Goal: Information Seeking & Learning: Find specific fact

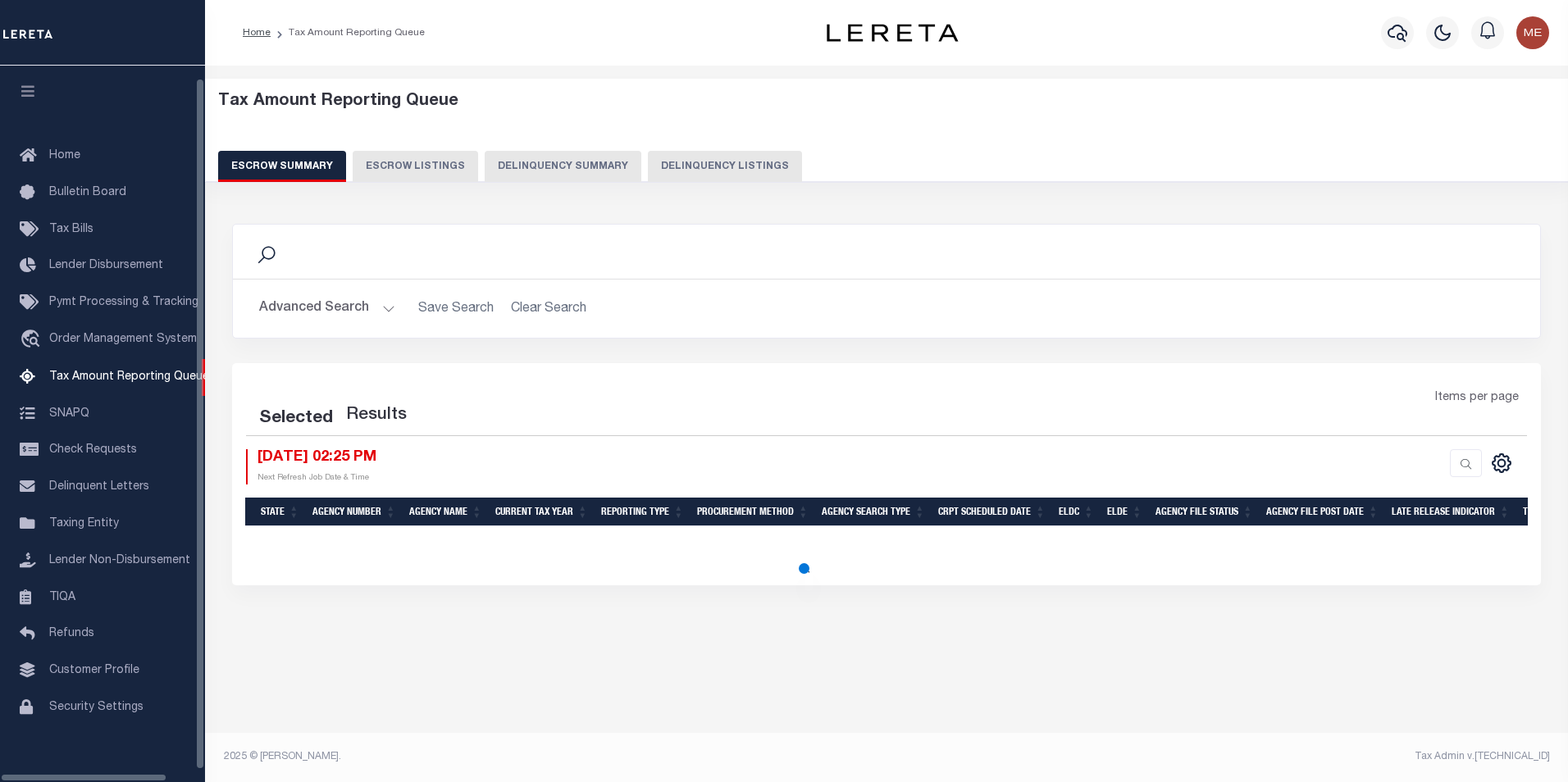
select select "100"
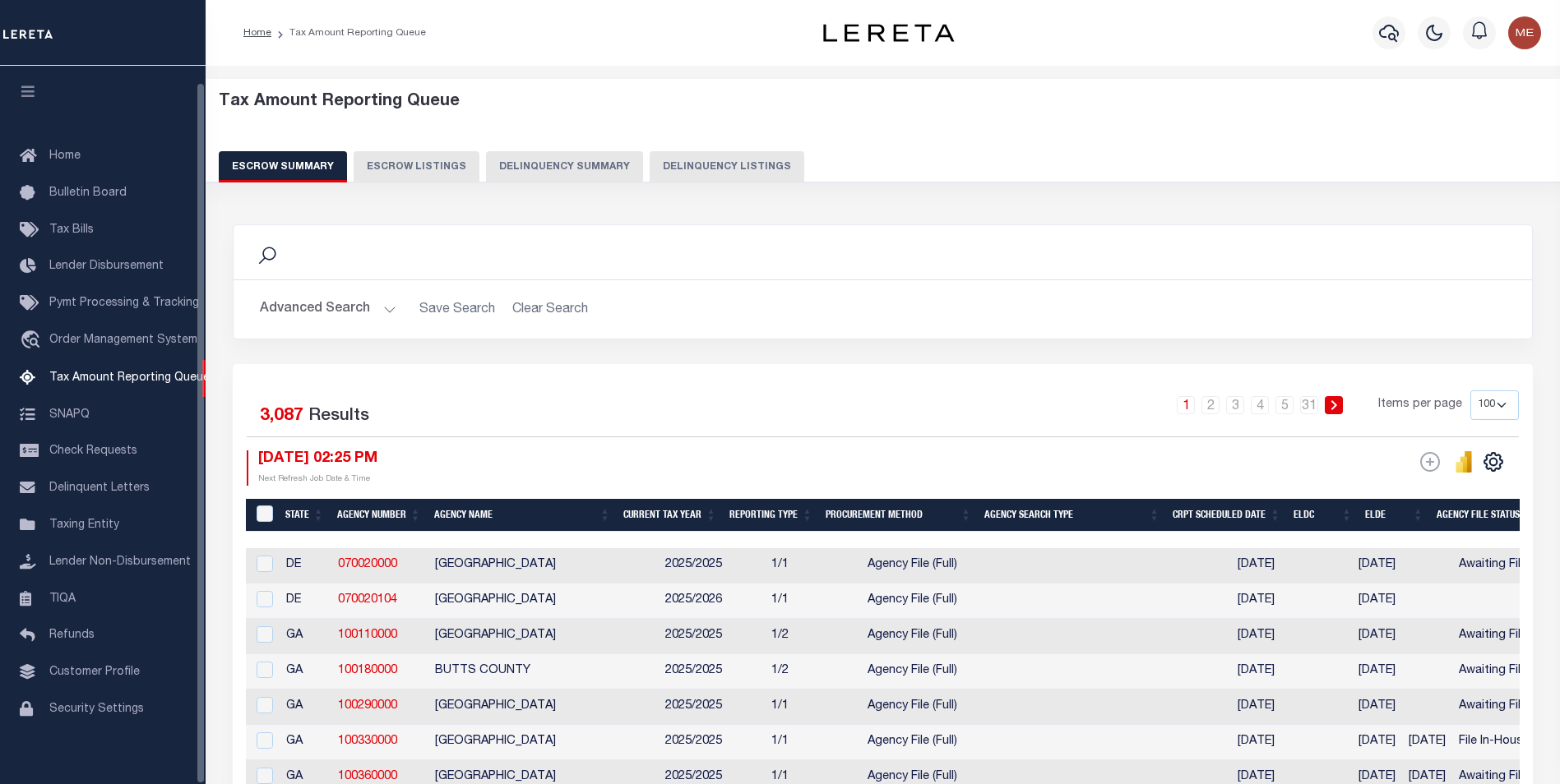
scroll to position [16, 0]
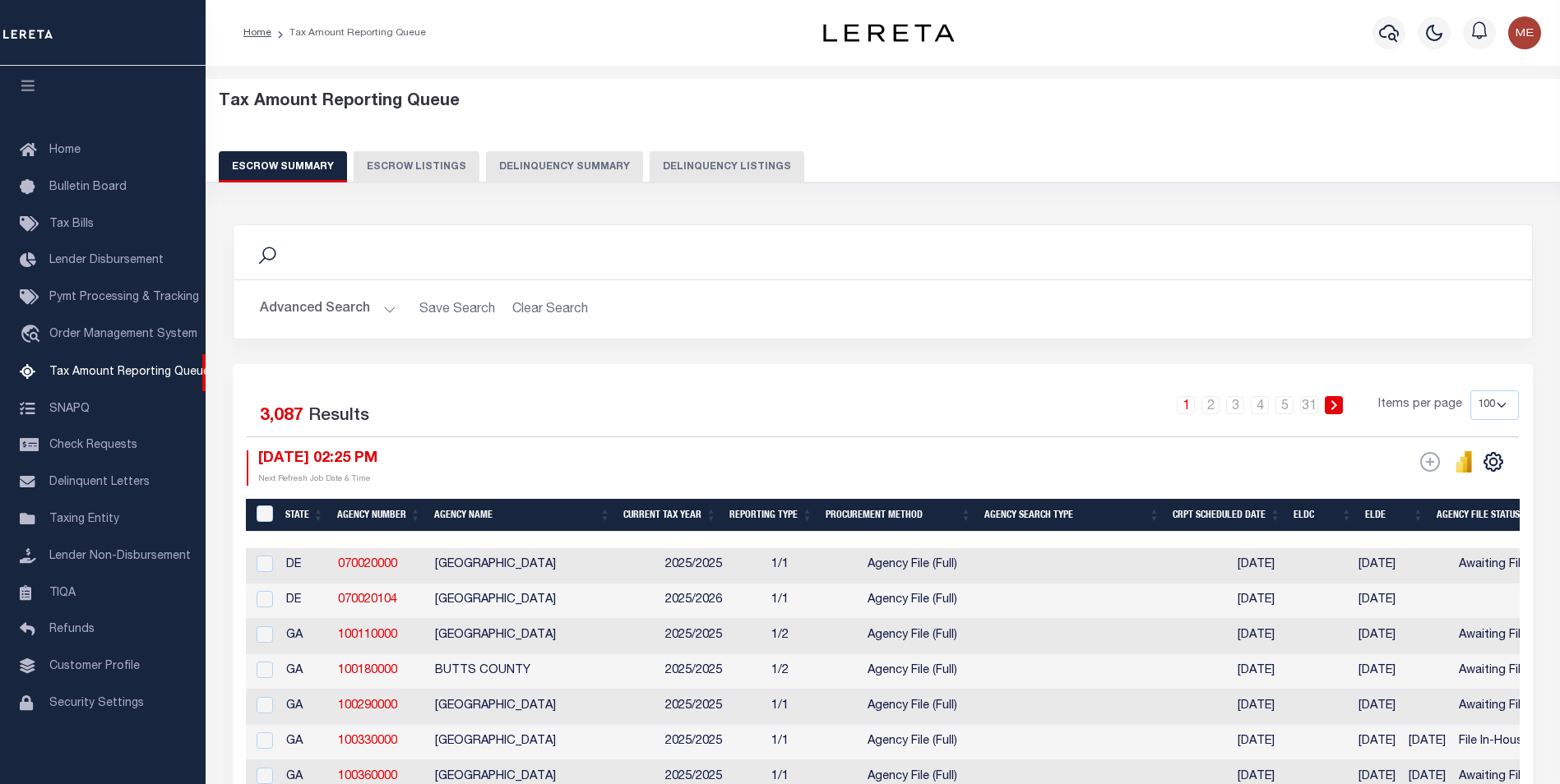
click at [557, 164] on button "Delinquency Summary" at bounding box center [564, 167] width 157 height 32
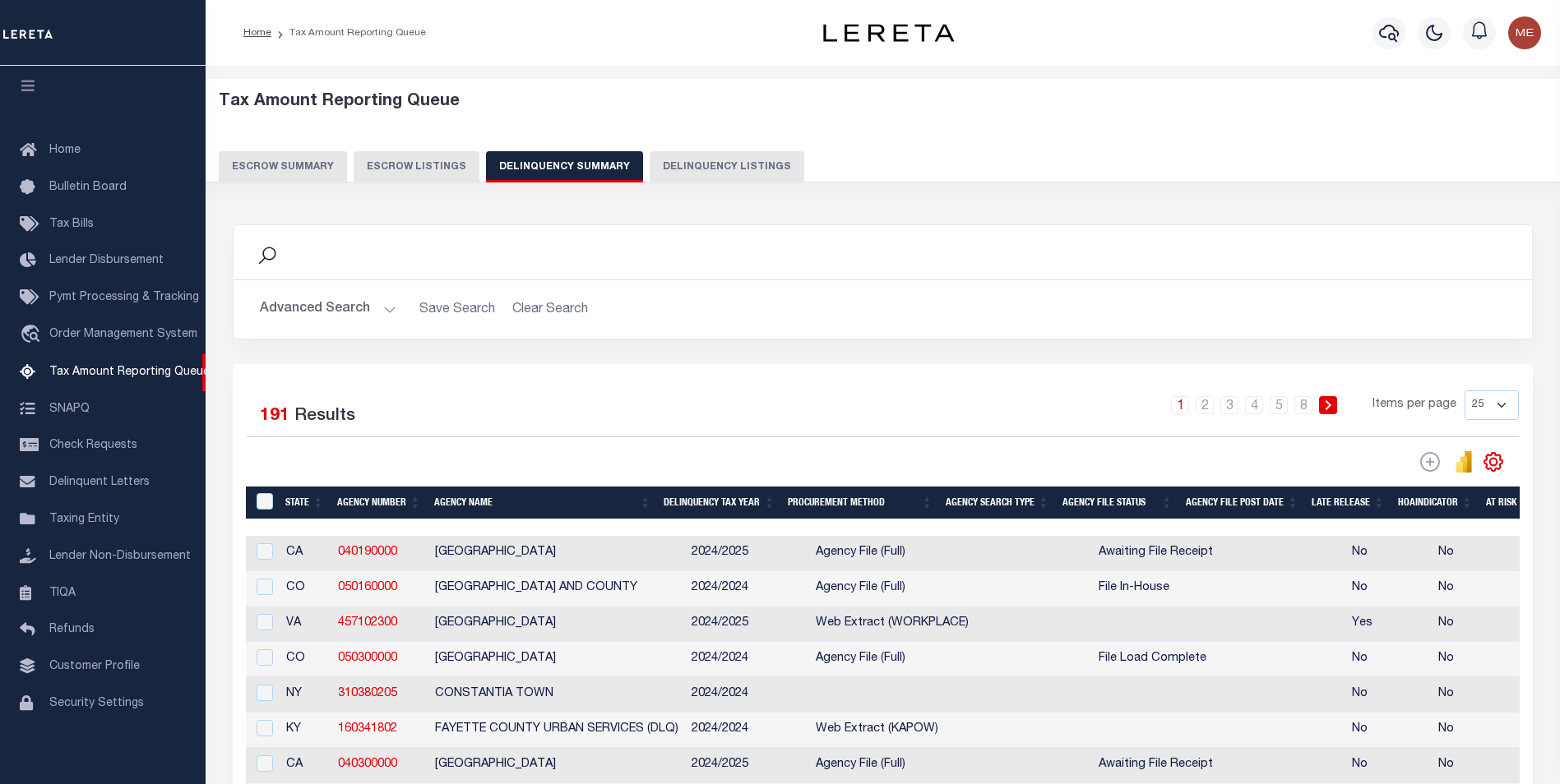
click at [656, 165] on button "Delinquency Listings" at bounding box center [726, 167] width 155 height 32
select select "100"
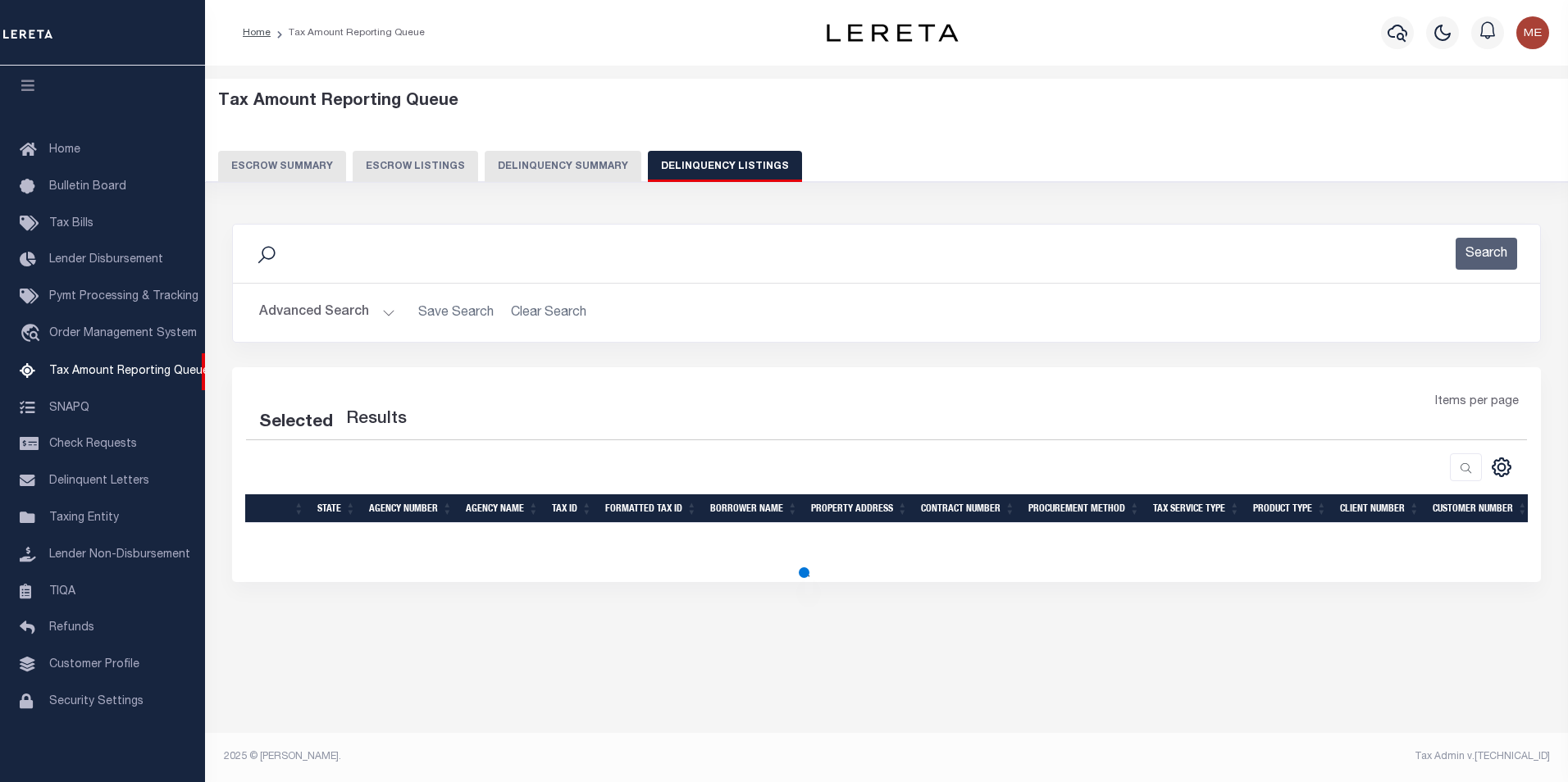
click at [380, 320] on button "Advanced Search" at bounding box center [327, 312] width 136 height 32
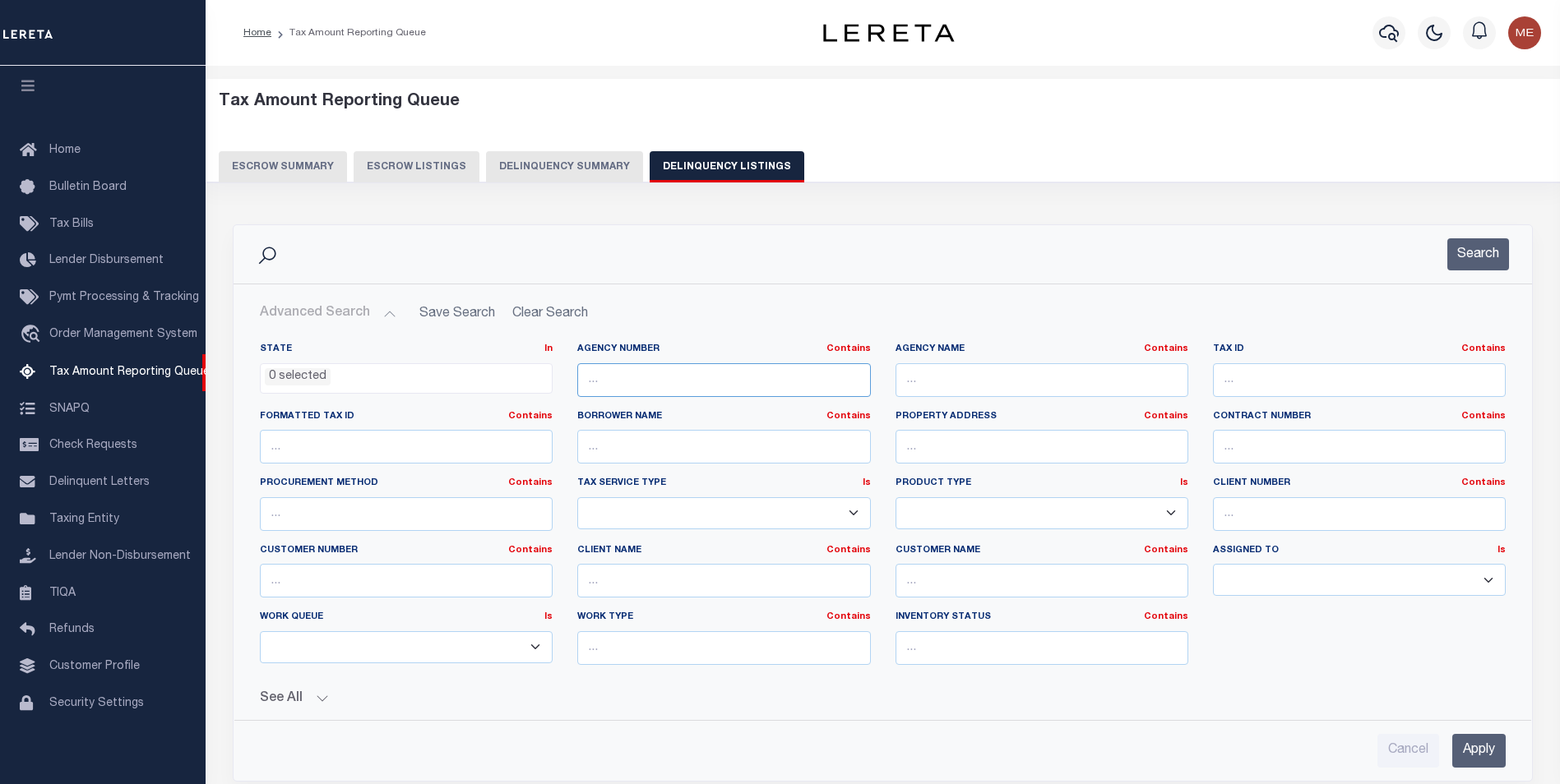
drag, startPoint x: 679, startPoint y: 381, endPoint x: 721, endPoint y: 383, distance: 42.0
click at [679, 381] on input "text" at bounding box center [723, 379] width 292 height 33
click at [954, 385] on input "text" at bounding box center [1041, 379] width 292 height 33
click at [1321, 392] on input "text" at bounding box center [1359, 379] width 292 height 33
select select "100"
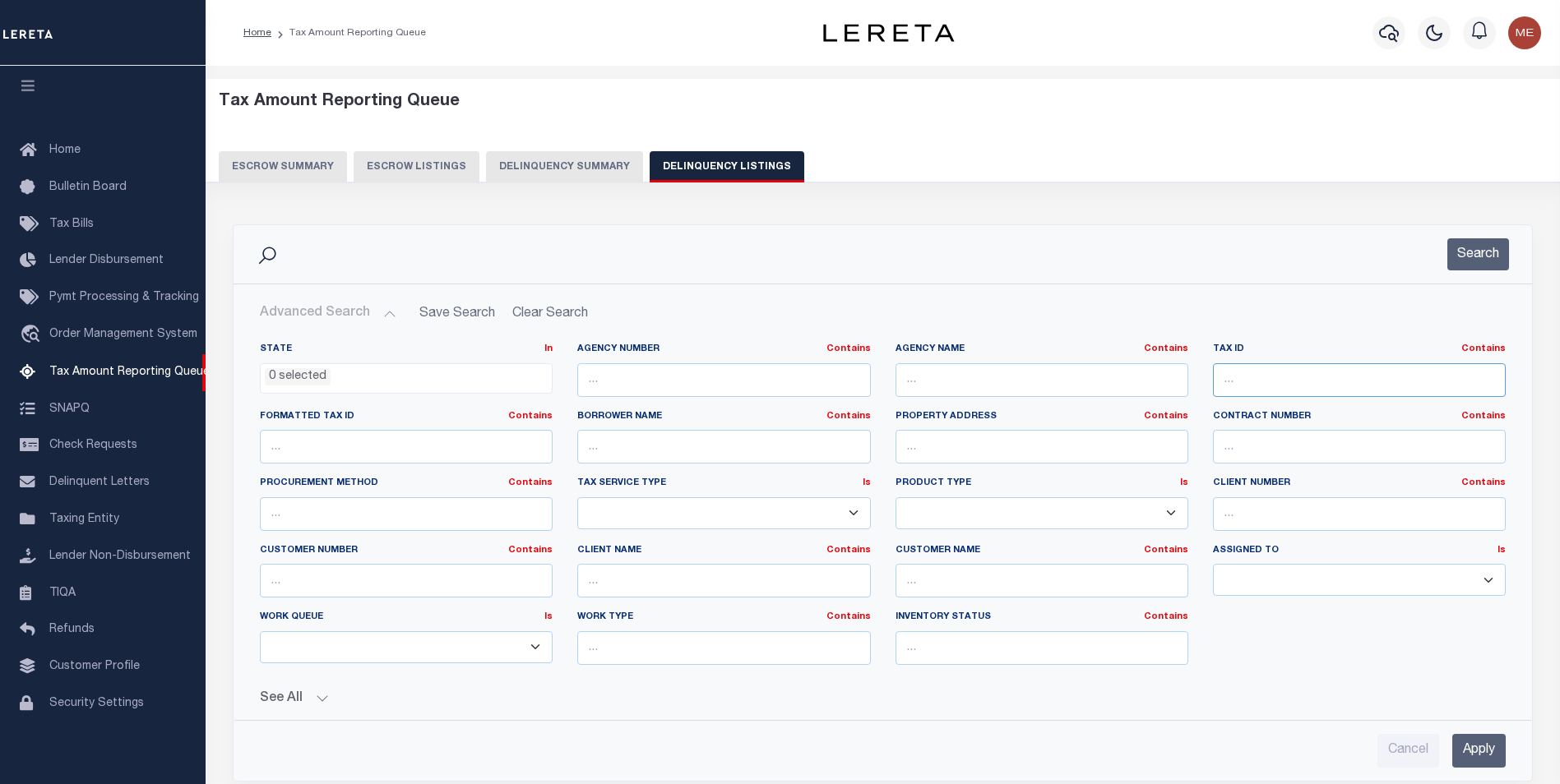
paste input "01109606"
type input "01109606"
click at [1486, 750] on input "Apply" at bounding box center [1479, 751] width 53 height 33
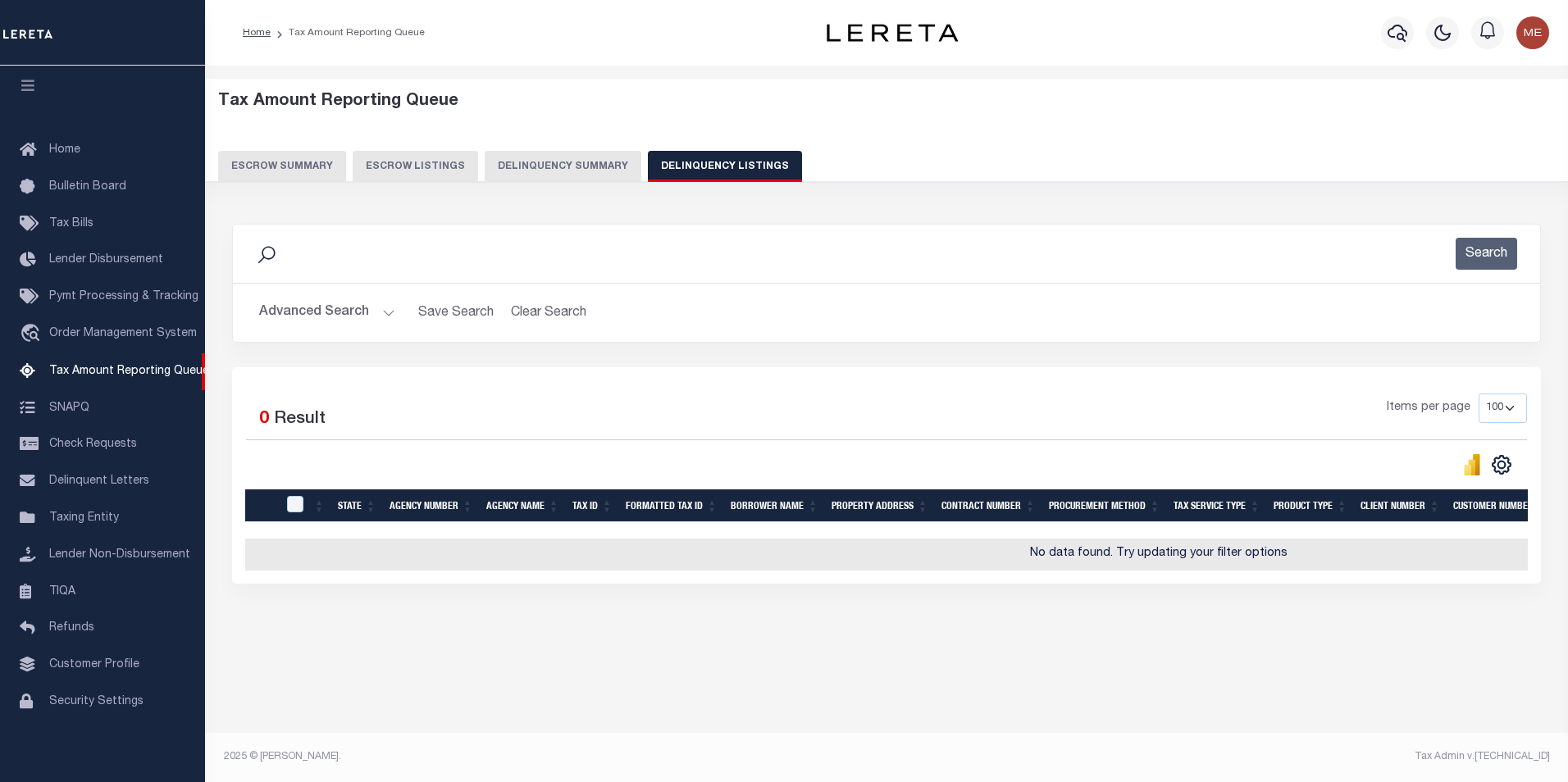
click at [377, 318] on button "Advanced Search" at bounding box center [327, 312] width 136 height 32
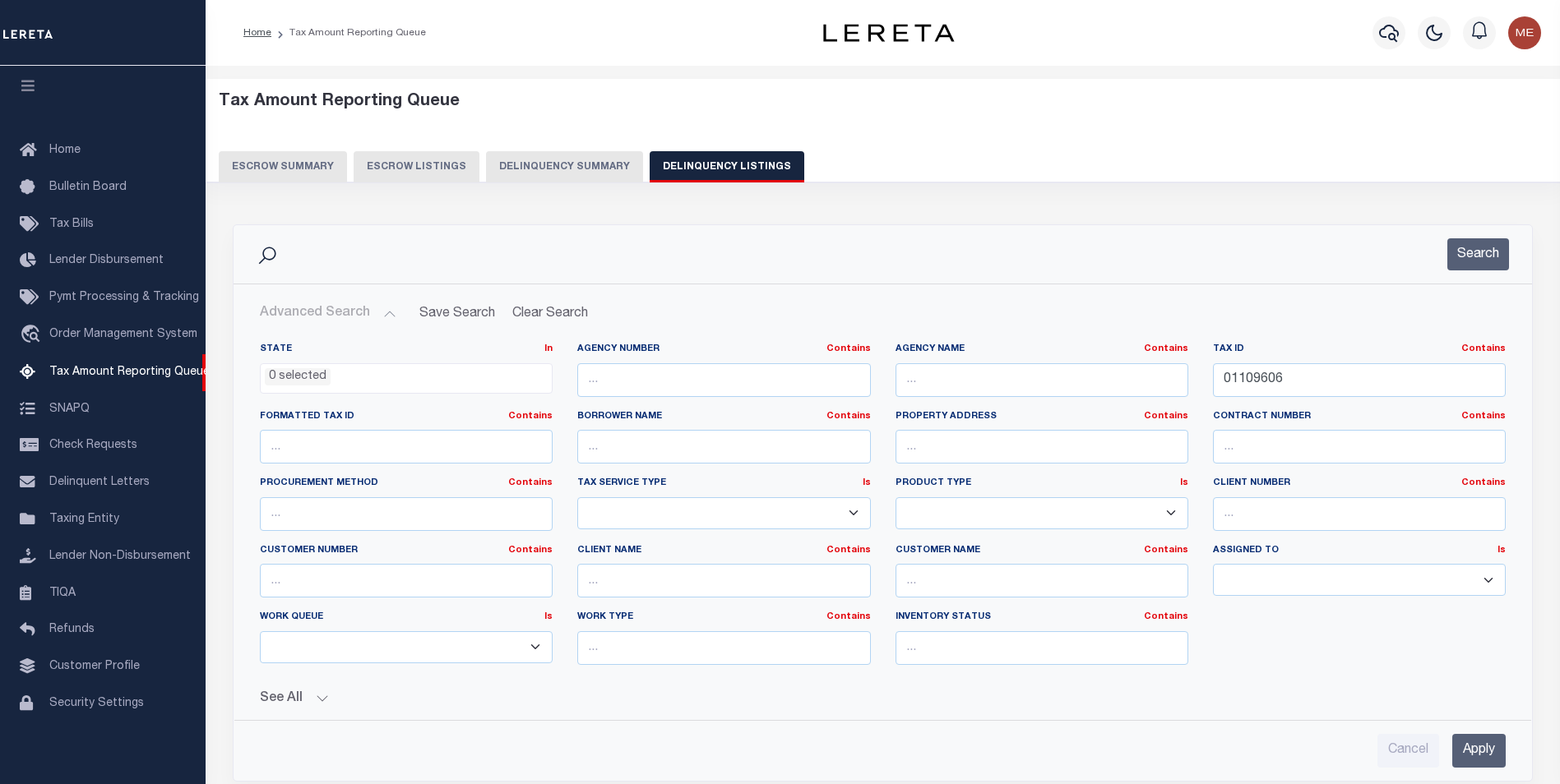
scroll to position [82, 0]
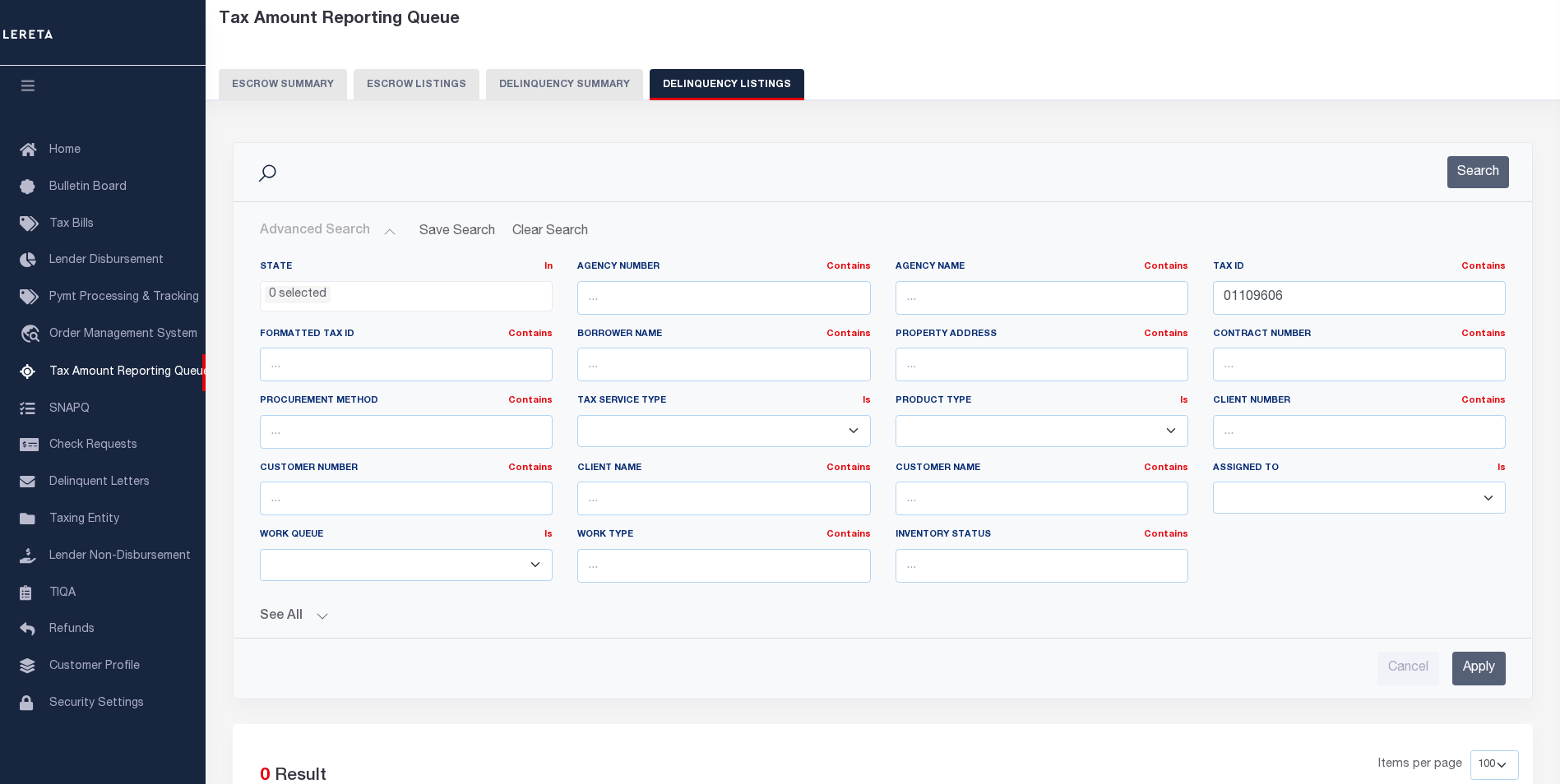
click at [353, 620] on button "See All" at bounding box center [883, 617] width 1246 height 15
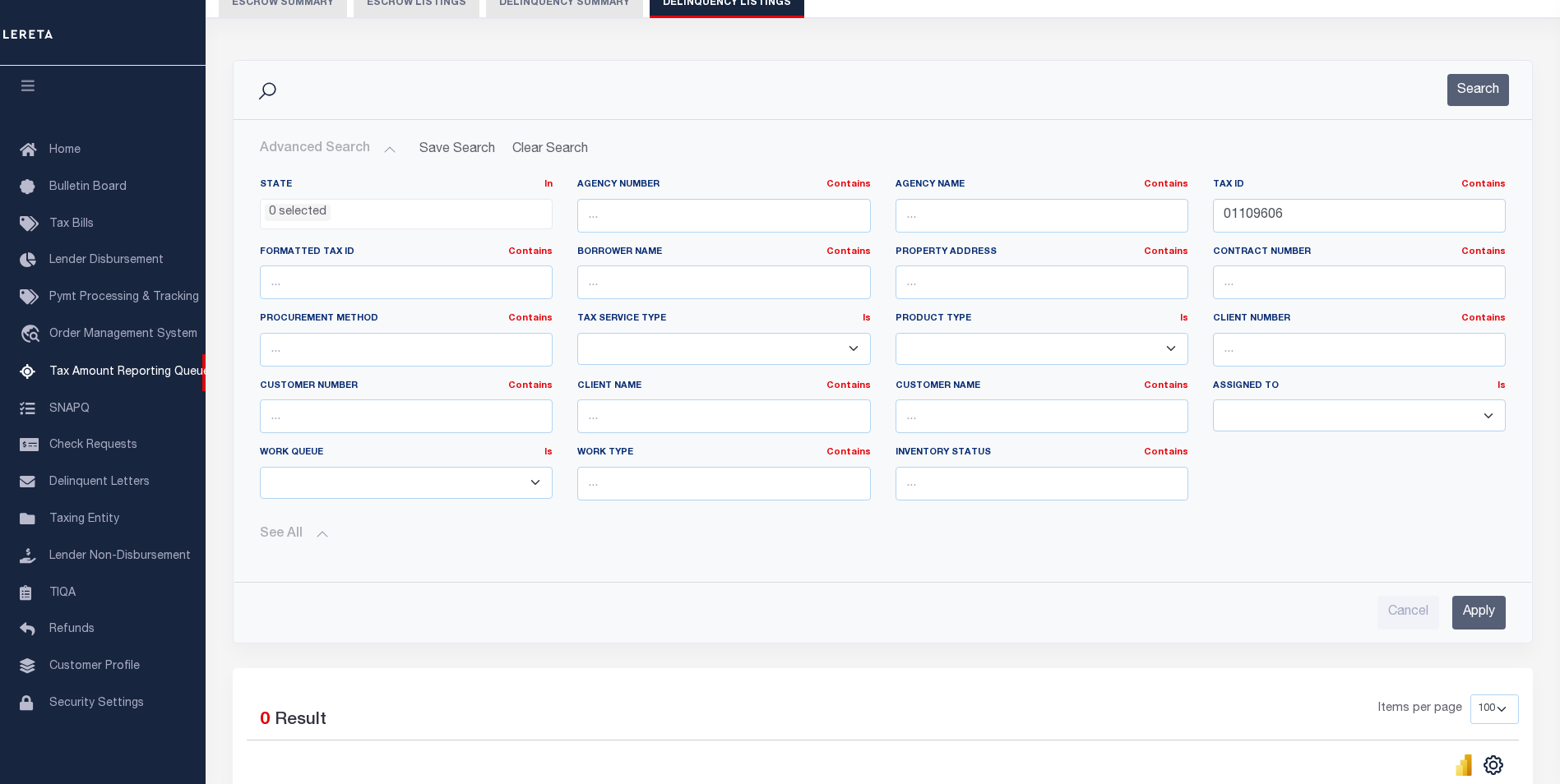
scroll to position [246, 0]
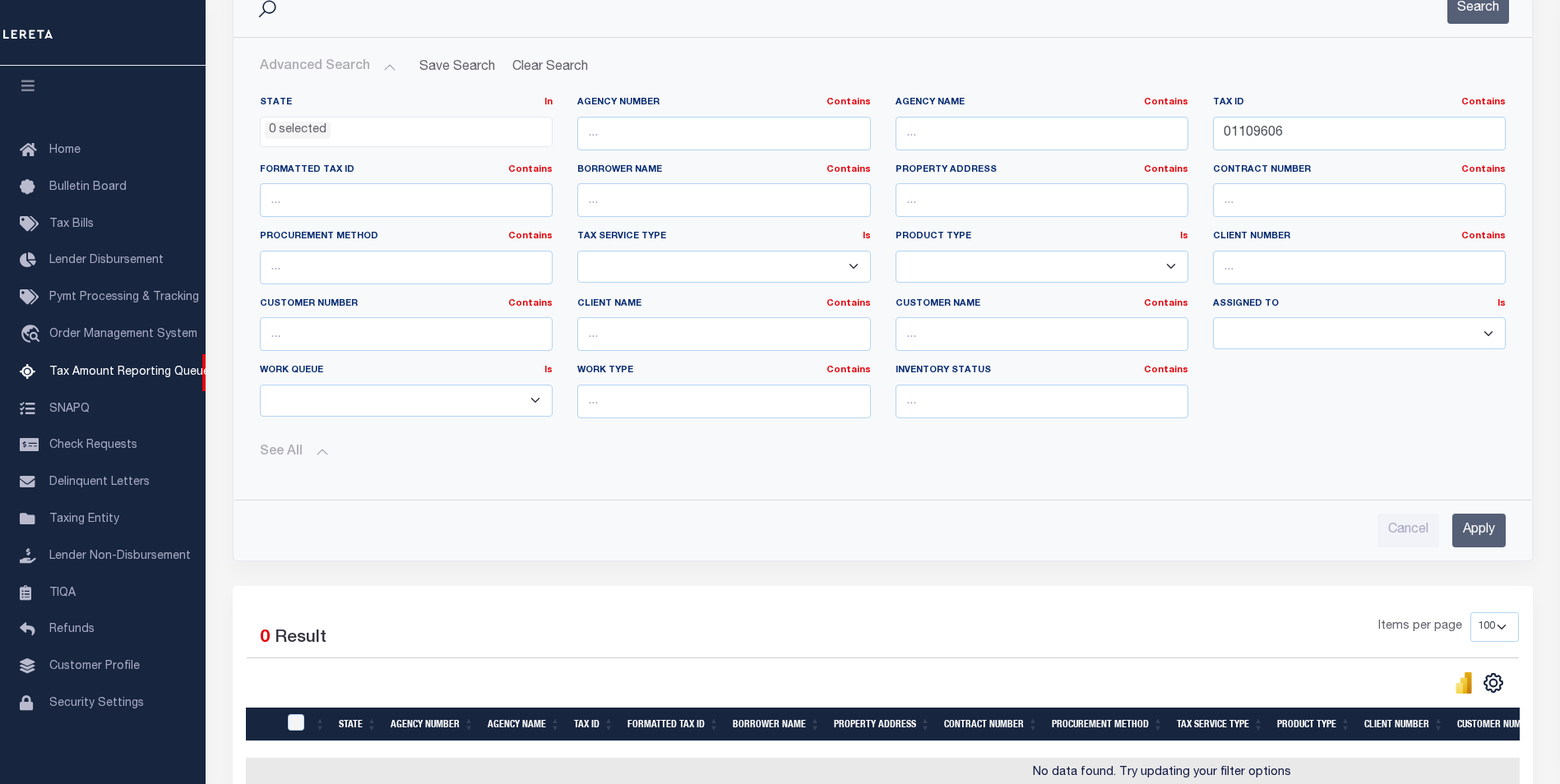
click at [1474, 534] on input "Apply" at bounding box center [1479, 531] width 53 height 33
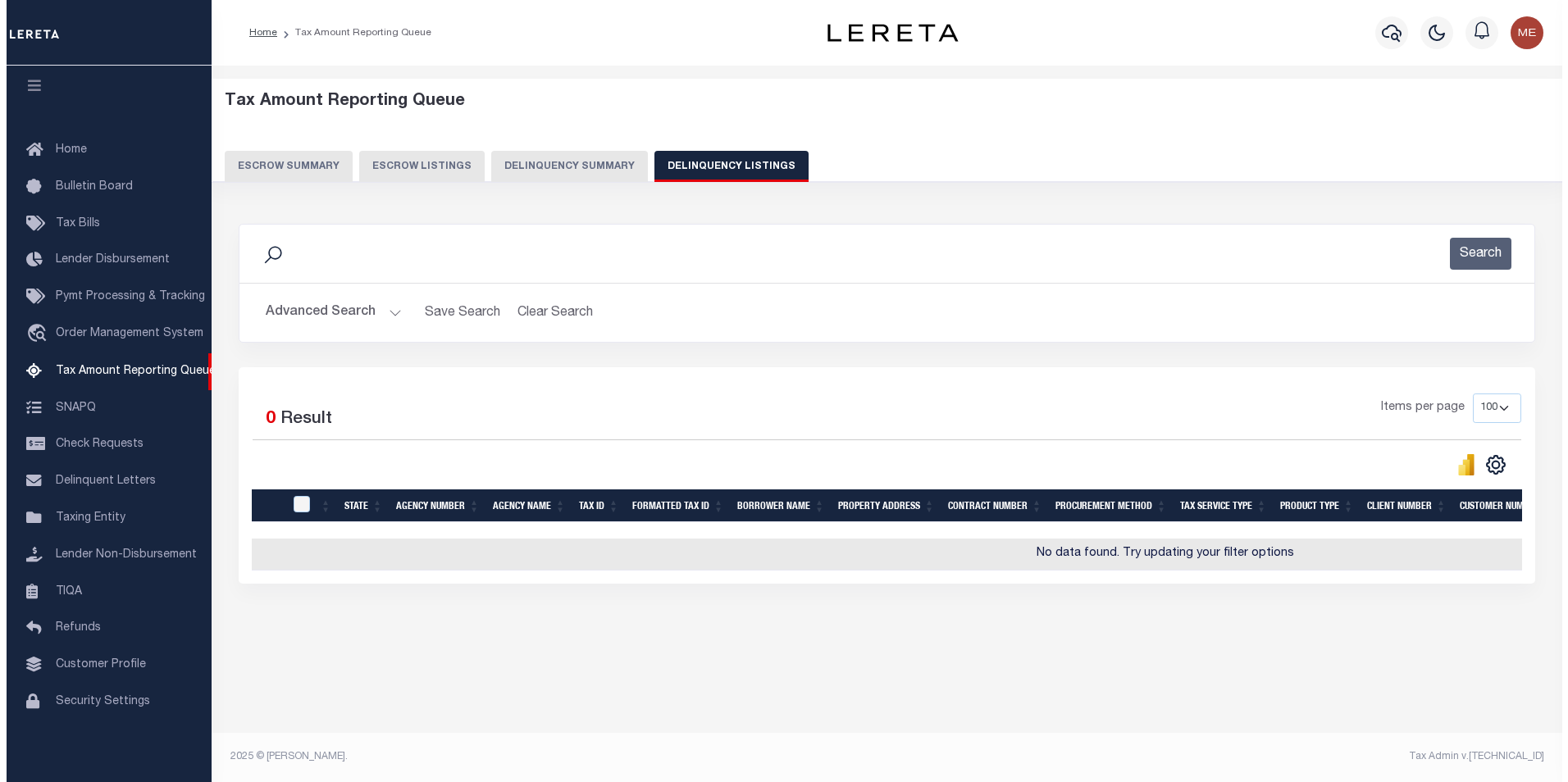
scroll to position [0, 0]
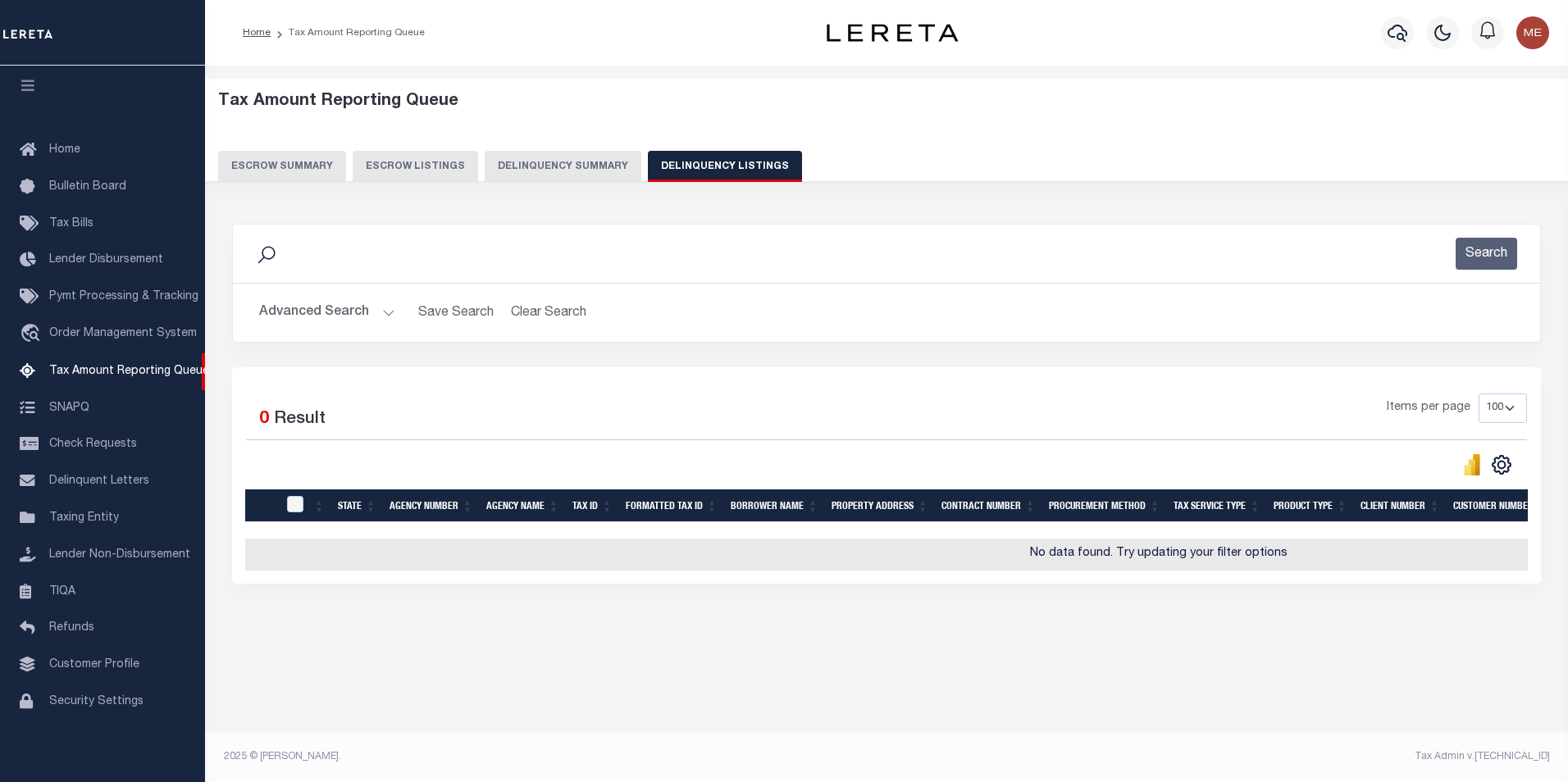
click at [567, 162] on button "Delinquency Summary" at bounding box center [563, 166] width 156 height 32
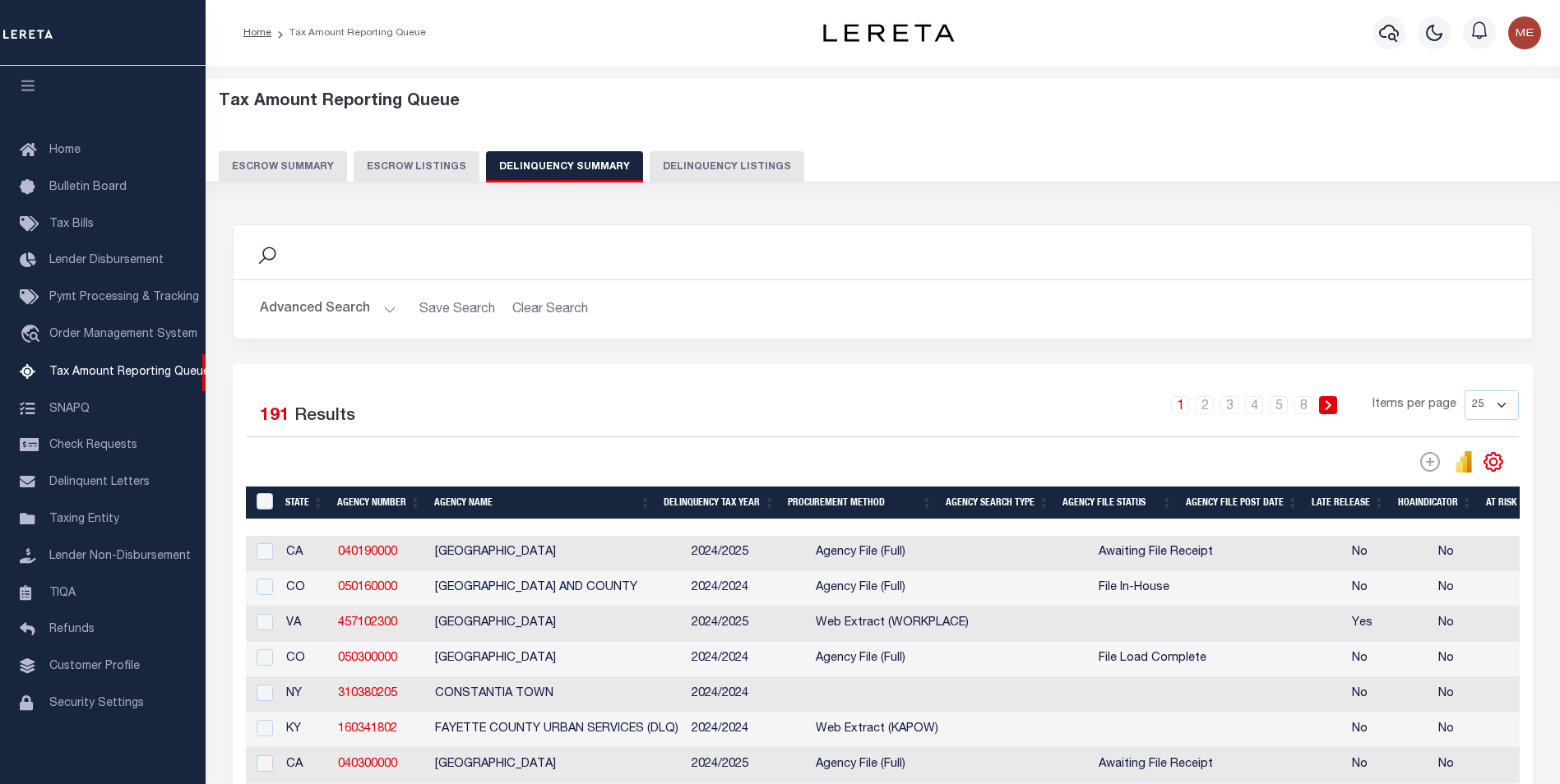
click at [688, 182] on button "Delinquency Listings" at bounding box center [726, 167] width 155 height 32
select select
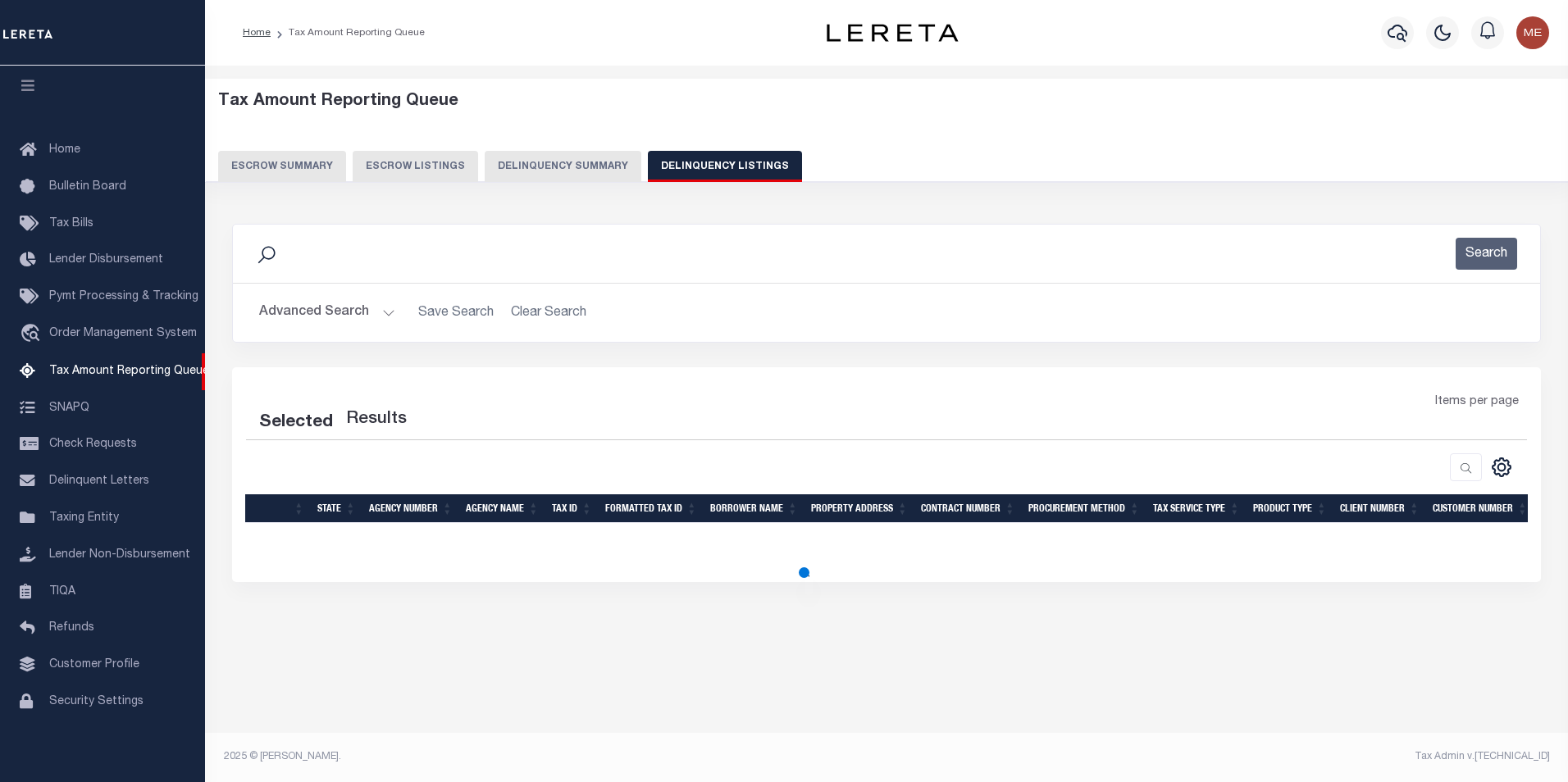
click at [376, 312] on button "Advanced Search" at bounding box center [327, 312] width 136 height 32
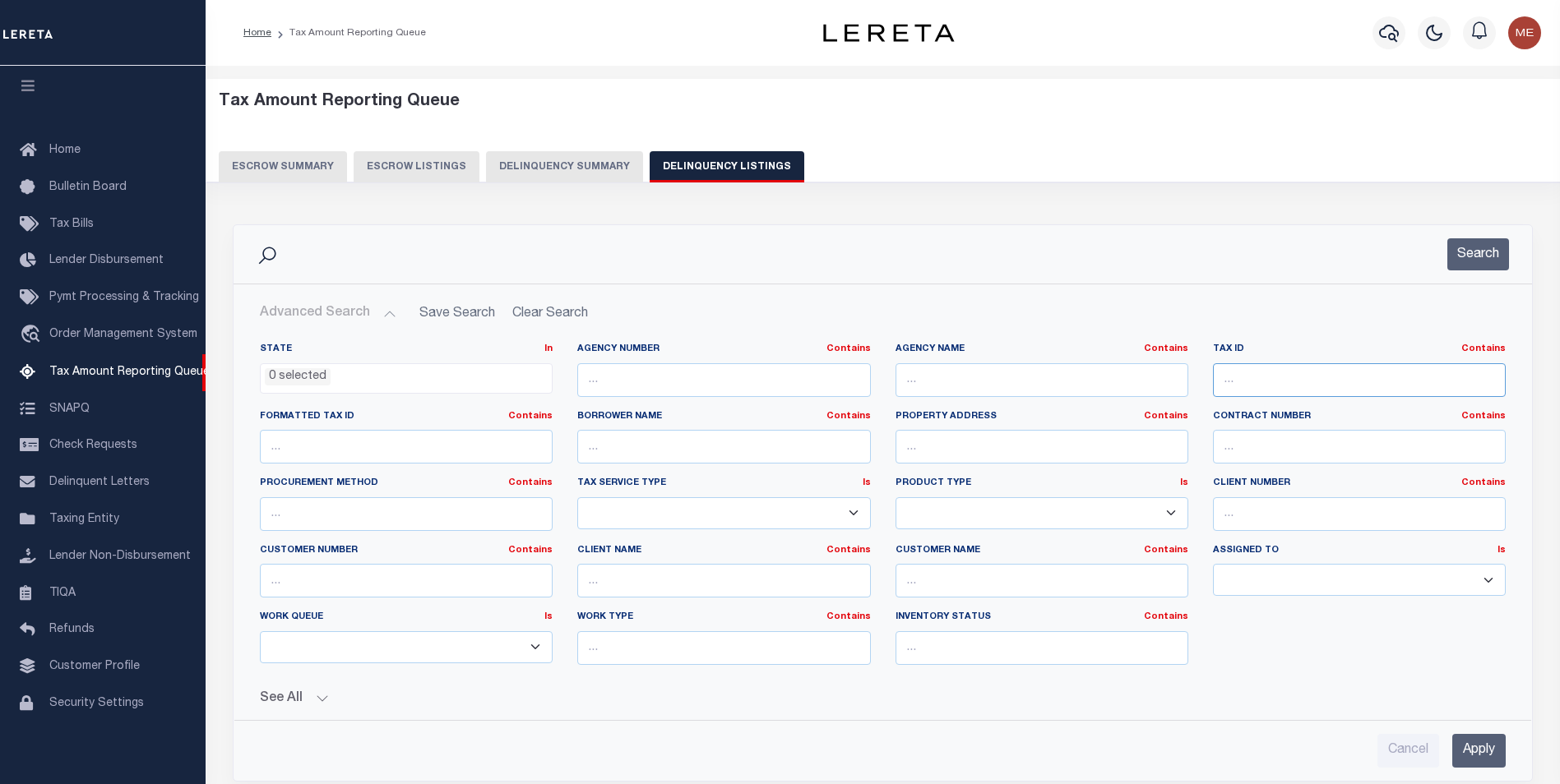
click at [1274, 365] on input "text" at bounding box center [1359, 379] width 292 height 33
paste input "01110601"
drag, startPoint x: 1284, startPoint y: 376, endPoint x: 1641, endPoint y: 366, distance: 357.1
click at [1560, 366] on html "Home Tax Amount Reporting Queue Profile" at bounding box center [780, 585] width 1560 height 1170
type input "01110601"
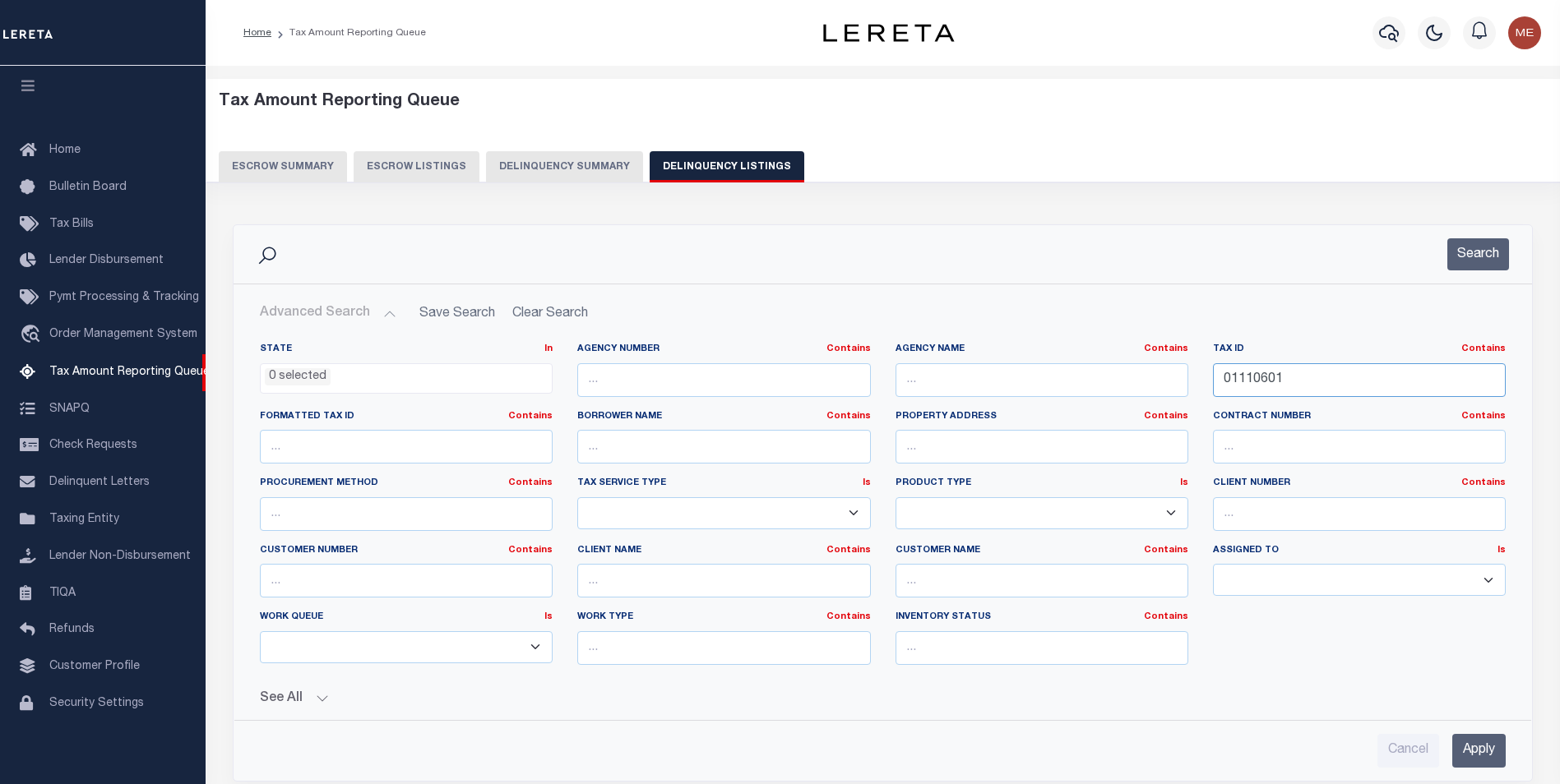
select select "100"
type input "01110601"
click at [1486, 751] on input "Apply" at bounding box center [1479, 751] width 53 height 33
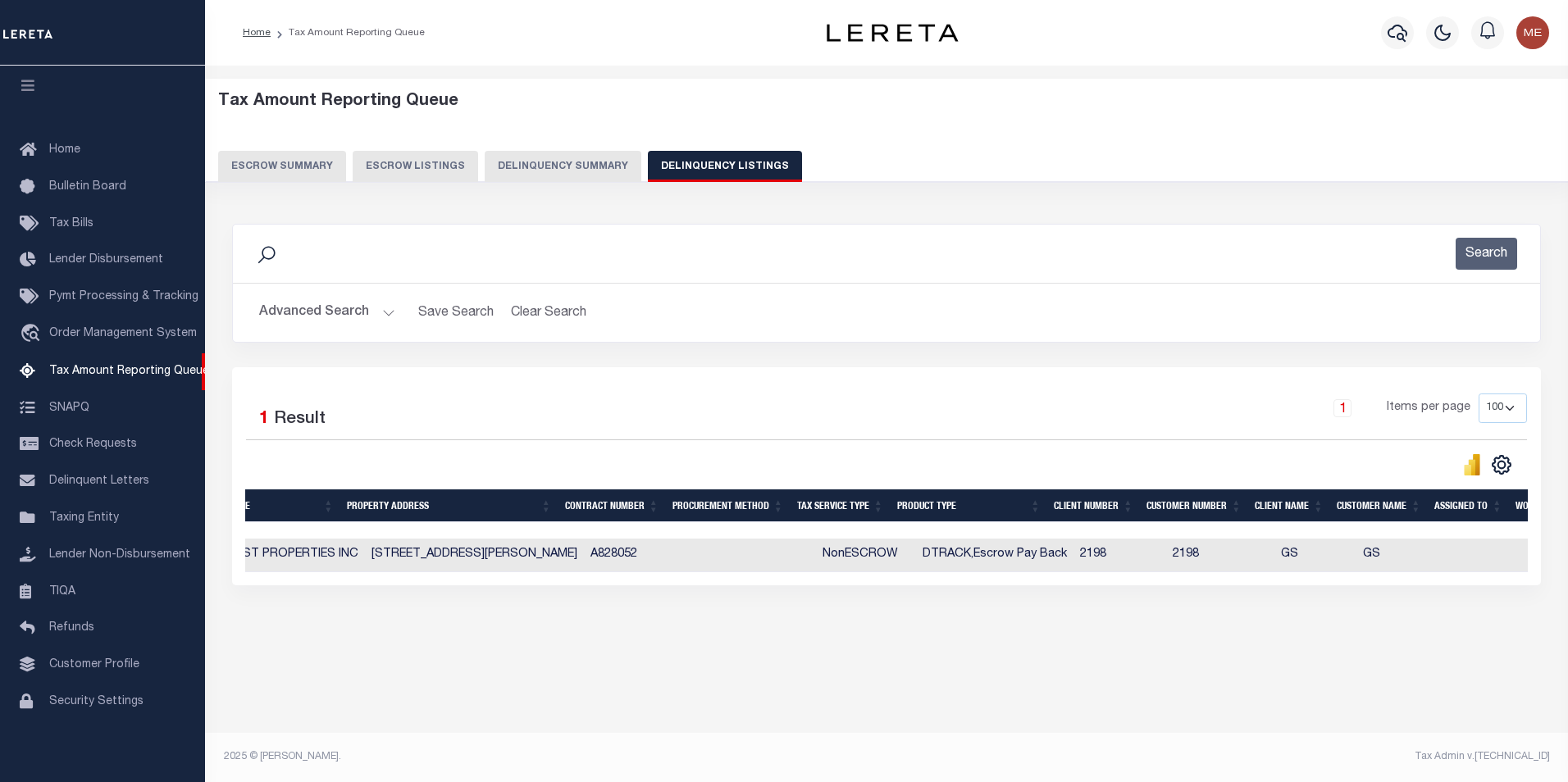
scroll to position [0, 895]
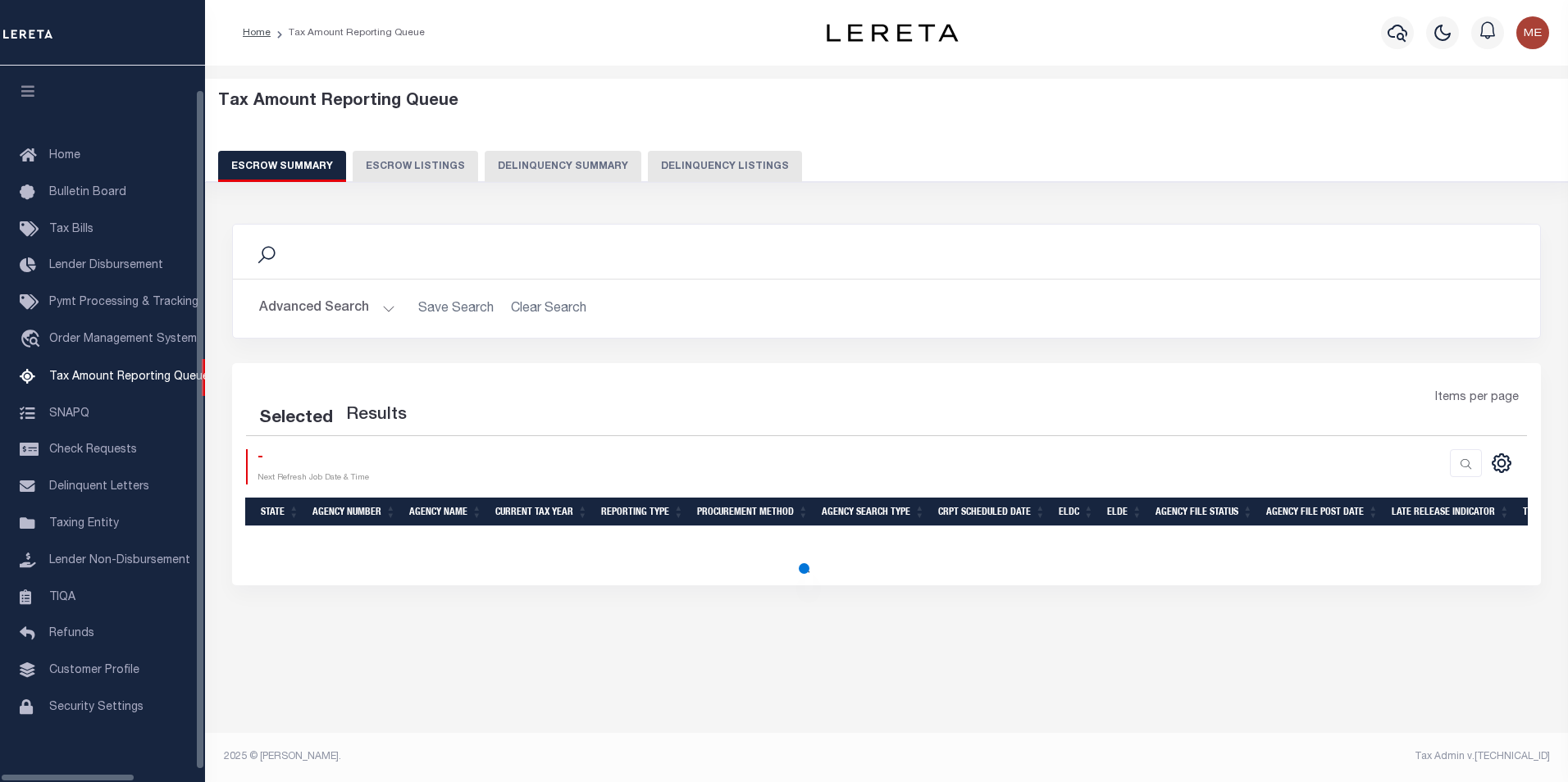
select select "100"
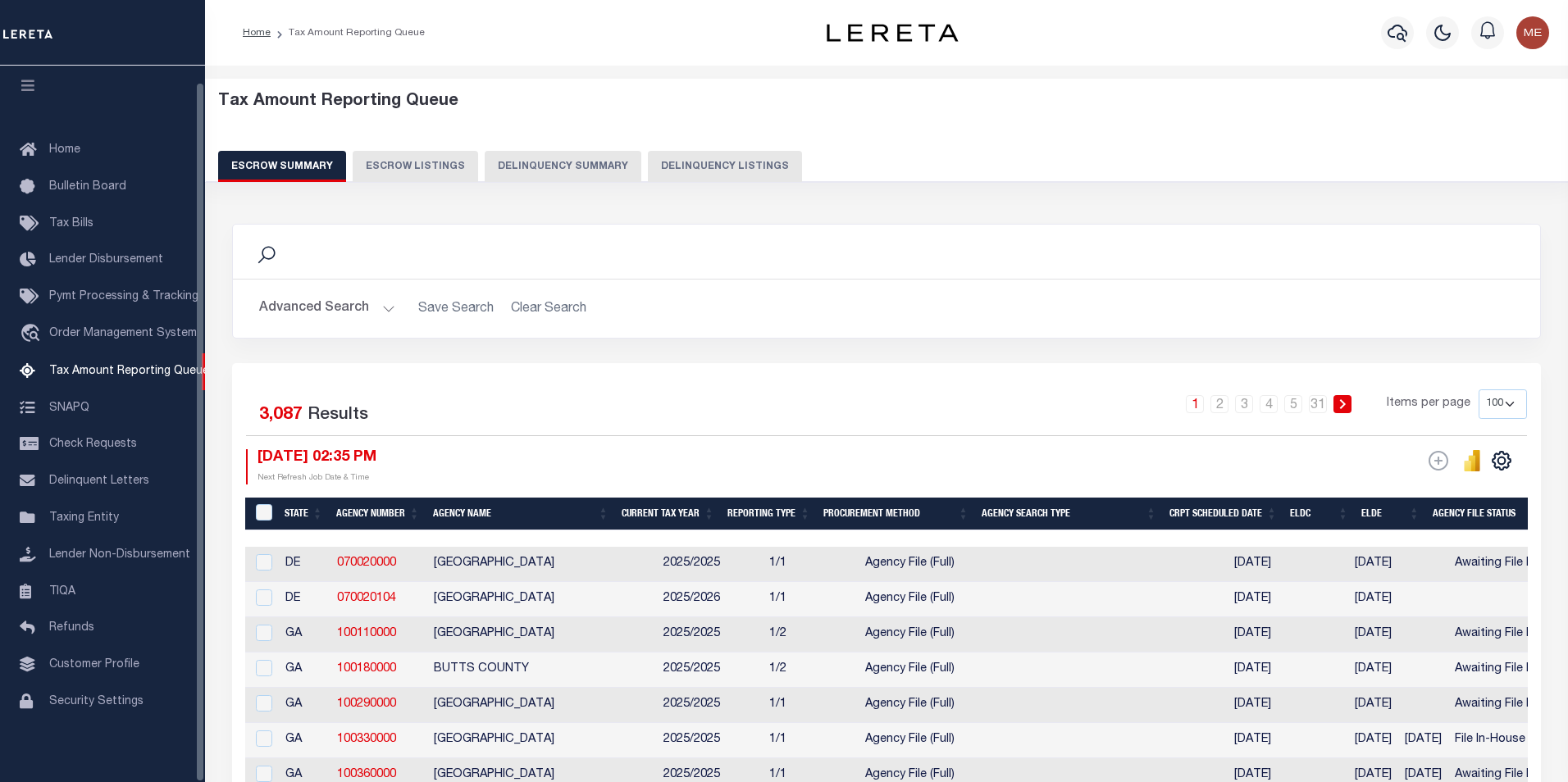
scroll to position [16, 0]
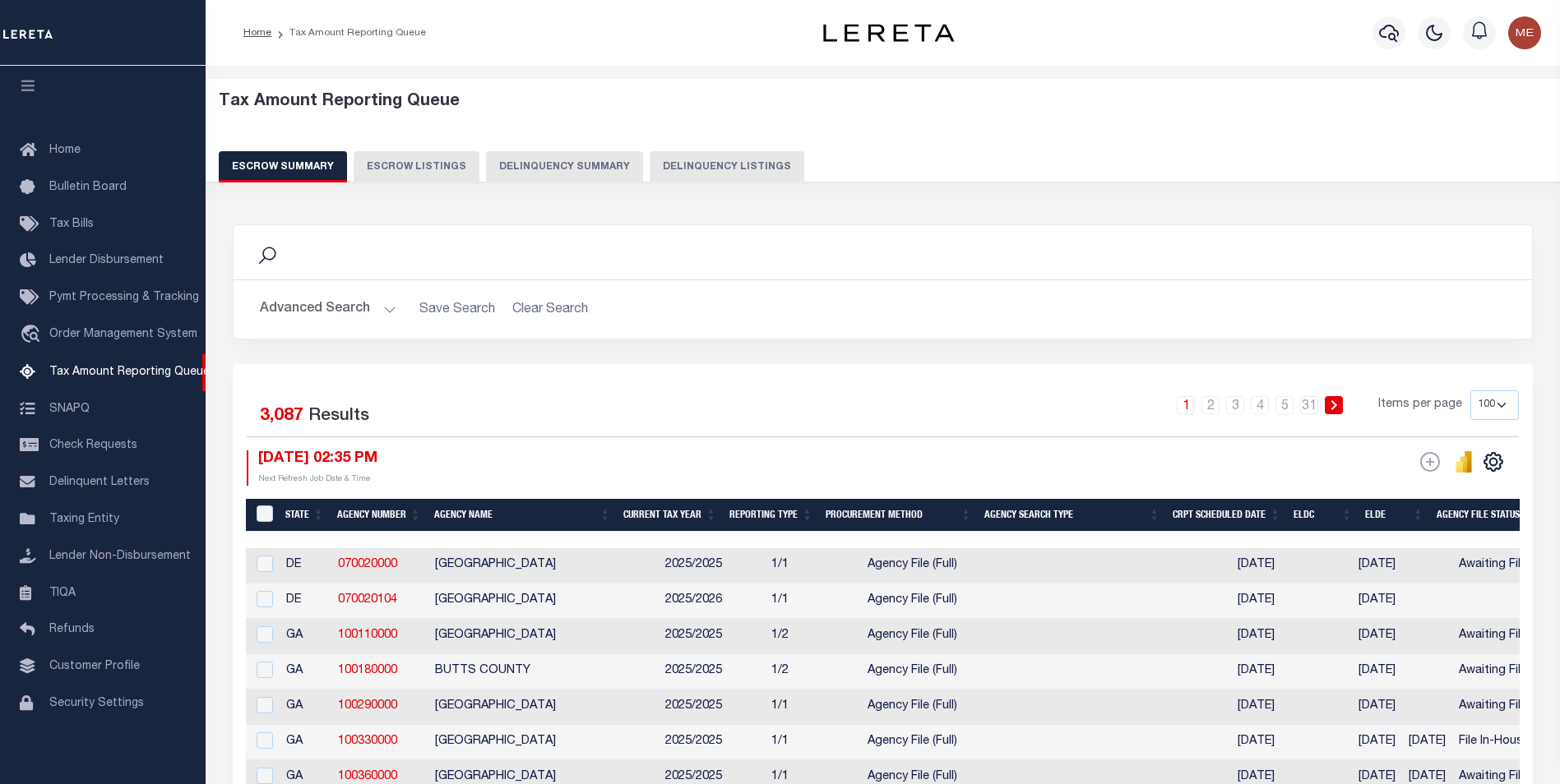
click at [659, 170] on button "Delinquency Listings" at bounding box center [726, 167] width 155 height 32
select select "100"
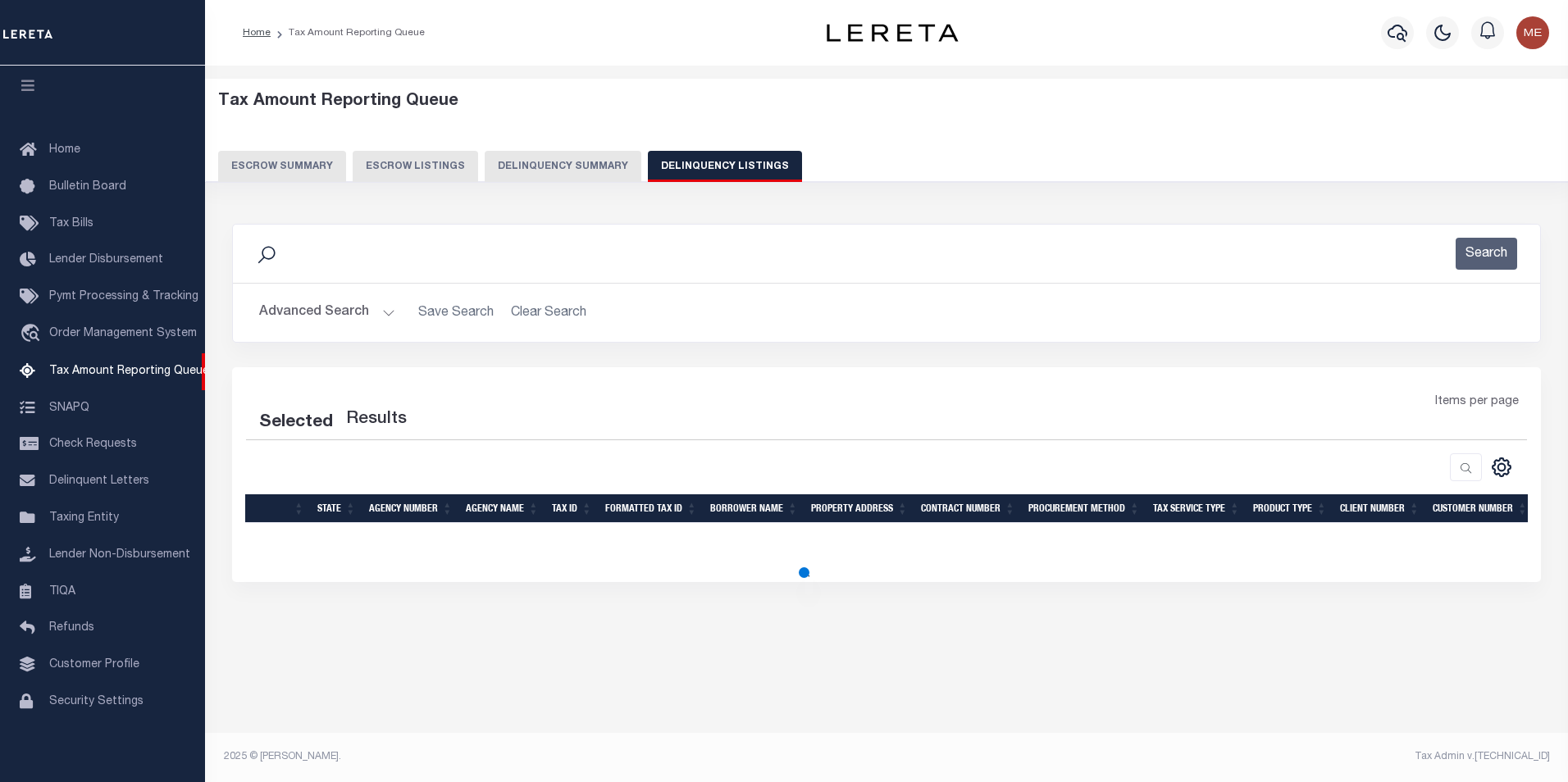
select select "100"
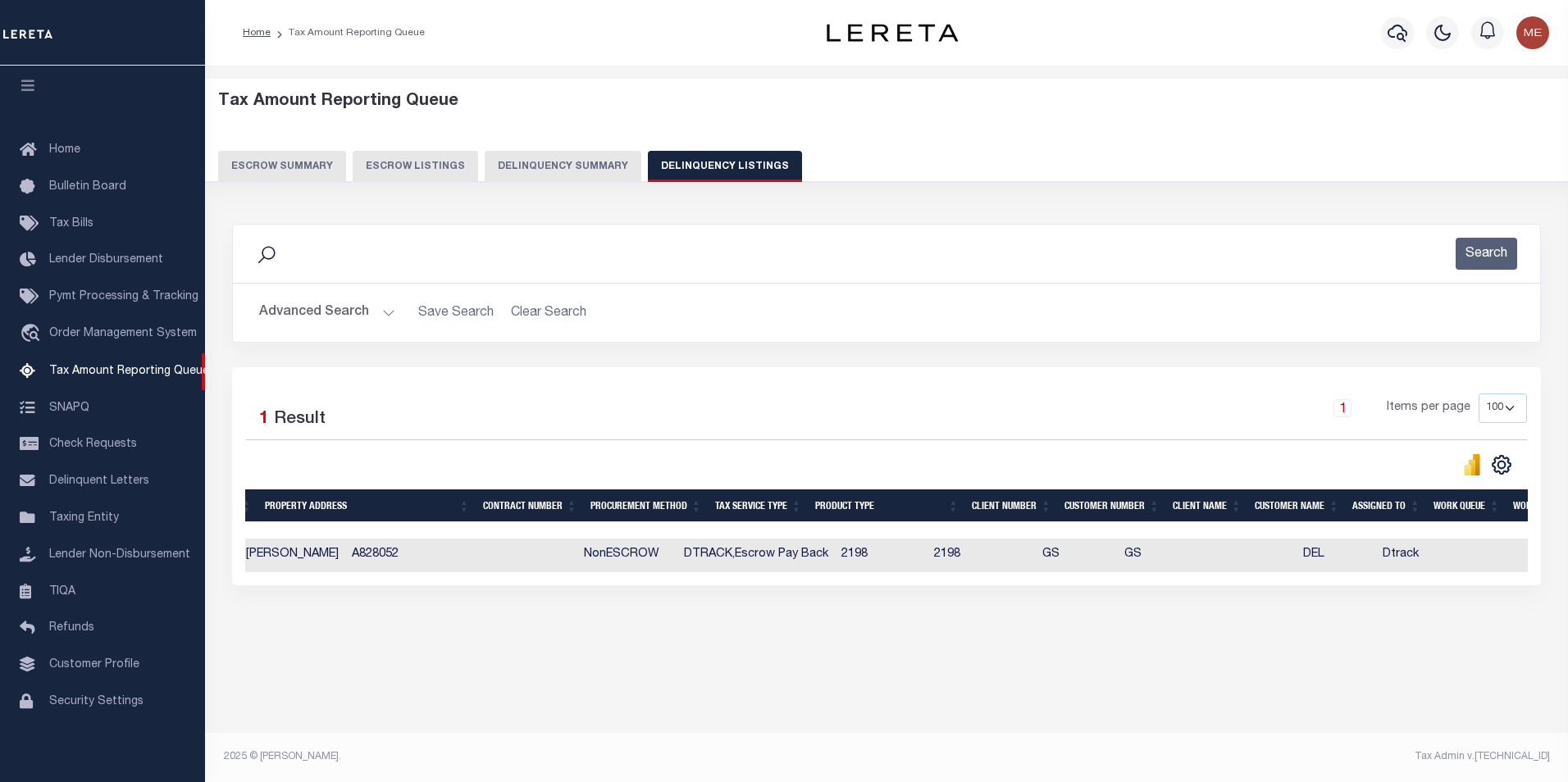
scroll to position [0, 895]
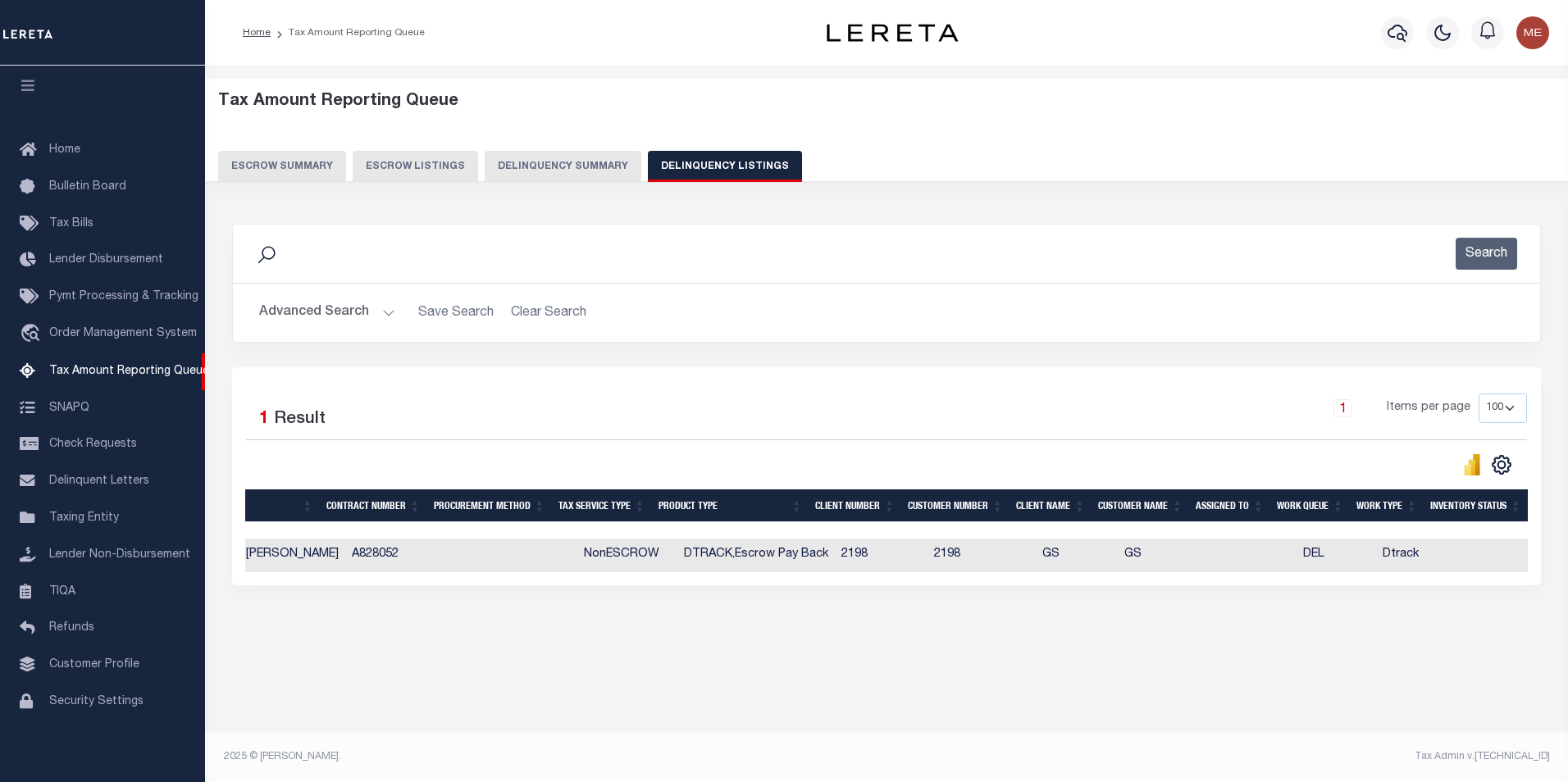
click at [639, 585] on div "Selected 1 Result 1 Items per page 10 25 50 100 500" at bounding box center [887, 477] width 1310 height 219
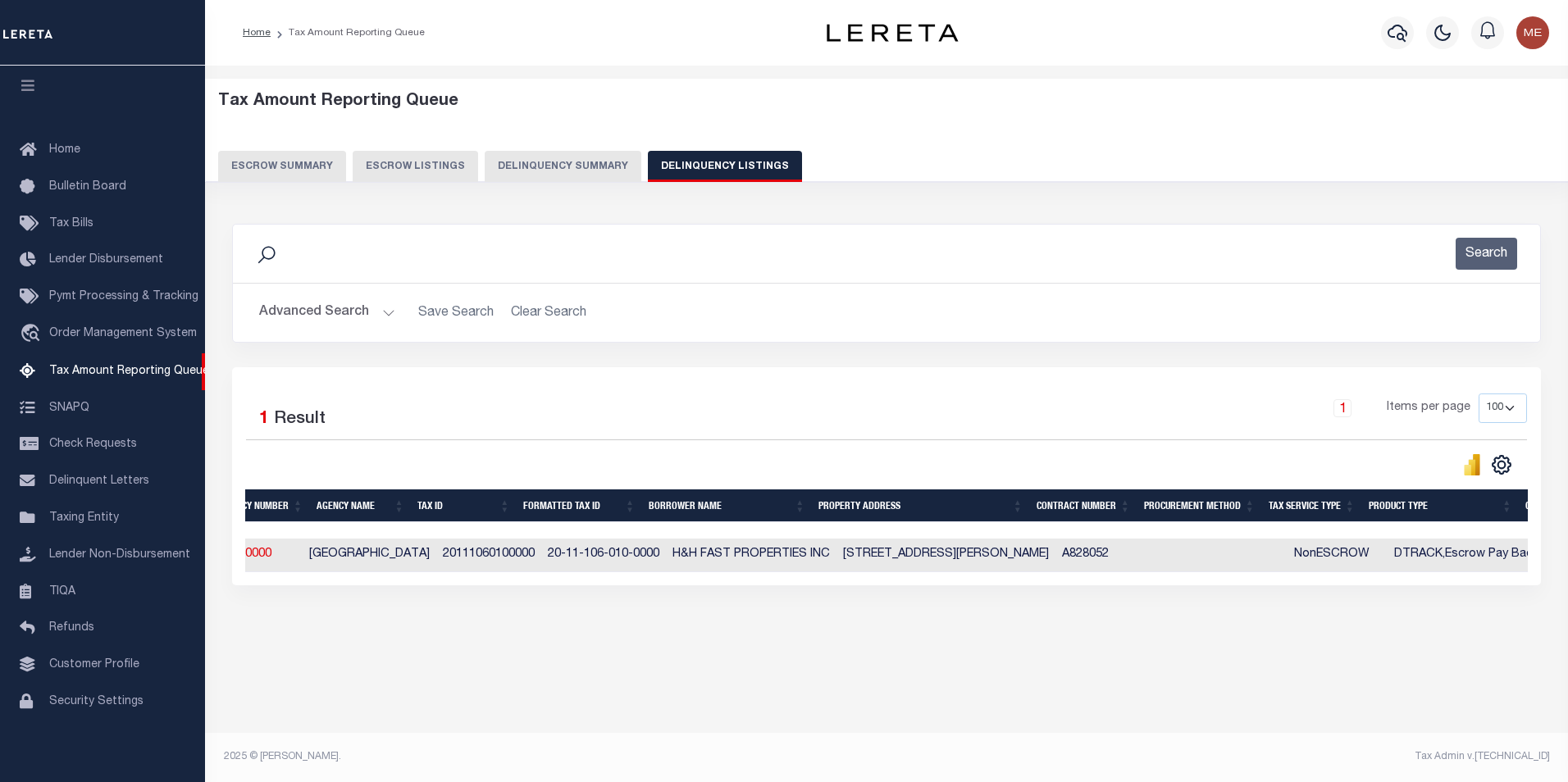
scroll to position [0, 0]
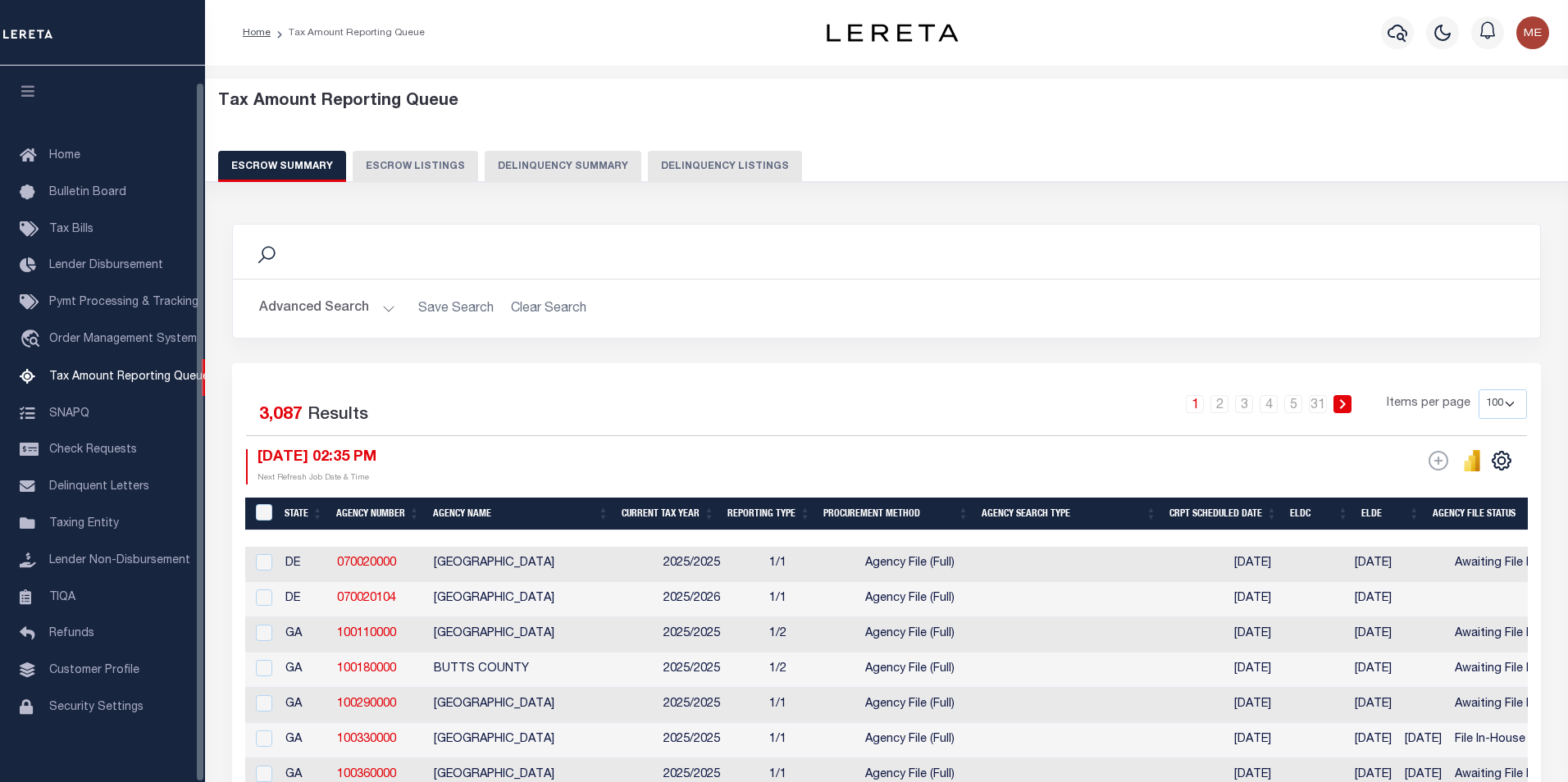
select select "100"
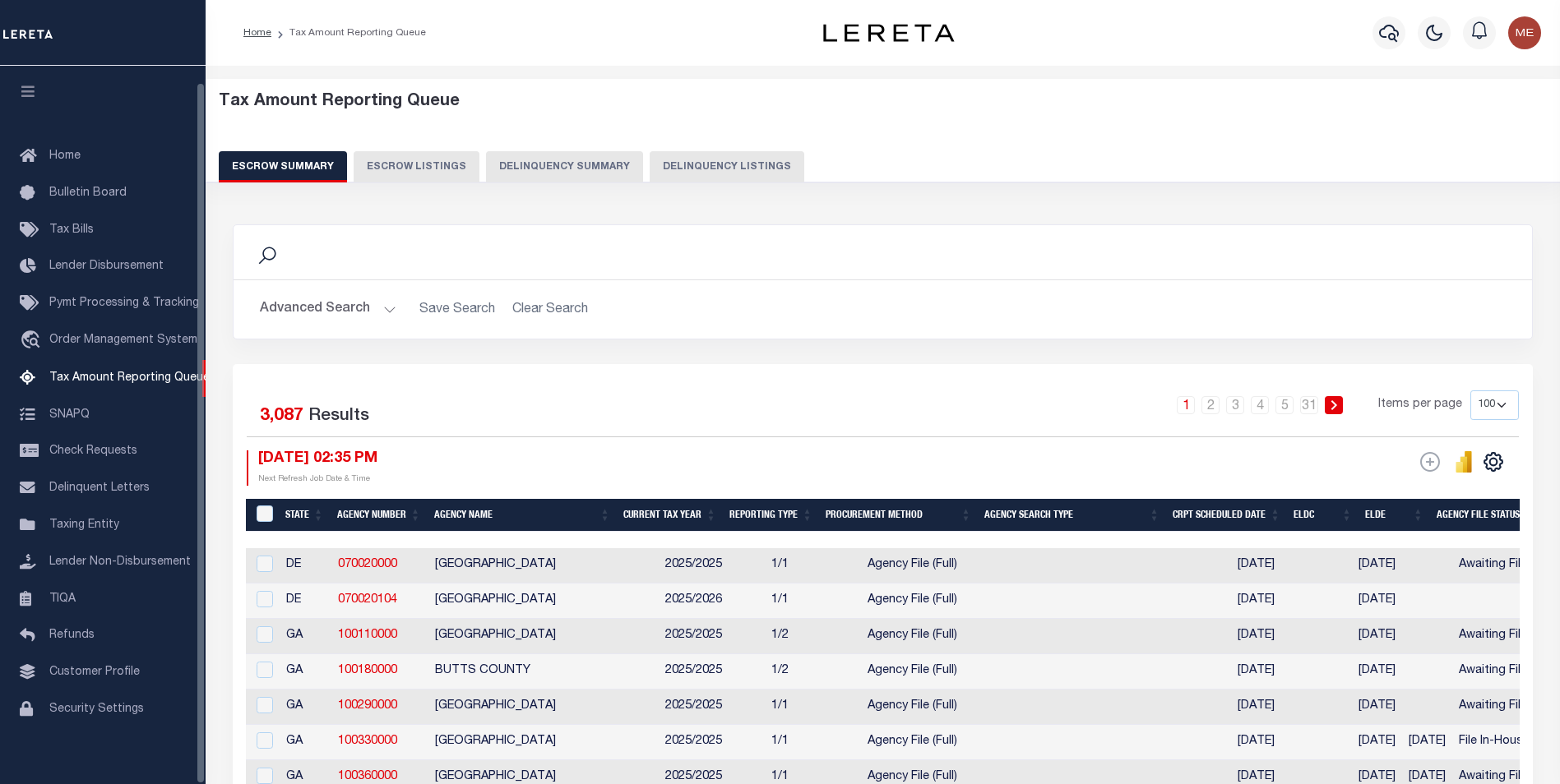
scroll to position [16, 0]
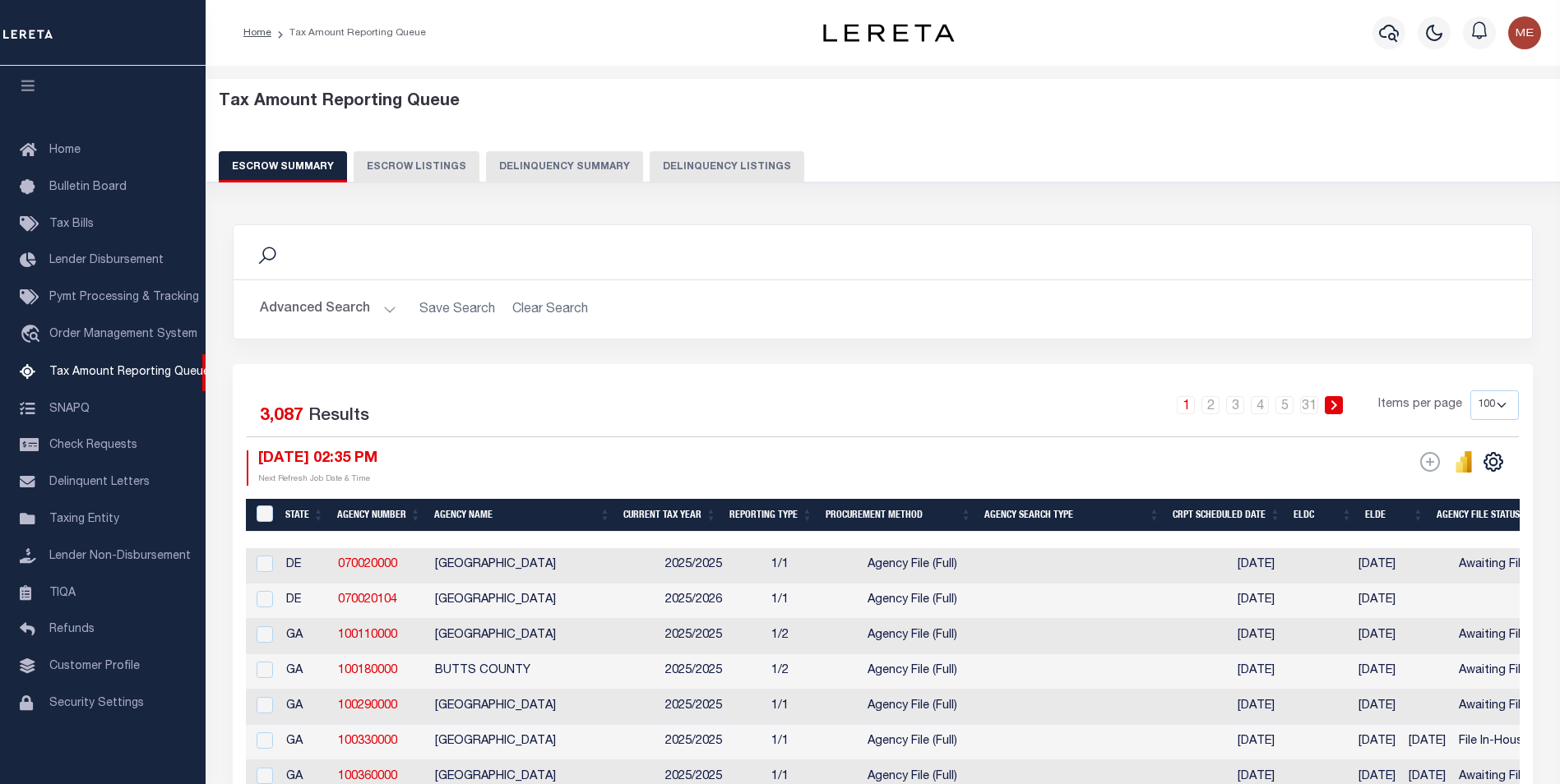
click at [372, 317] on button "Advanced Search" at bounding box center [328, 309] width 137 height 32
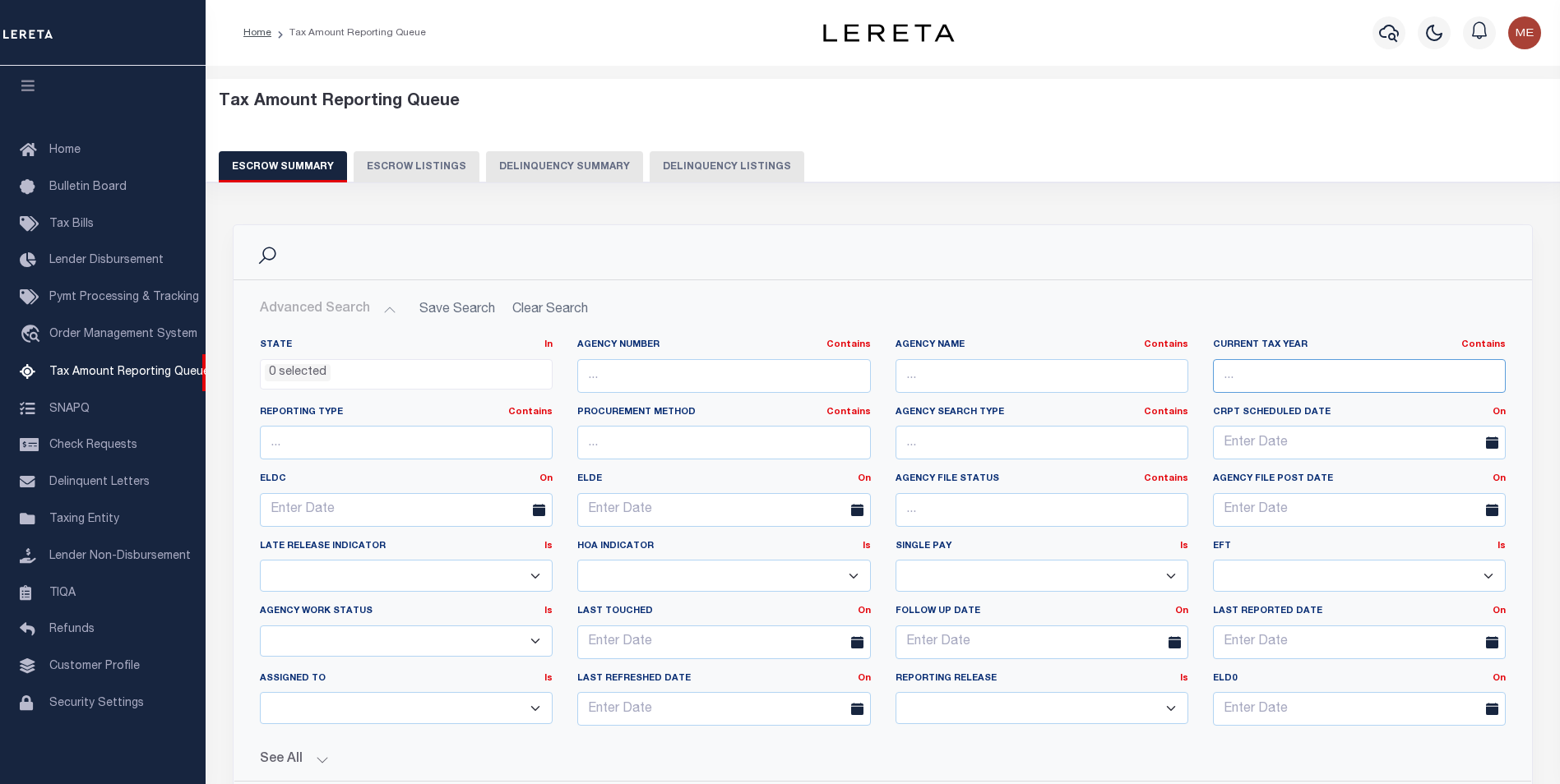
click at [1236, 365] on input "text" at bounding box center [1359, 376] width 292 height 33
click at [687, 175] on button "Delinquency Listings" at bounding box center [726, 167] width 155 height 32
select select "100"
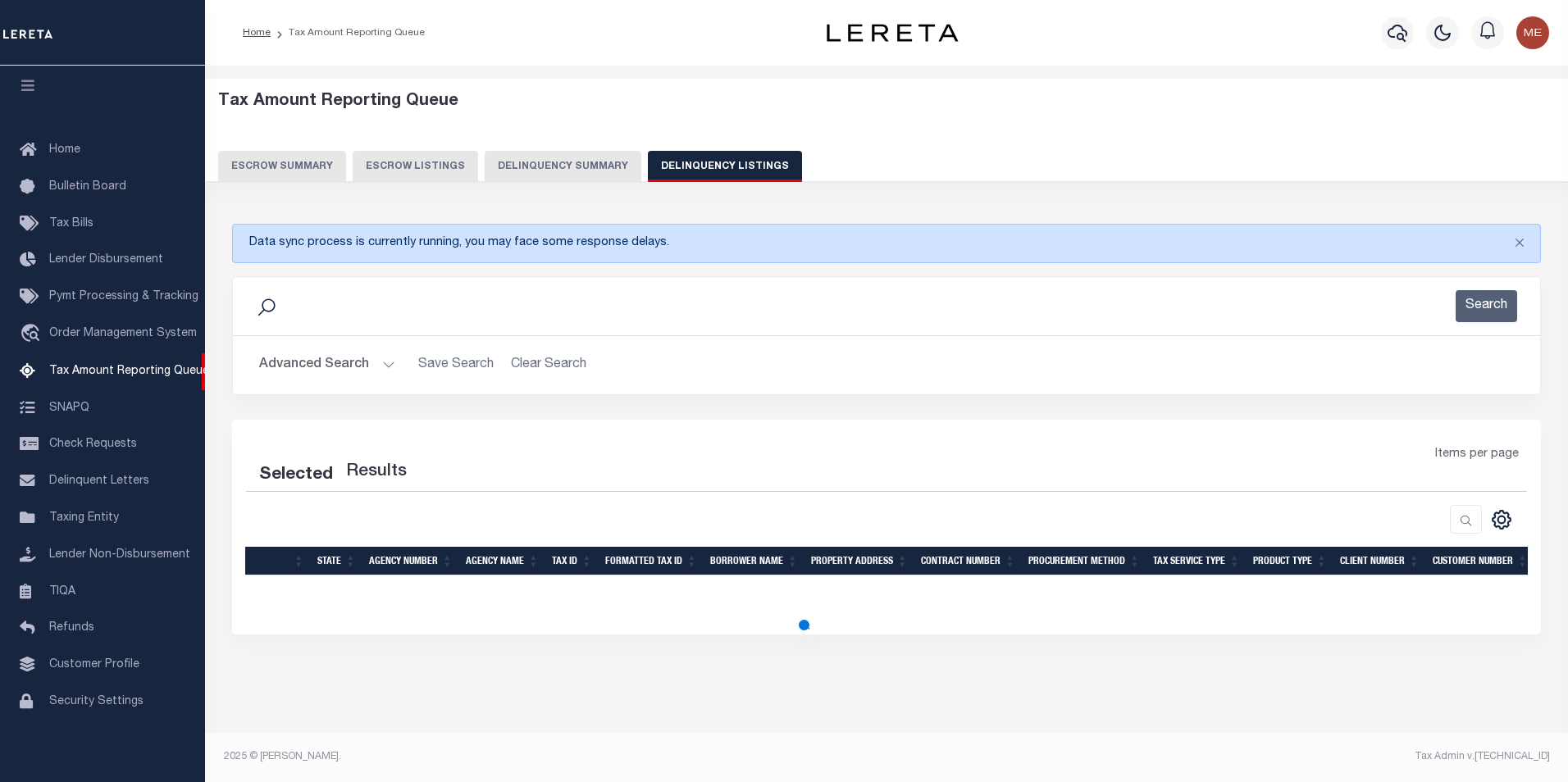
select select "100"
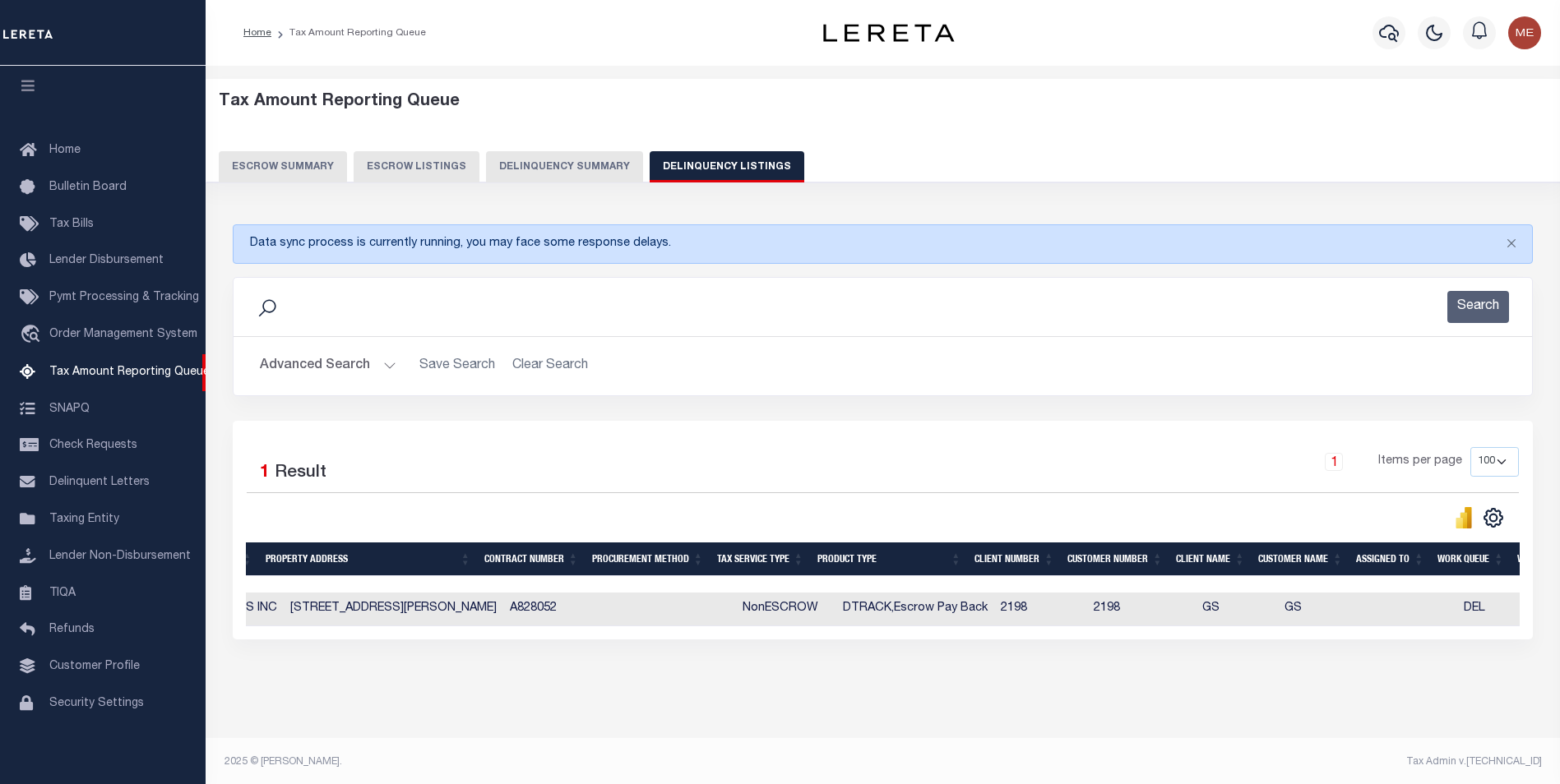
scroll to position [0, 909]
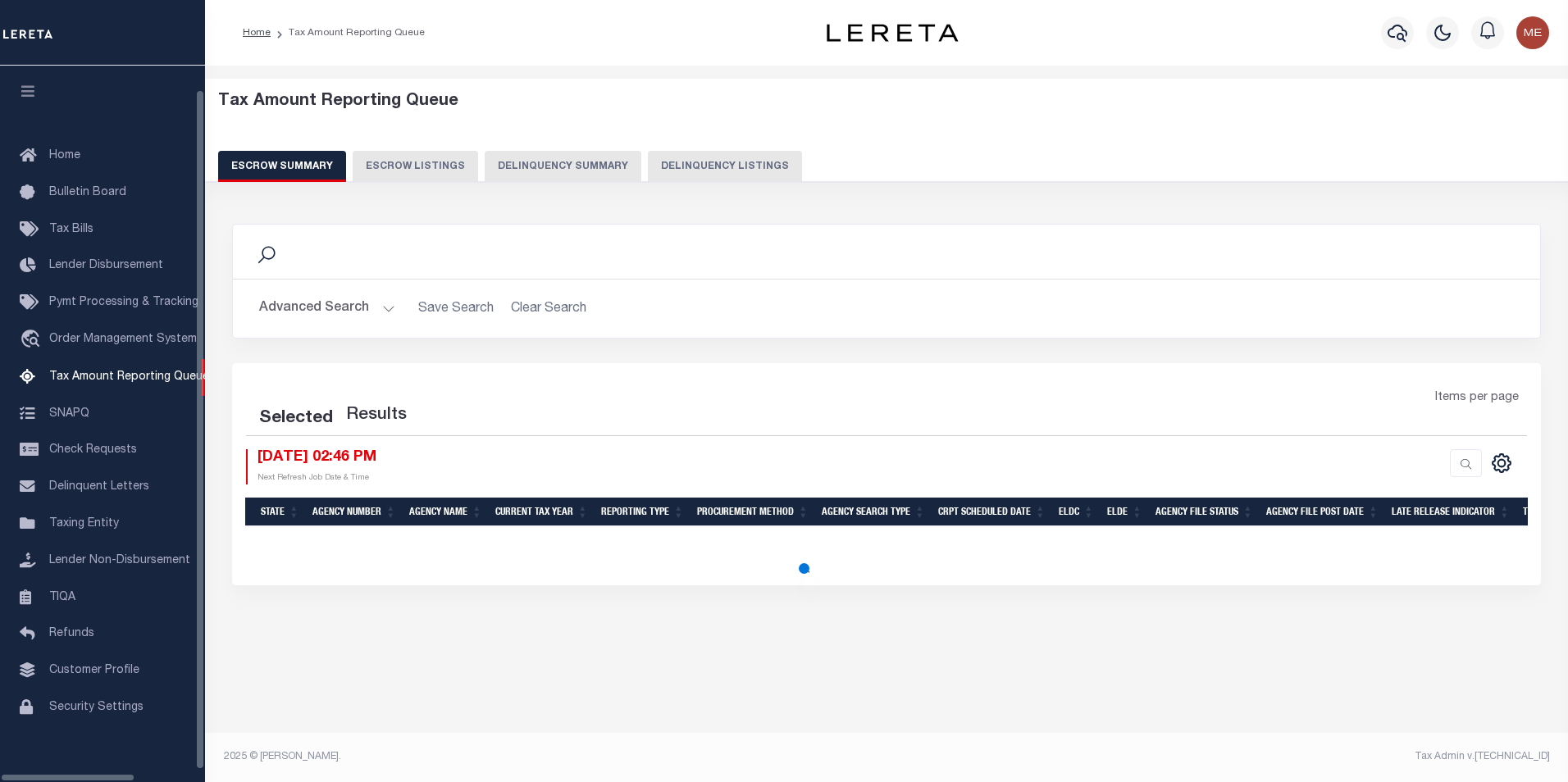
select select "100"
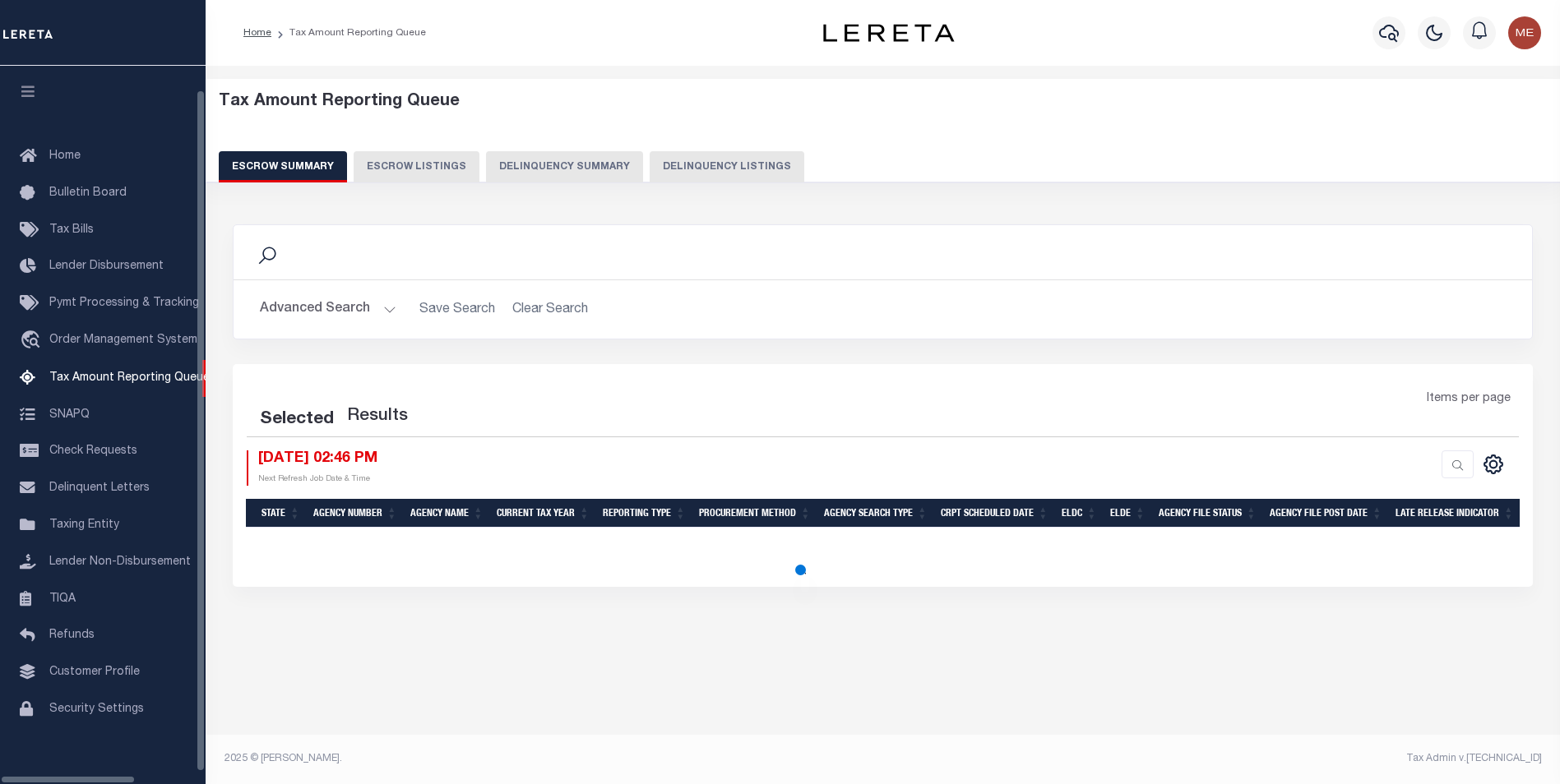
scroll to position [16, 0]
select select "100"
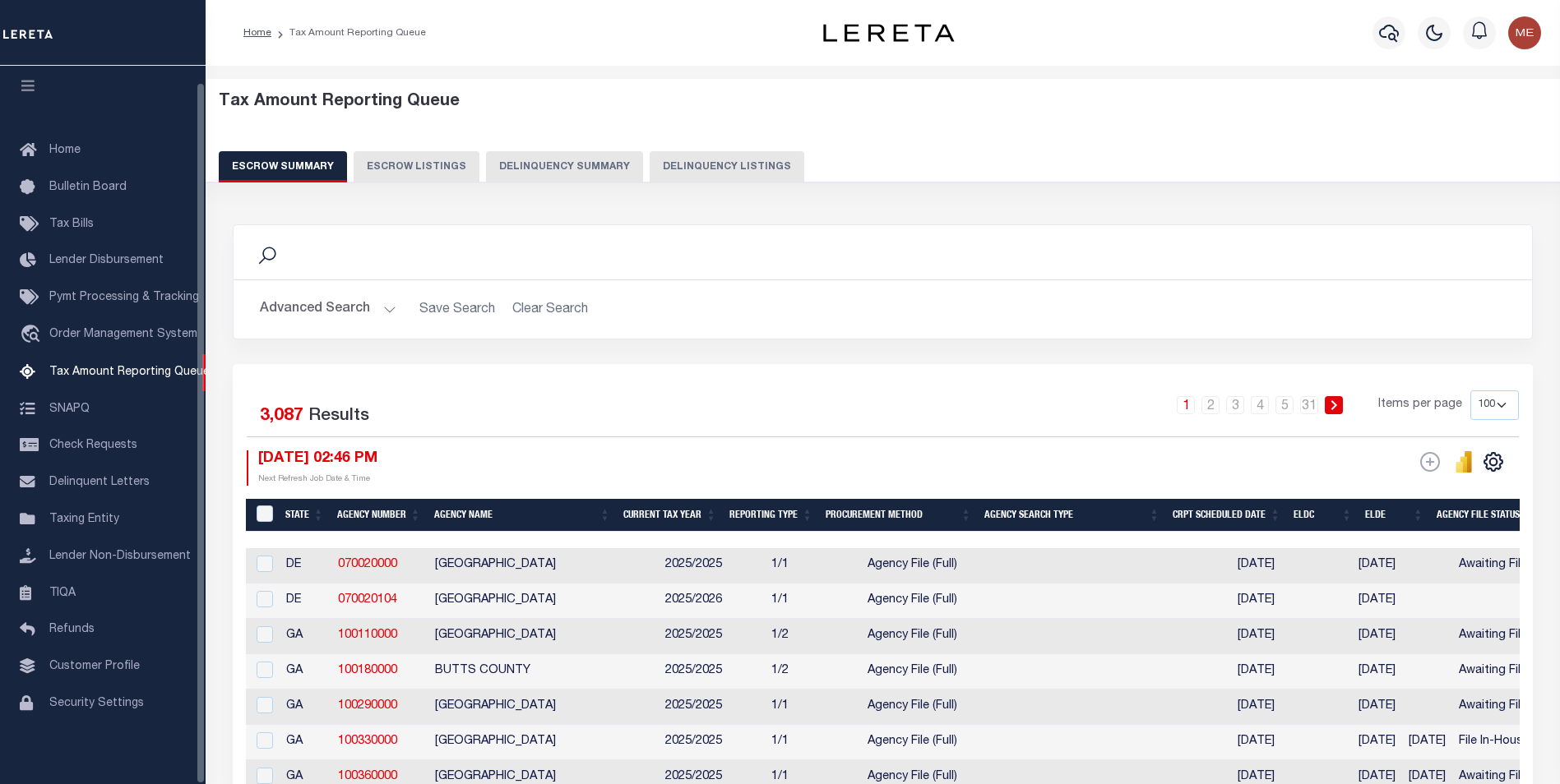
click at [708, 152] on button "Delinquency Listings" at bounding box center [726, 167] width 155 height 32
select select "100"
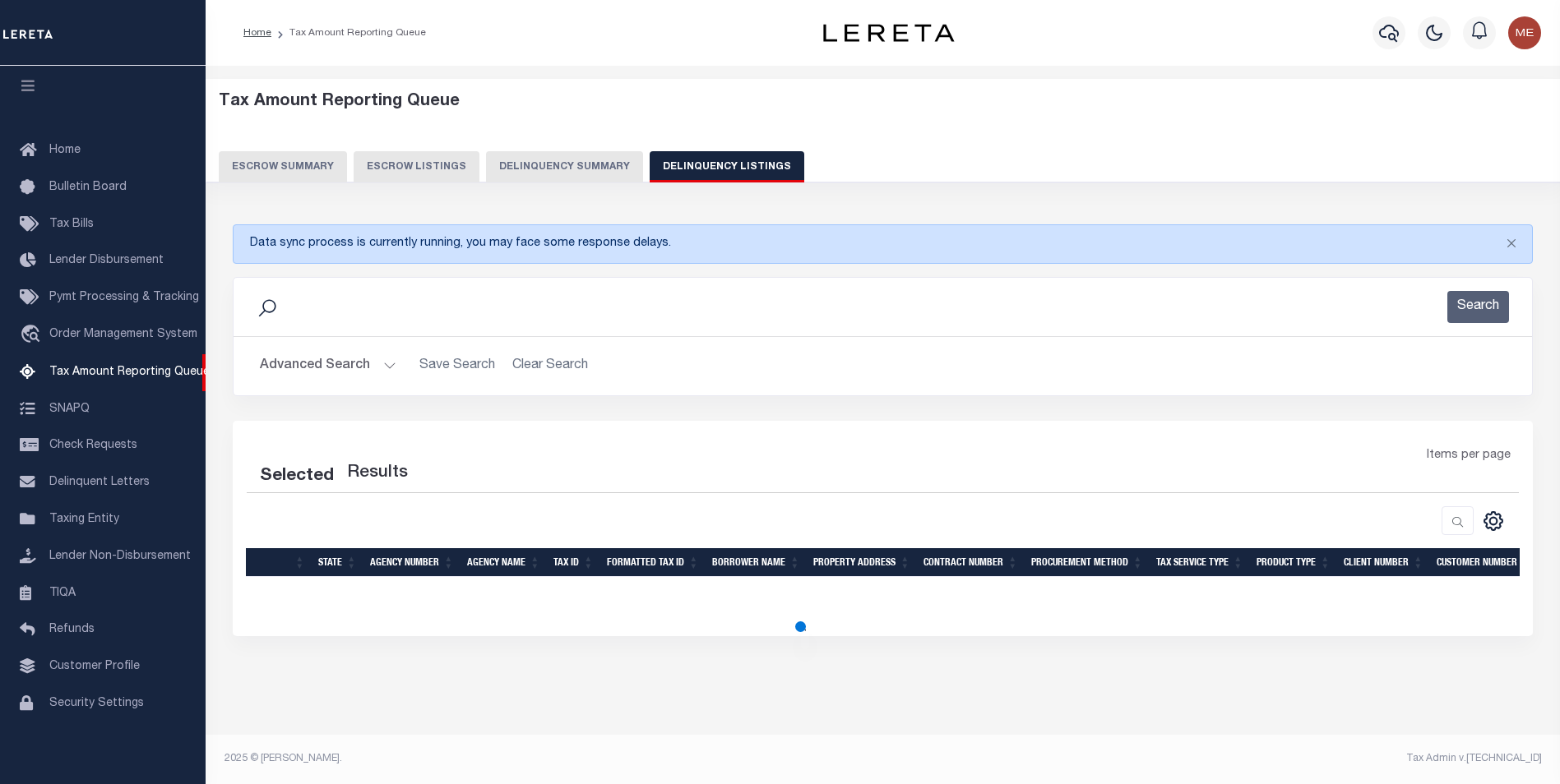
select select "100"
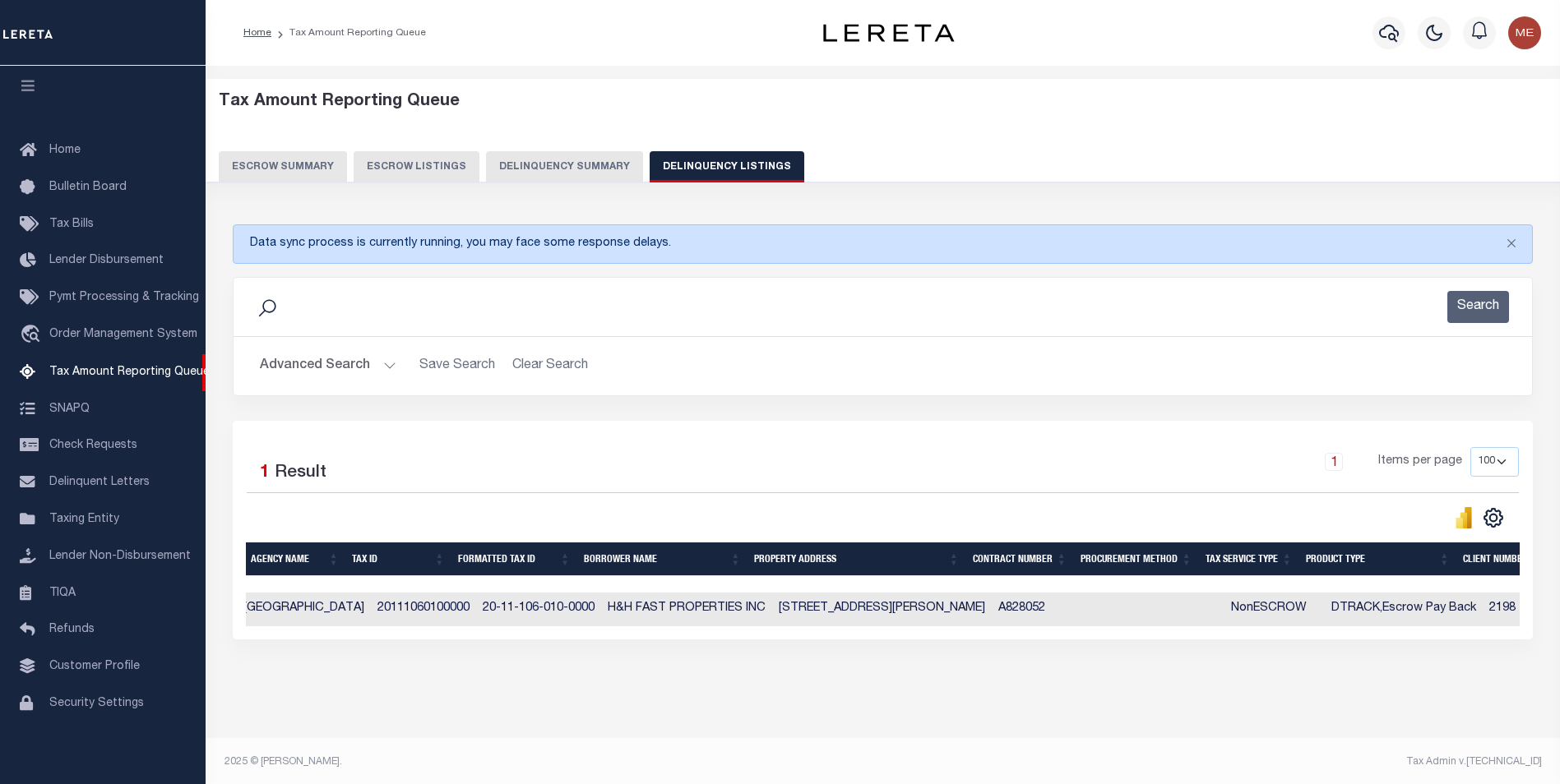
scroll to position [0, 0]
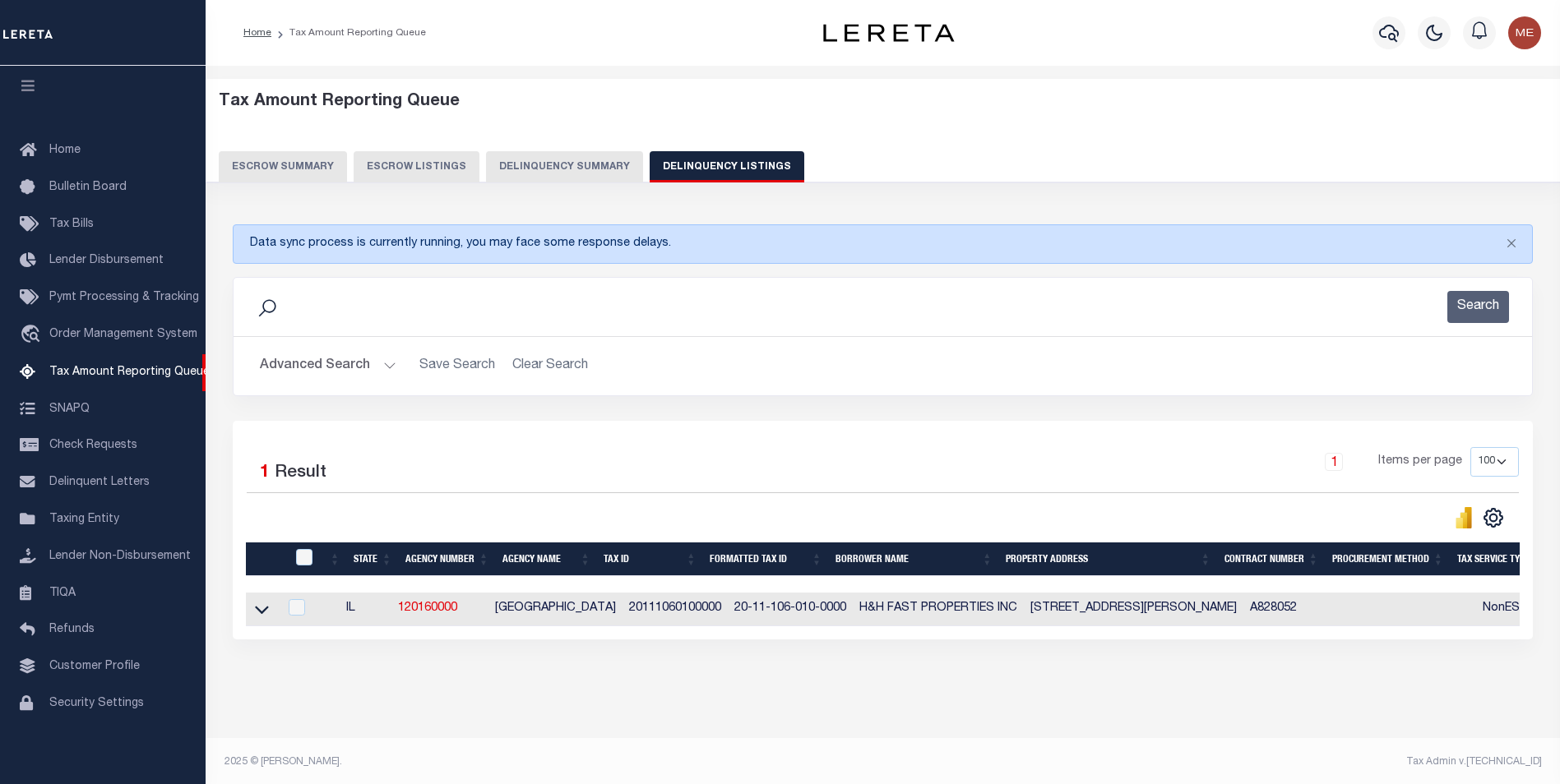
click at [646, 613] on td "20111060100000" at bounding box center [675, 609] width 105 height 33
checkbox input "true"
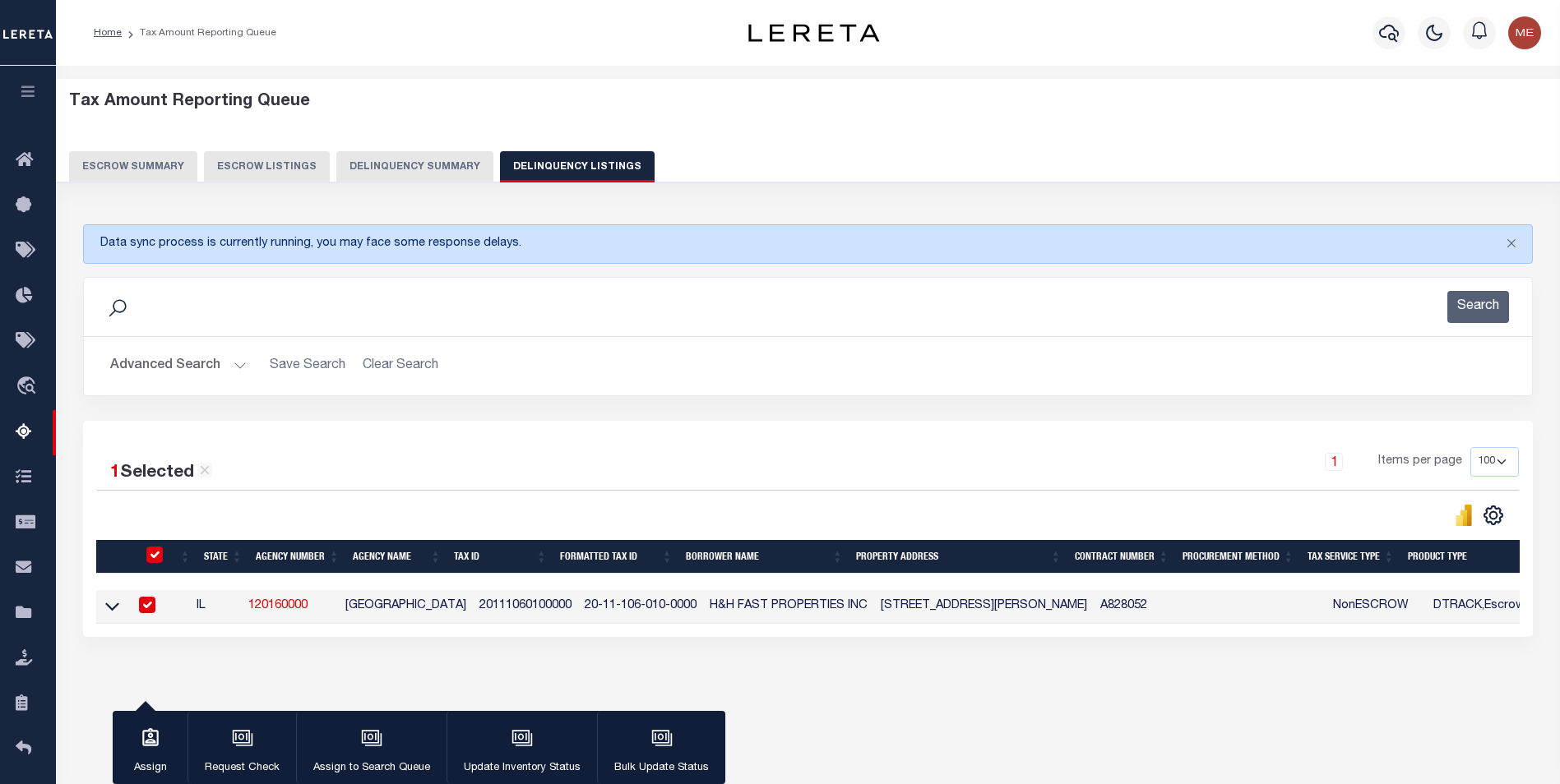
click at [646, 613] on tr "IL 120160000 COOK COUNTY 20111060100000 20-11-106-010-0000 H&H FAST PROPERTIES …" at bounding box center [1201, 607] width 2209 height 33
click at [218, 363] on button "Advanced Search" at bounding box center [178, 366] width 137 height 32
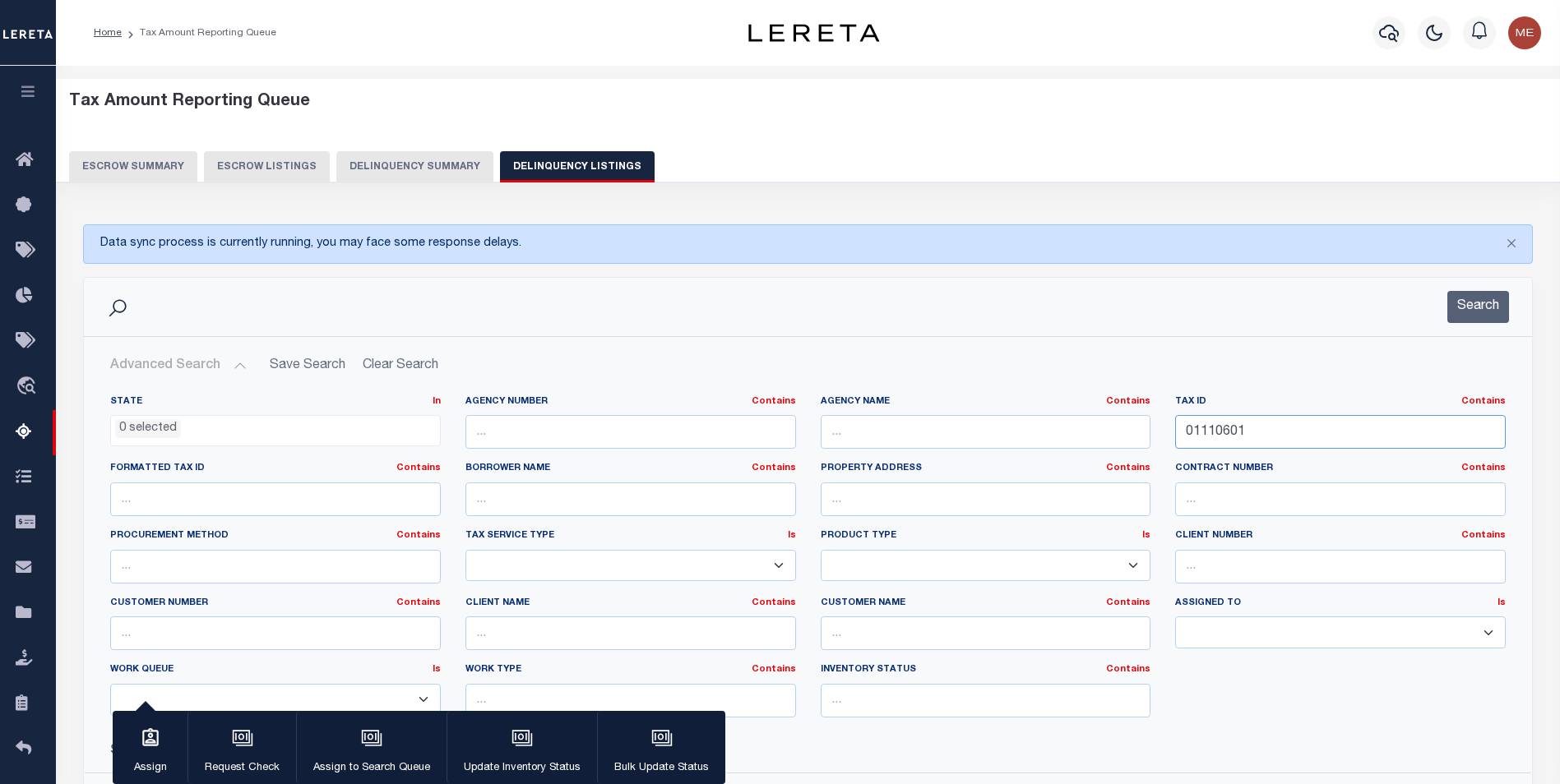
click at [1294, 440] on input "01110601" at bounding box center [1340, 432] width 330 height 33
click at [1505, 405] on link "Contains" at bounding box center [1483, 402] width 44 height 9
click at [1436, 445] on link "Is" at bounding box center [1440, 445] width 129 height 24
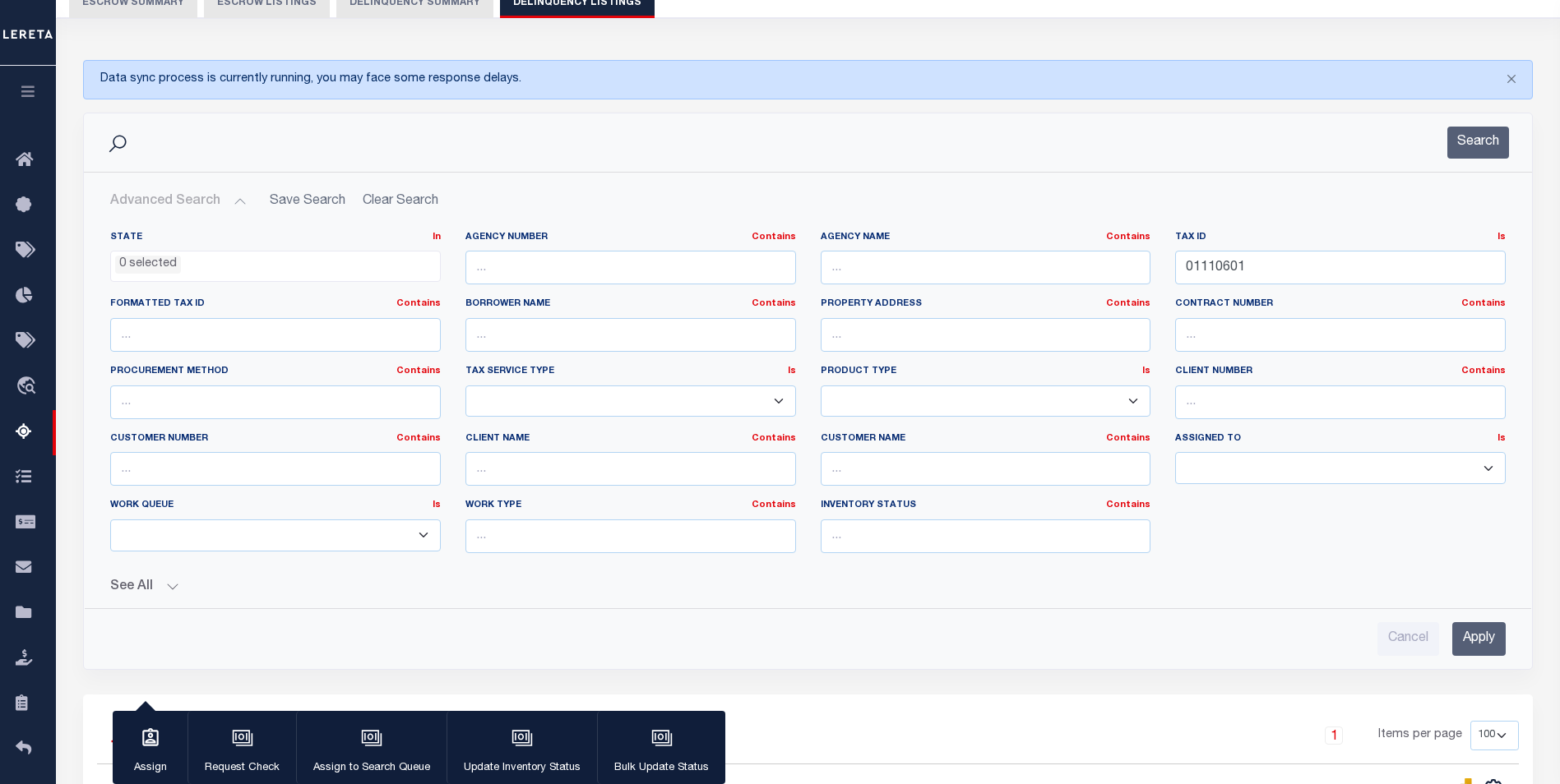
scroll to position [246, 0]
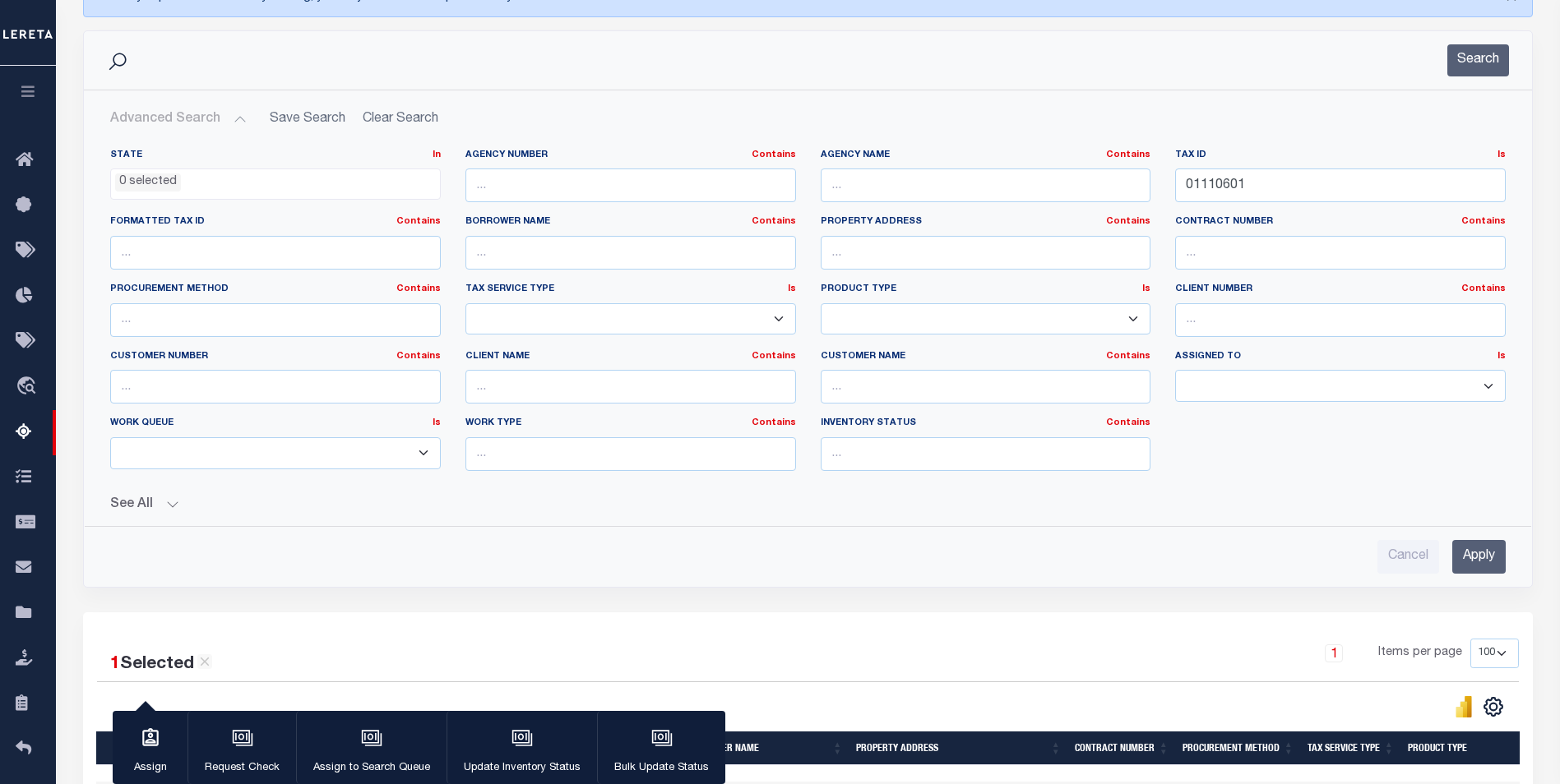
click at [1474, 561] on input "Apply" at bounding box center [1479, 557] width 53 height 33
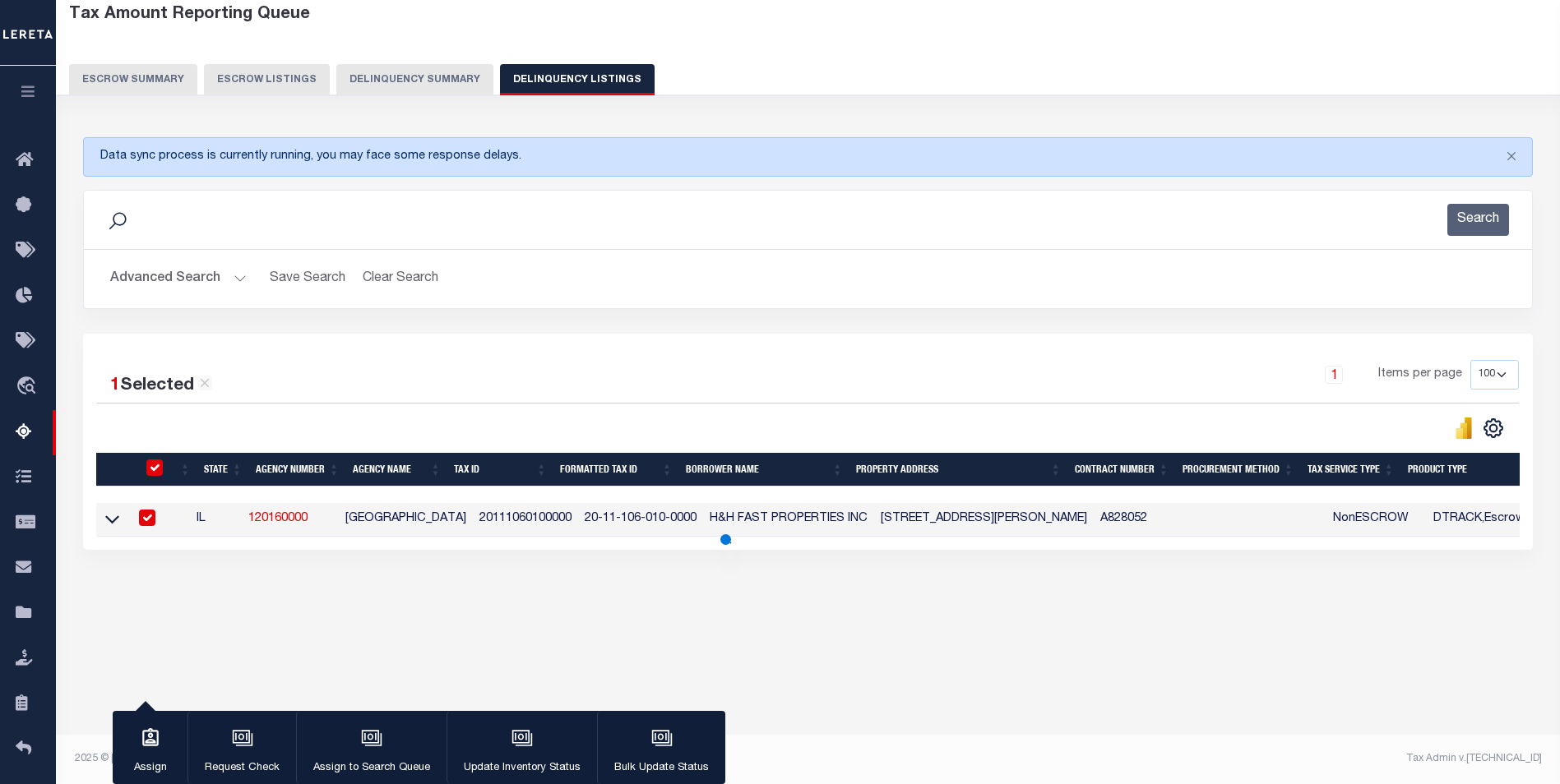
scroll to position [87, 0]
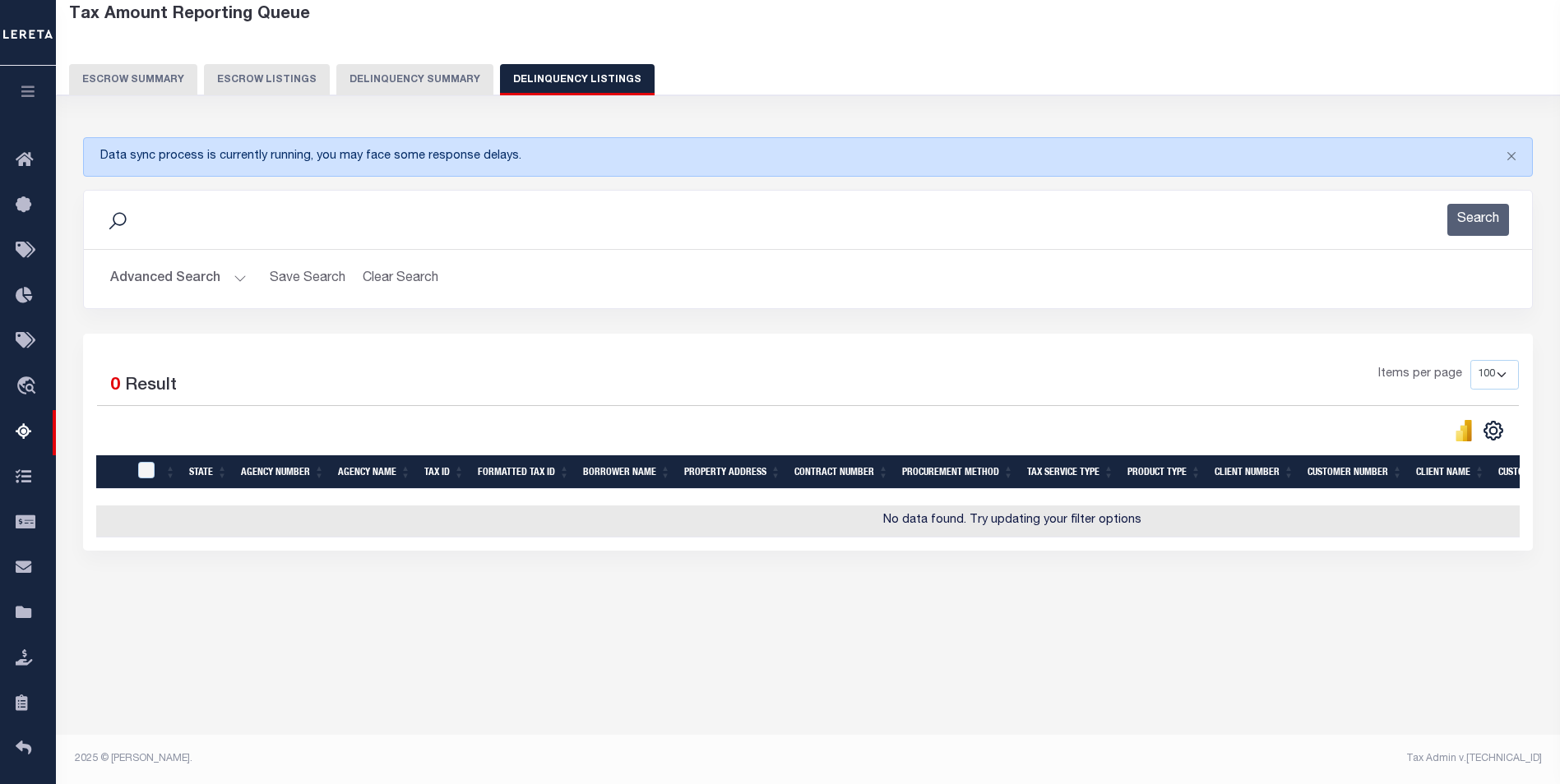
click at [213, 282] on button "Advanced Search" at bounding box center [178, 279] width 137 height 32
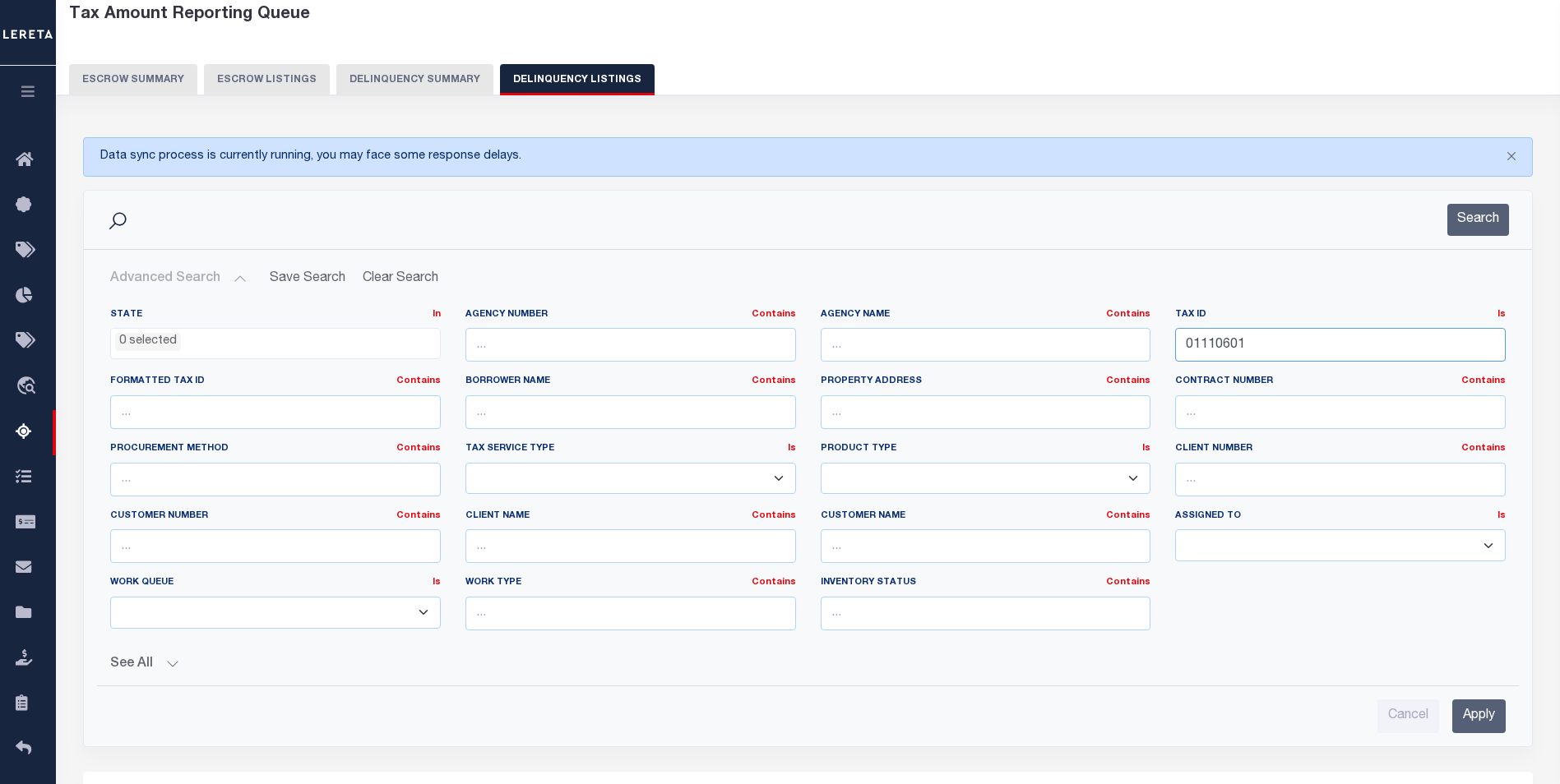
click at [1297, 353] on input "01110601" at bounding box center [1340, 344] width 330 height 33
paste input "text"
drag, startPoint x: 1249, startPoint y: 345, endPoint x: 1450, endPoint y: 355, distance: 201.2
click at [1450, 355] on input "01110601" at bounding box center [1340, 344] width 330 height 33
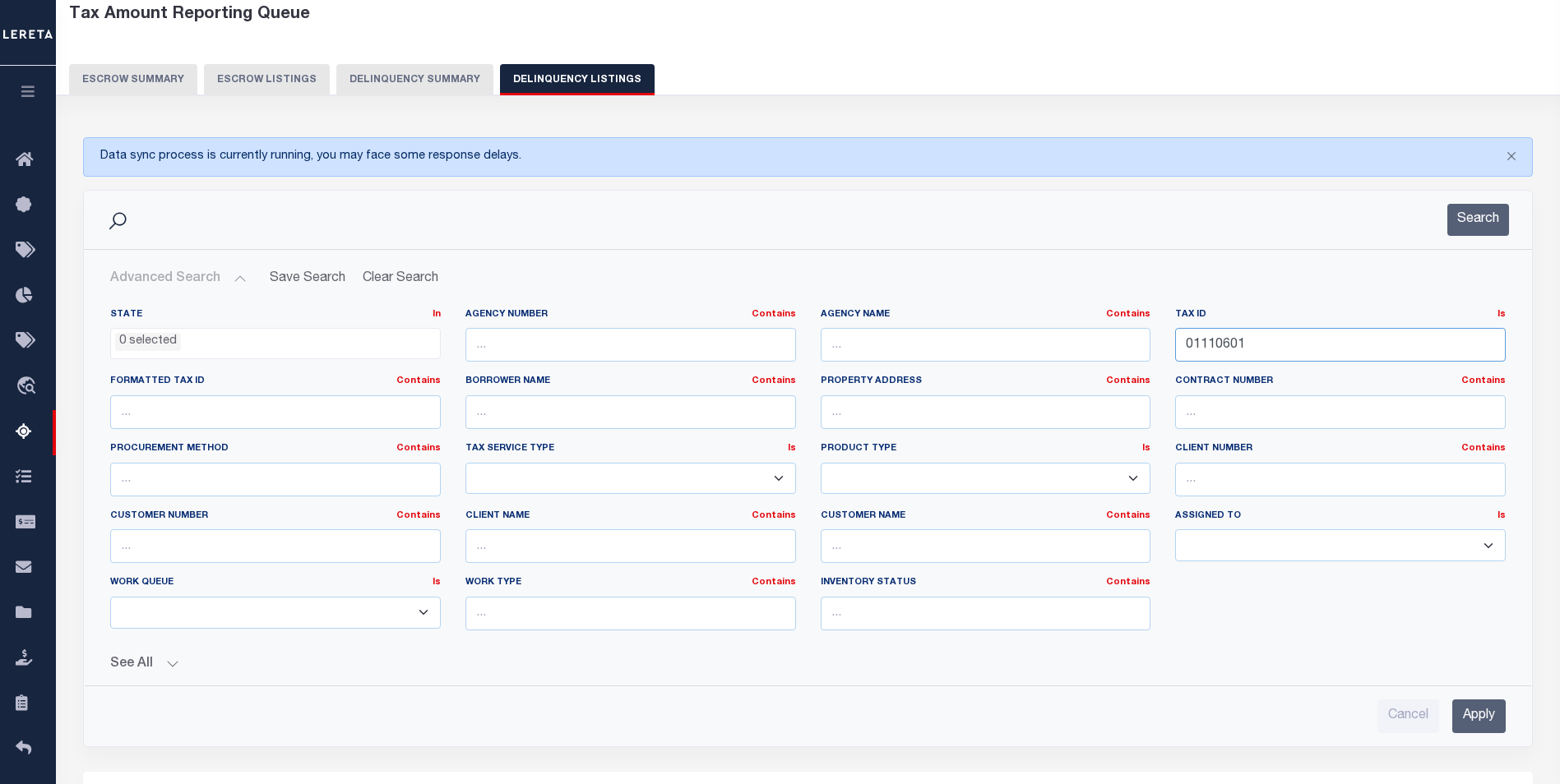
type input "01110601"
click at [1479, 701] on input "Apply" at bounding box center [1479, 716] width 53 height 33
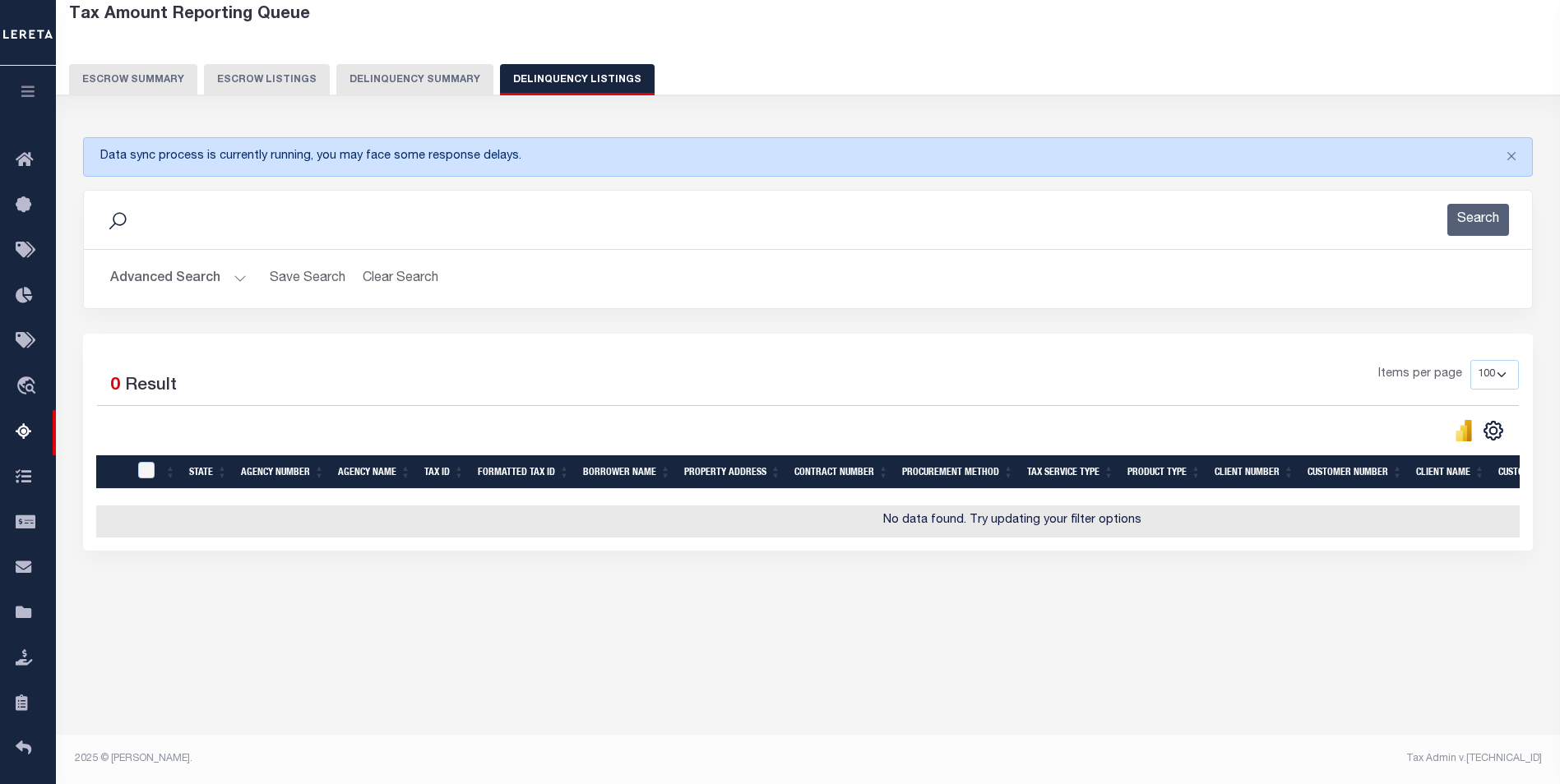
click at [405, 85] on button "Delinquency Summary" at bounding box center [414, 80] width 157 height 32
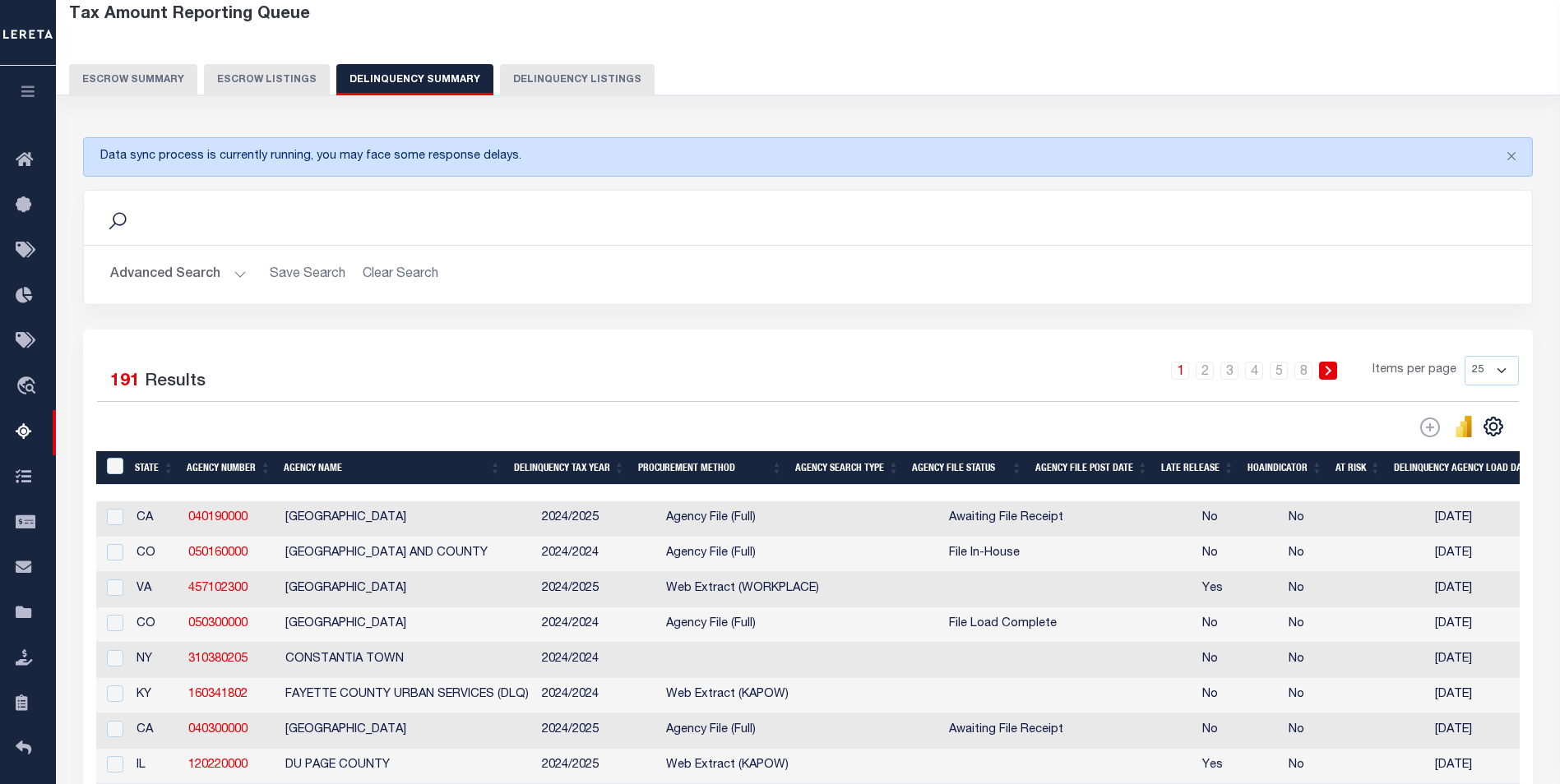
click at [503, 94] on button "Delinquency Listings" at bounding box center [577, 80] width 155 height 32
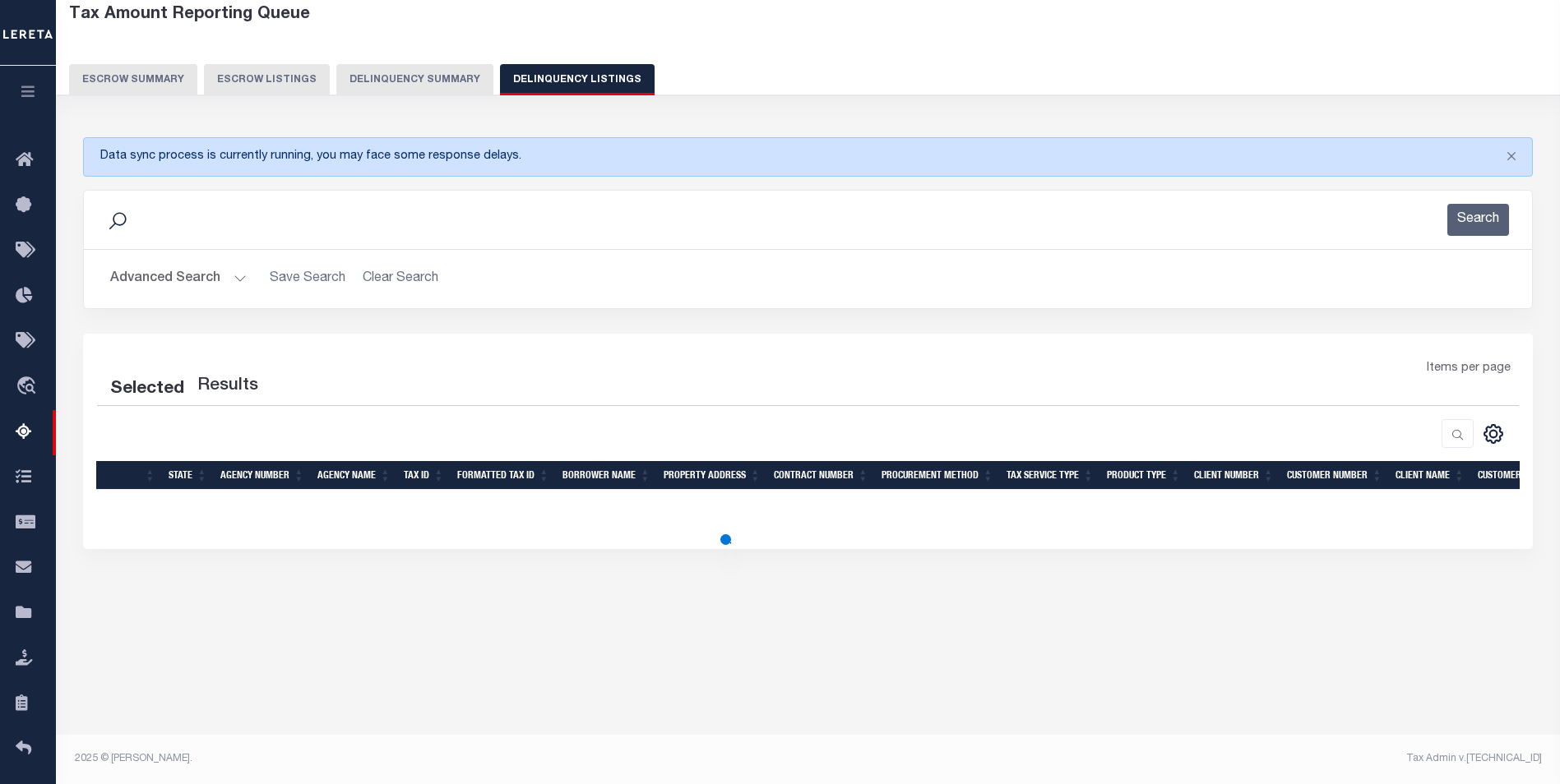
click at [228, 277] on button "Advanced Search" at bounding box center [178, 279] width 137 height 32
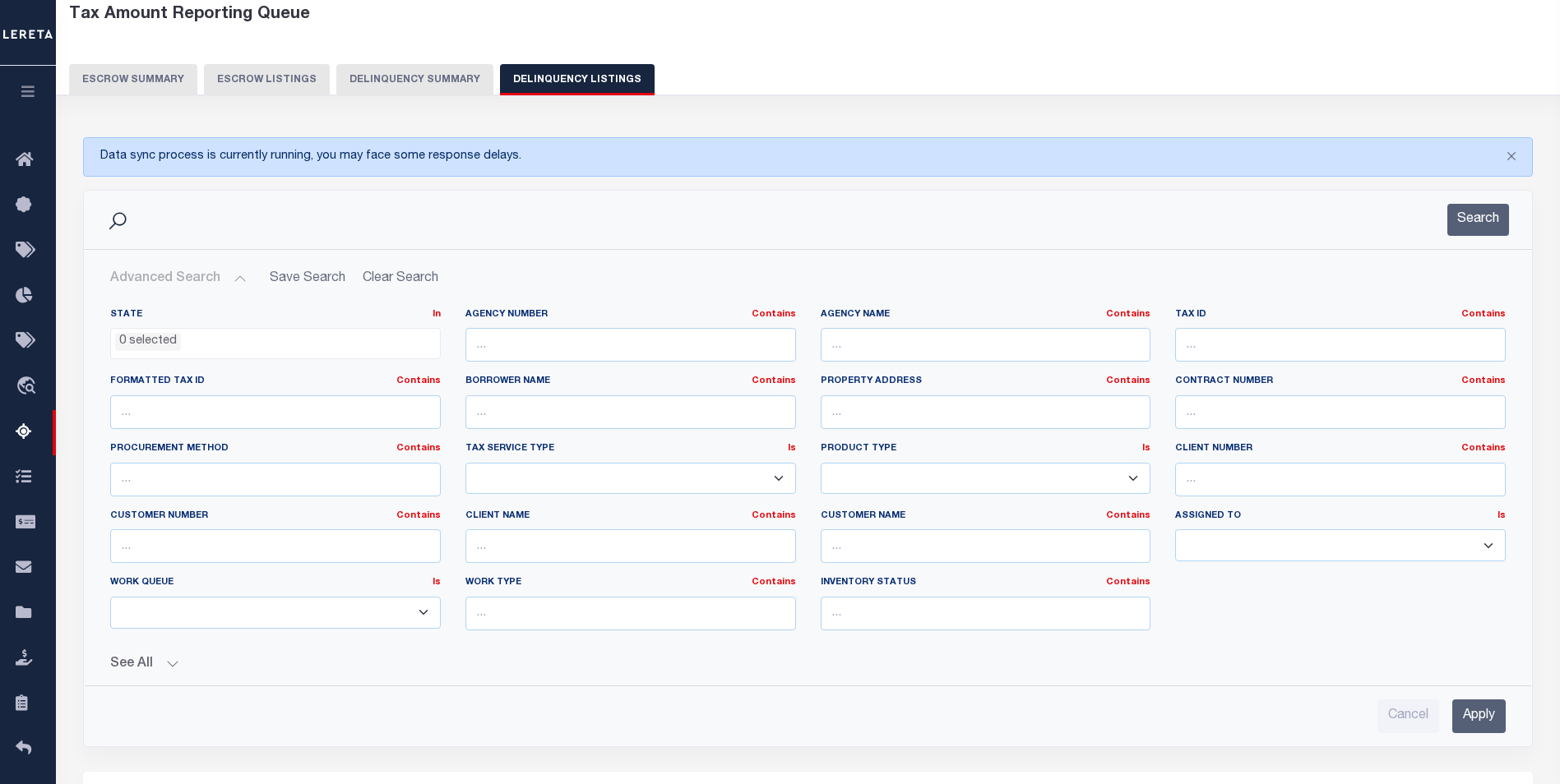
click at [395, 78] on button "Delinquency Summary" at bounding box center [414, 80] width 157 height 32
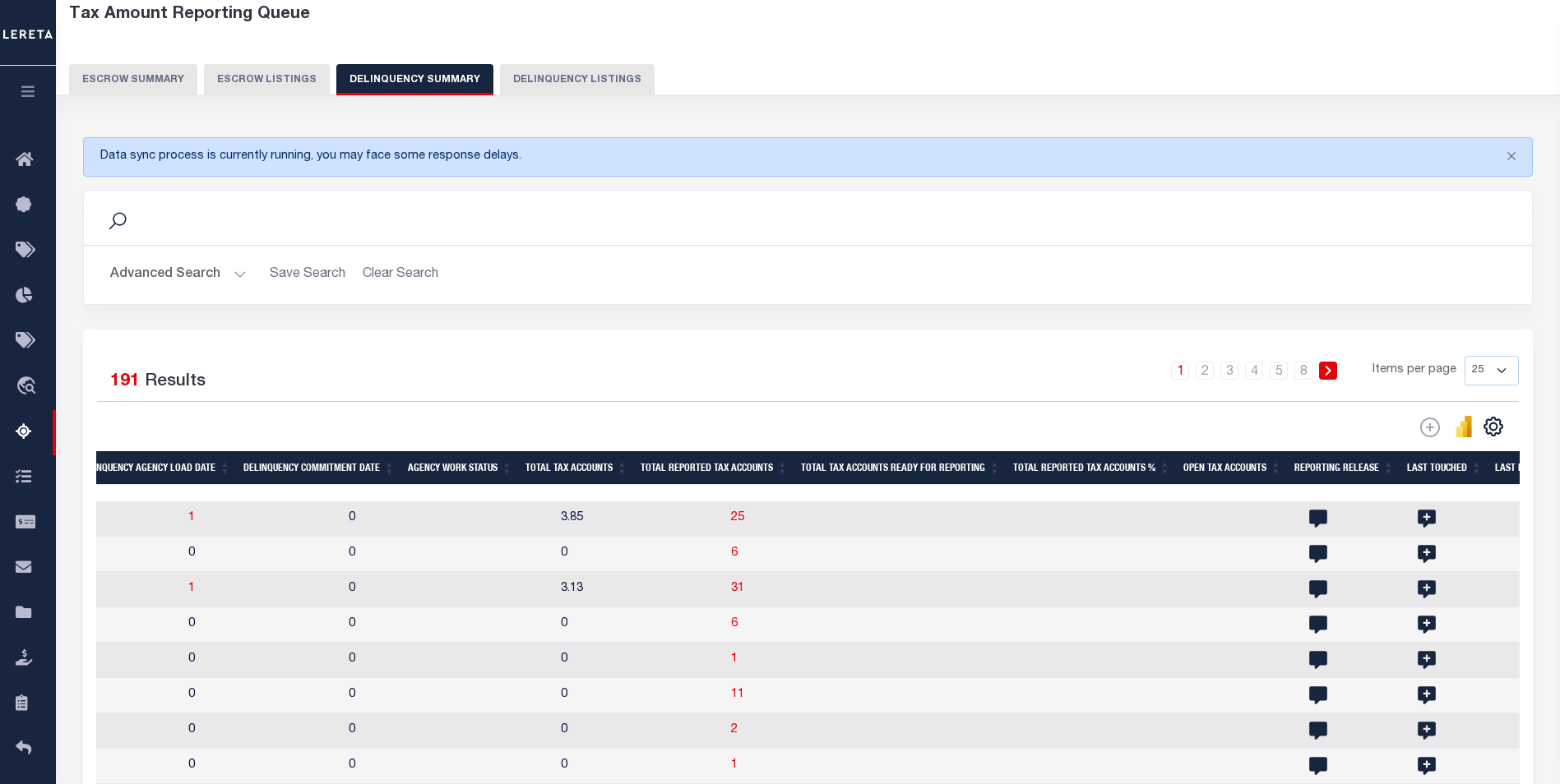
scroll to position [0, 0]
click at [731, 524] on span "25" at bounding box center [737, 518] width 14 height 12
select select "100"
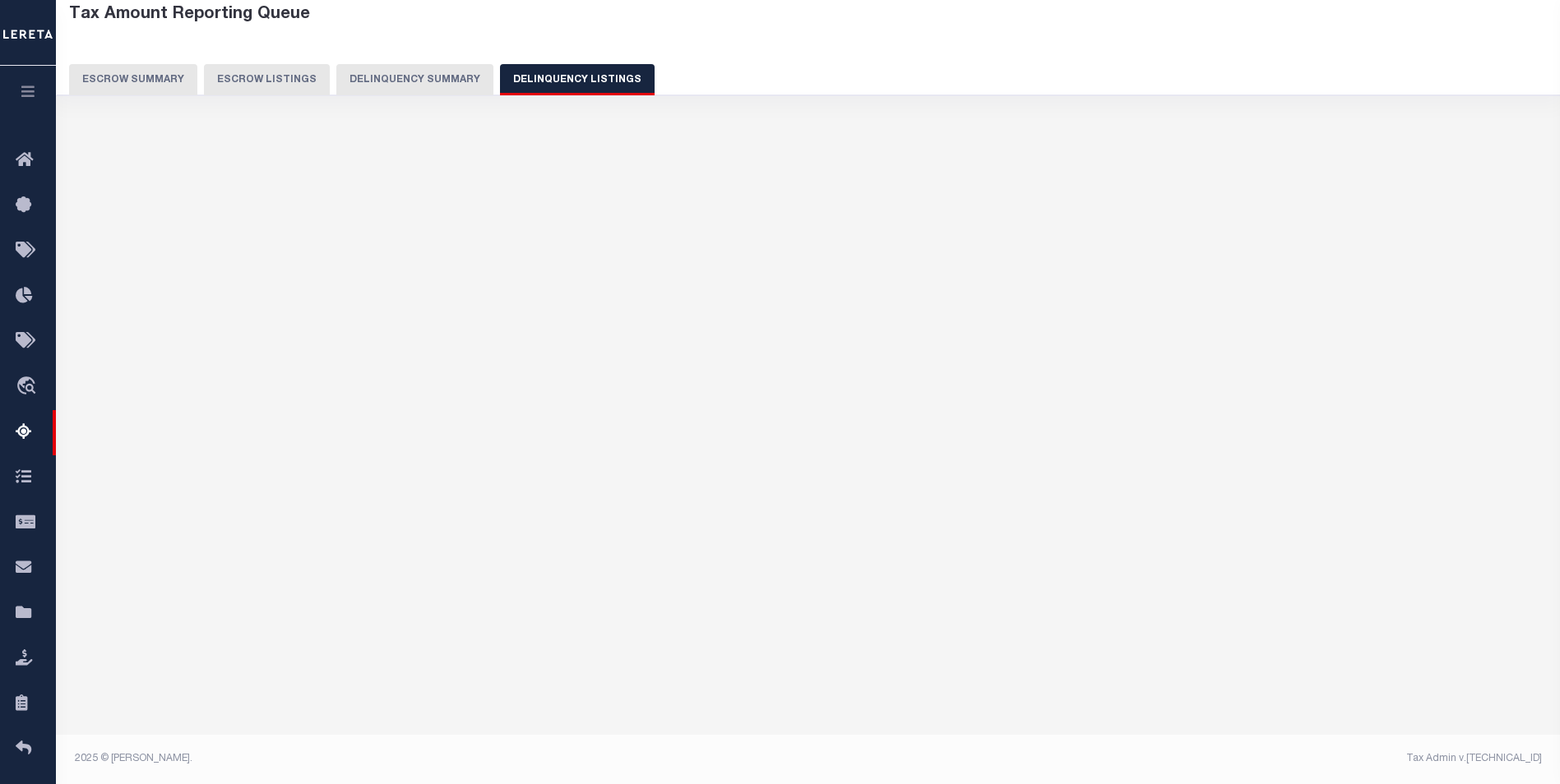
select select "100"
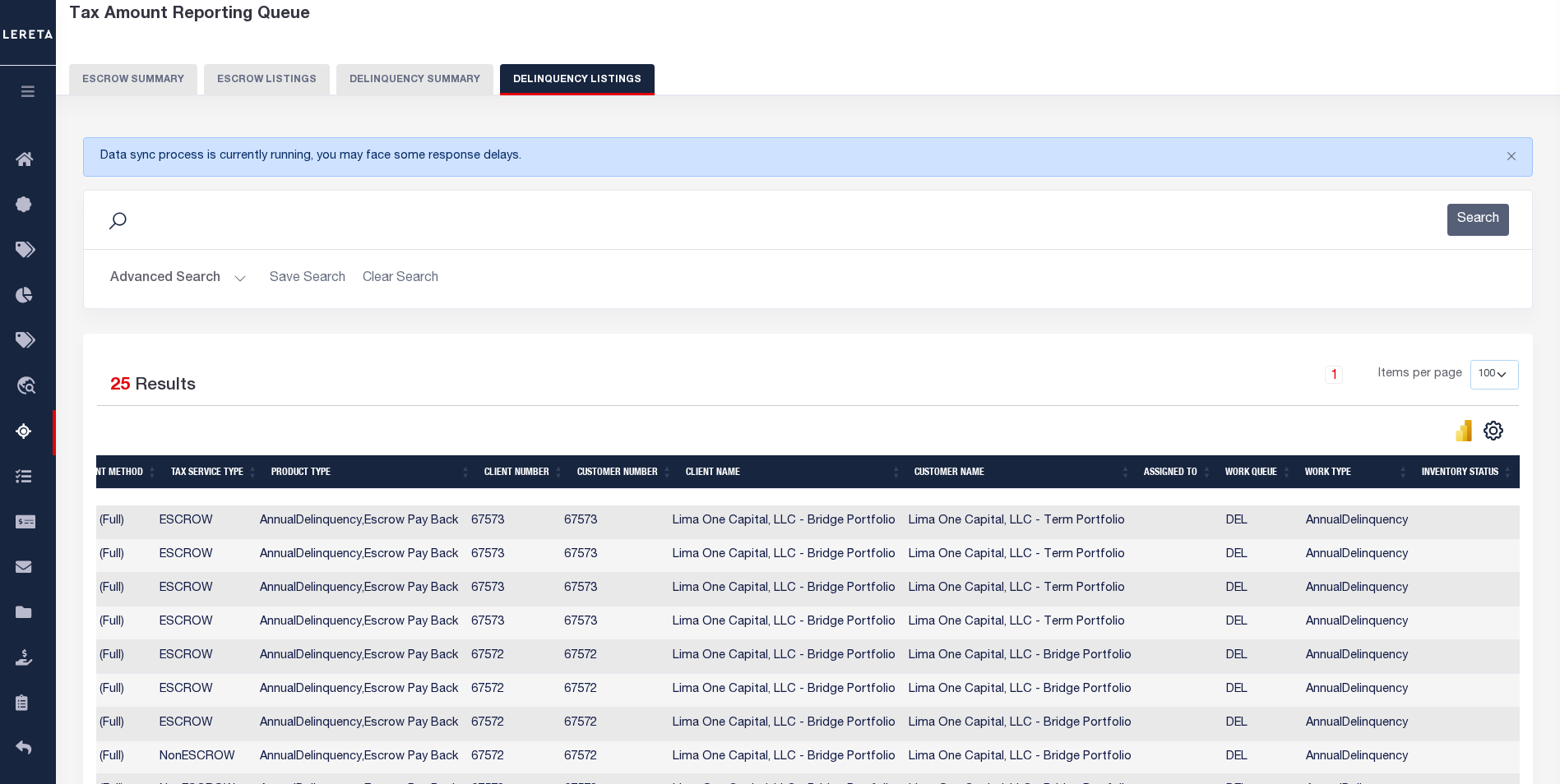
scroll to position [0, 1201]
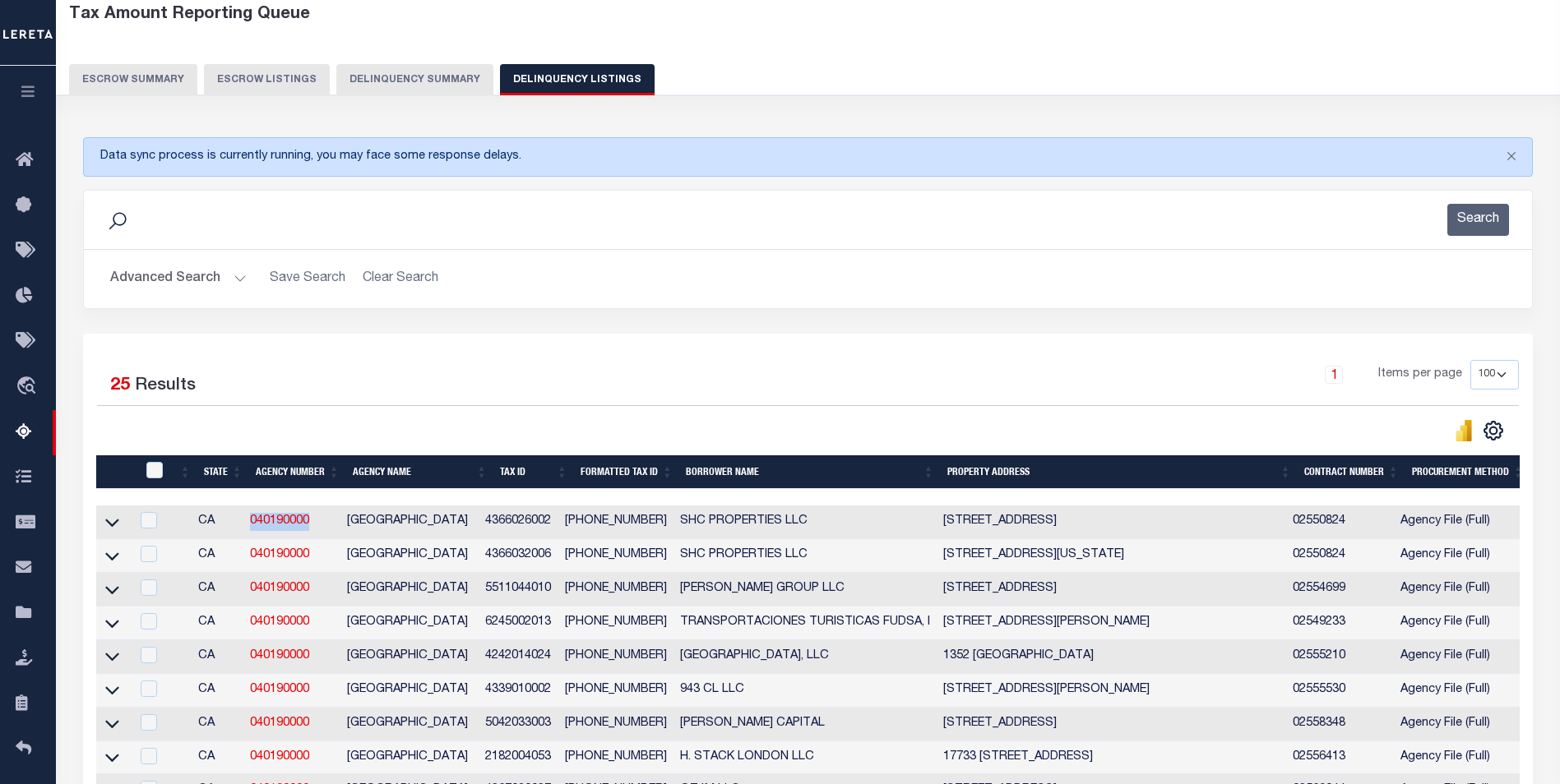
drag, startPoint x: 322, startPoint y: 524, endPoint x: 253, endPoint y: 531, distance: 69.4
click at [253, 531] on td "040190000" at bounding box center [292, 522] width 97 height 33
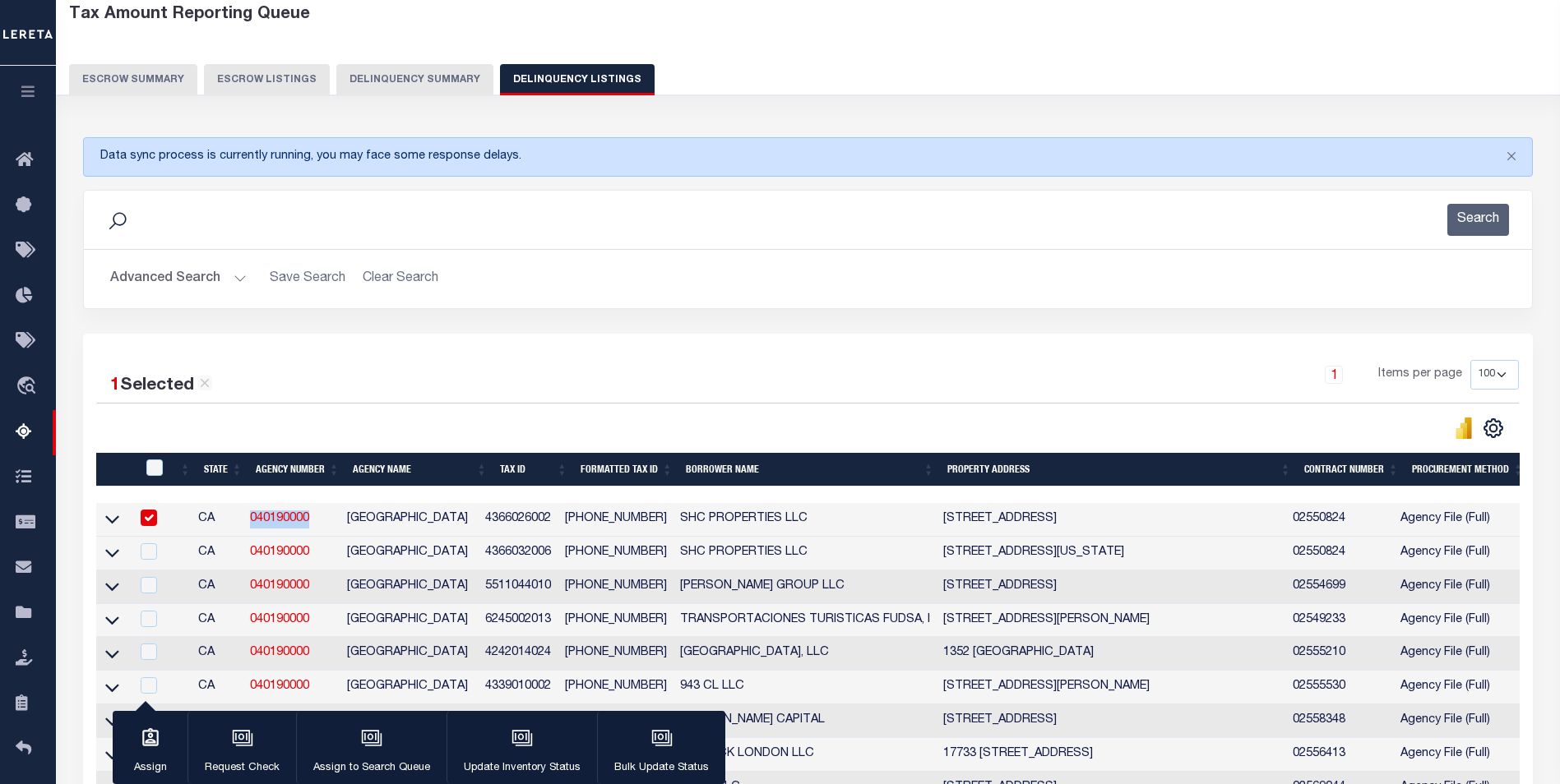
drag, startPoint x: 253, startPoint y: 531, endPoint x: 271, endPoint y: 530, distance: 18.0
copy link "040190000"
click at [550, 527] on td "4366026002" at bounding box center [519, 520] width 80 height 33
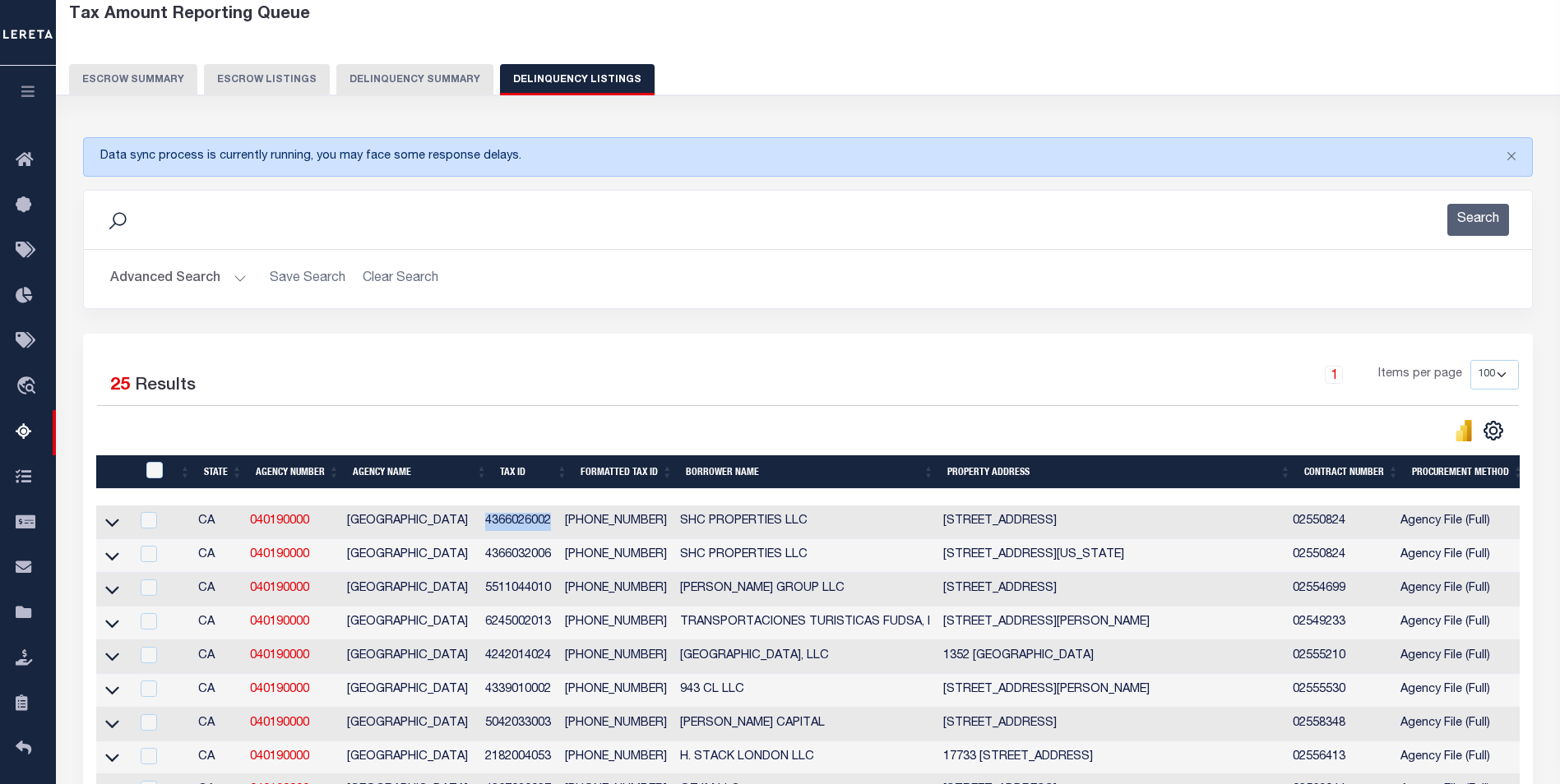
click at [550, 527] on td "4366026002" at bounding box center [519, 522] width 80 height 33
checkbox input "true"
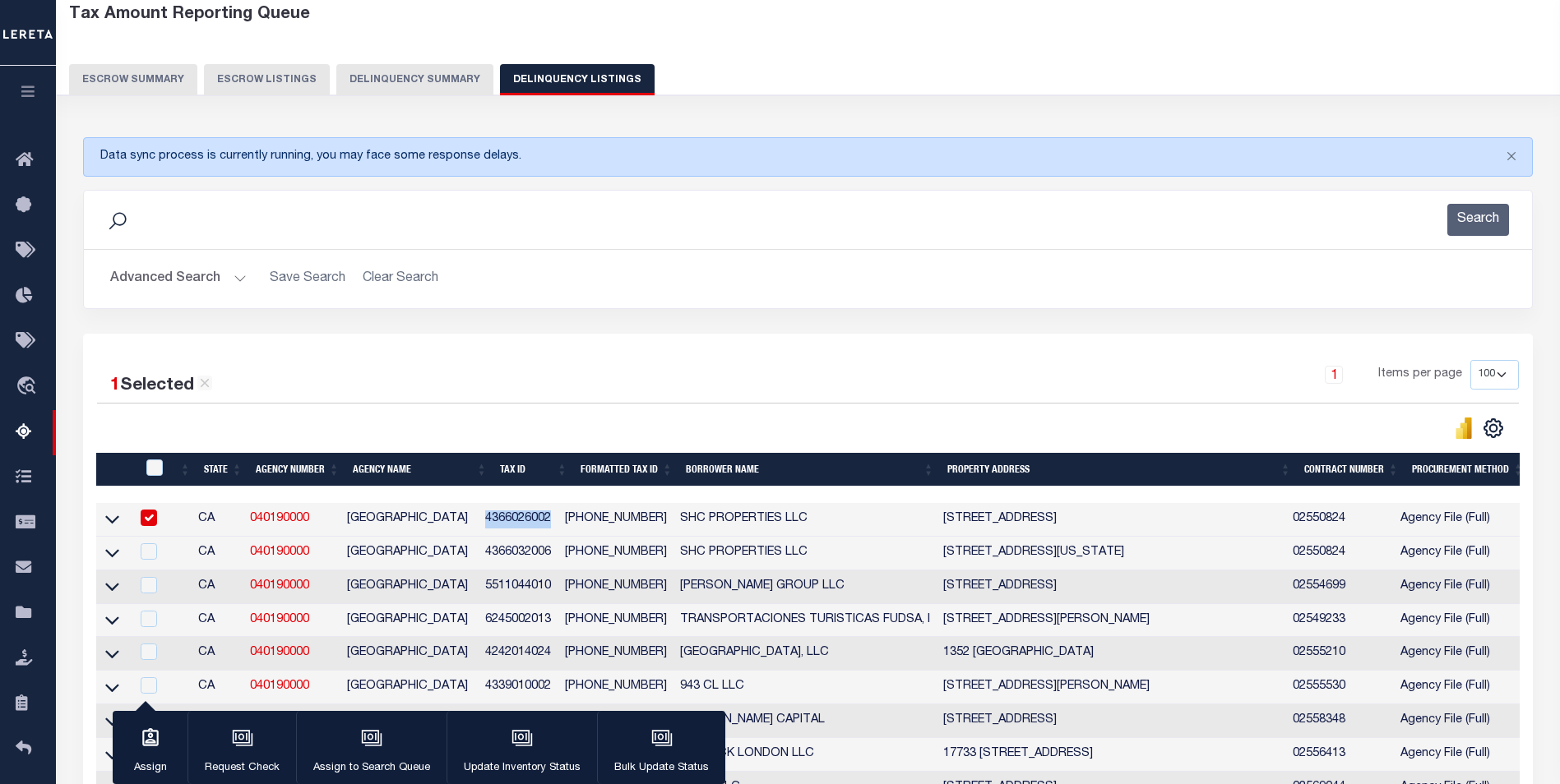
copy td "4366026002"
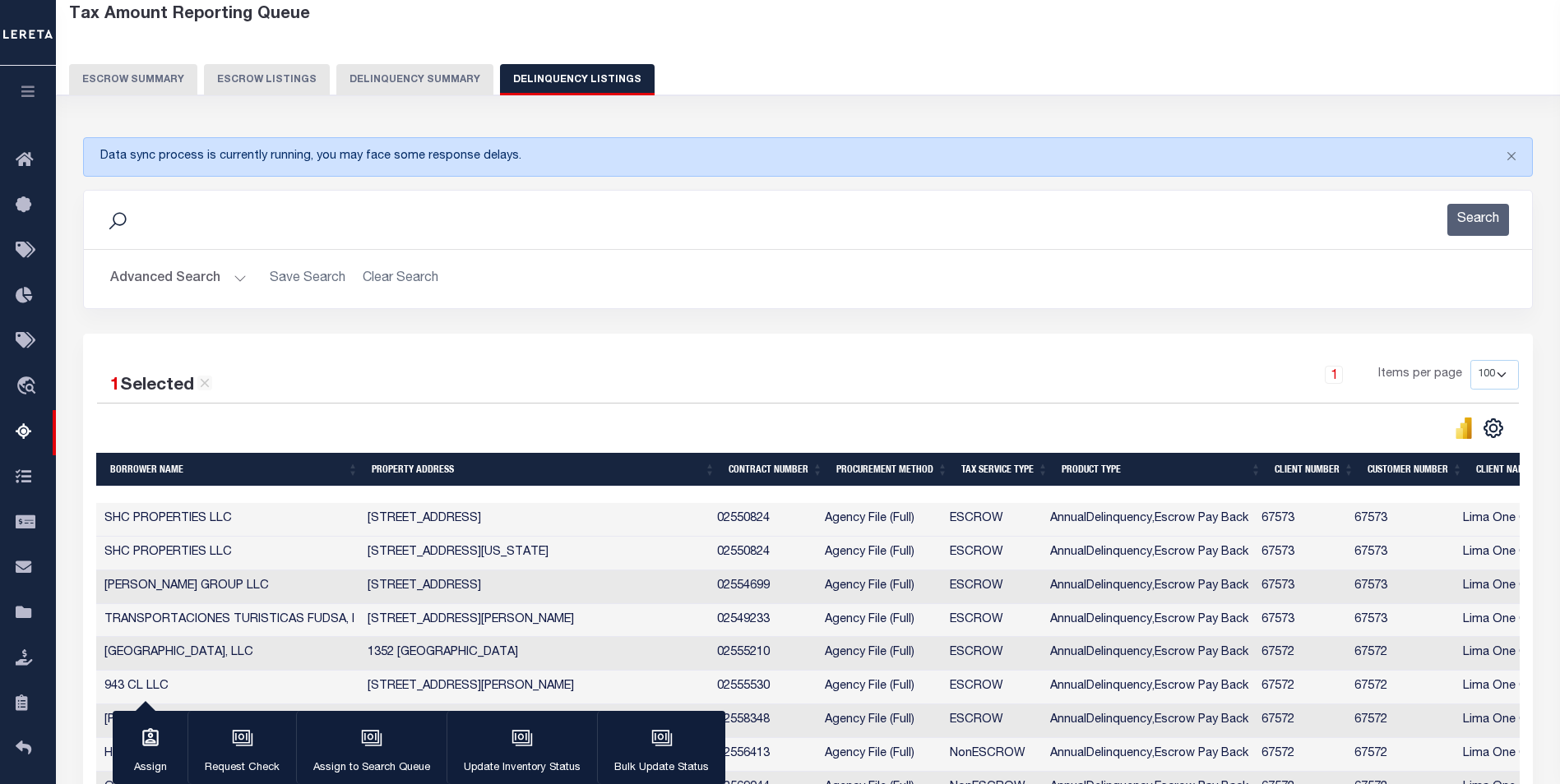
scroll to position [0, 1069]
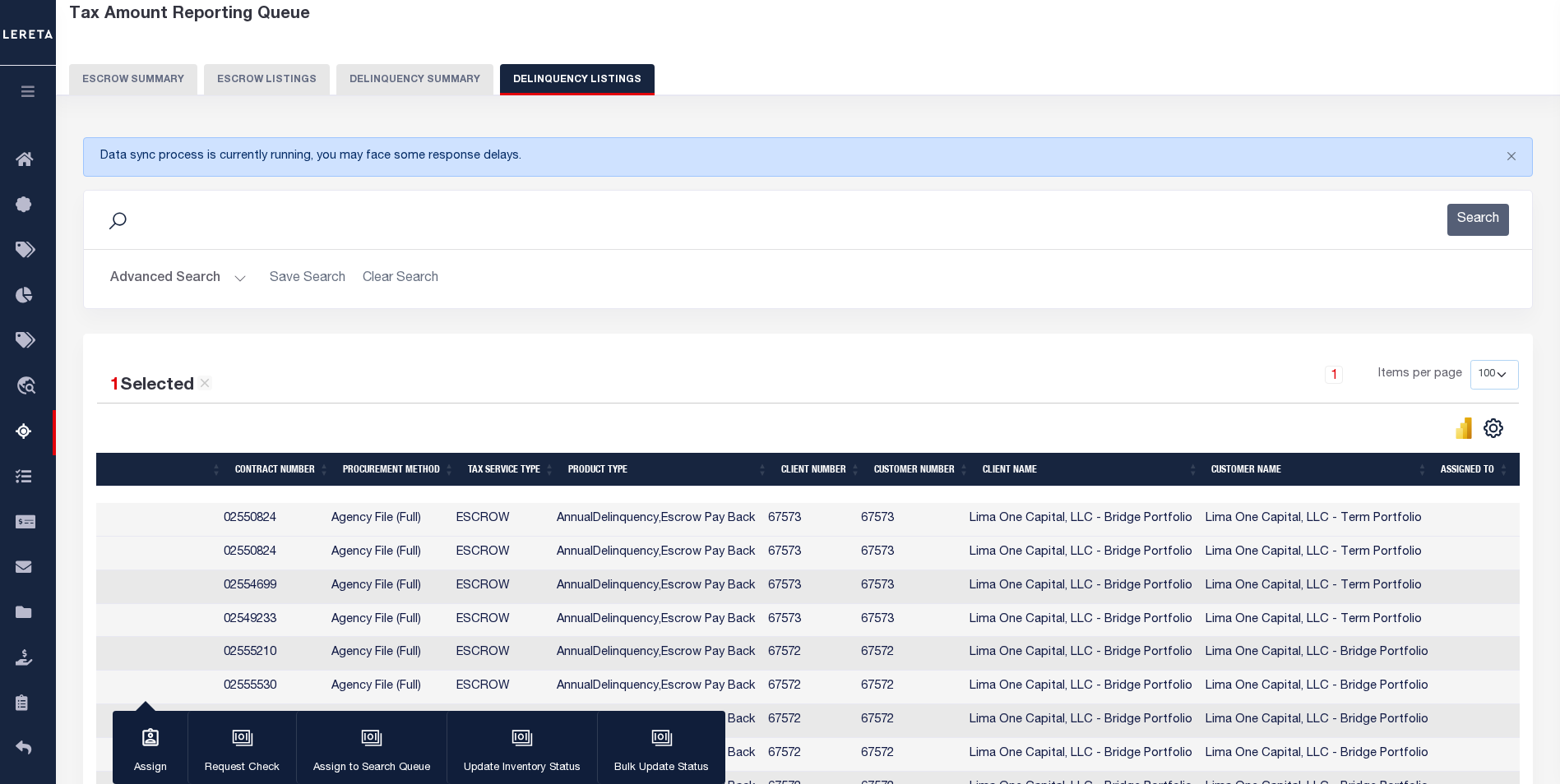
click at [243, 282] on button "Advanced Search" at bounding box center [178, 279] width 137 height 32
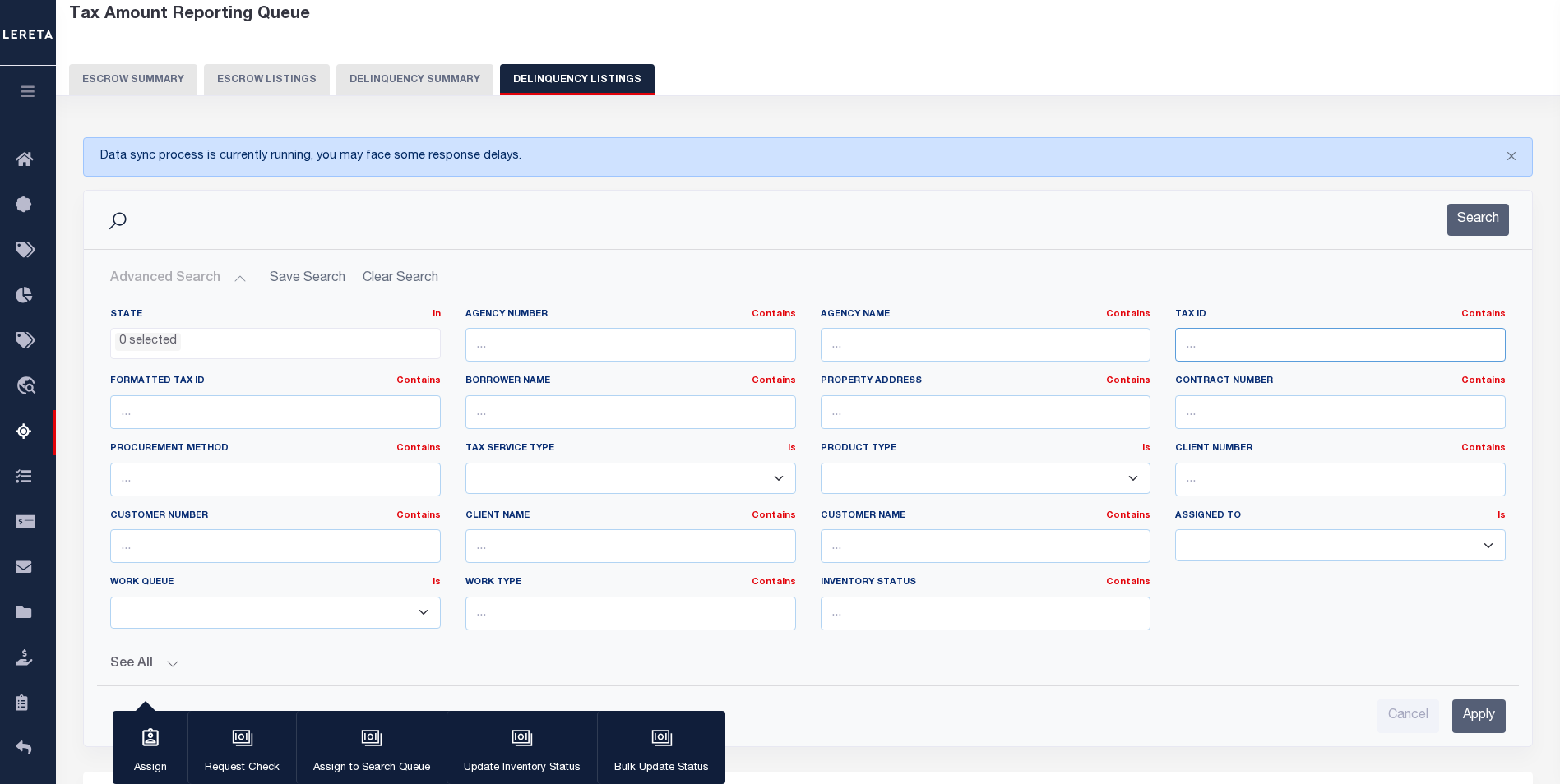
click at [1249, 335] on input "text" at bounding box center [1340, 344] width 330 height 33
paste input "4366026002"
type input "4366026002"
click at [1489, 717] on input "Apply" at bounding box center [1479, 716] width 53 height 33
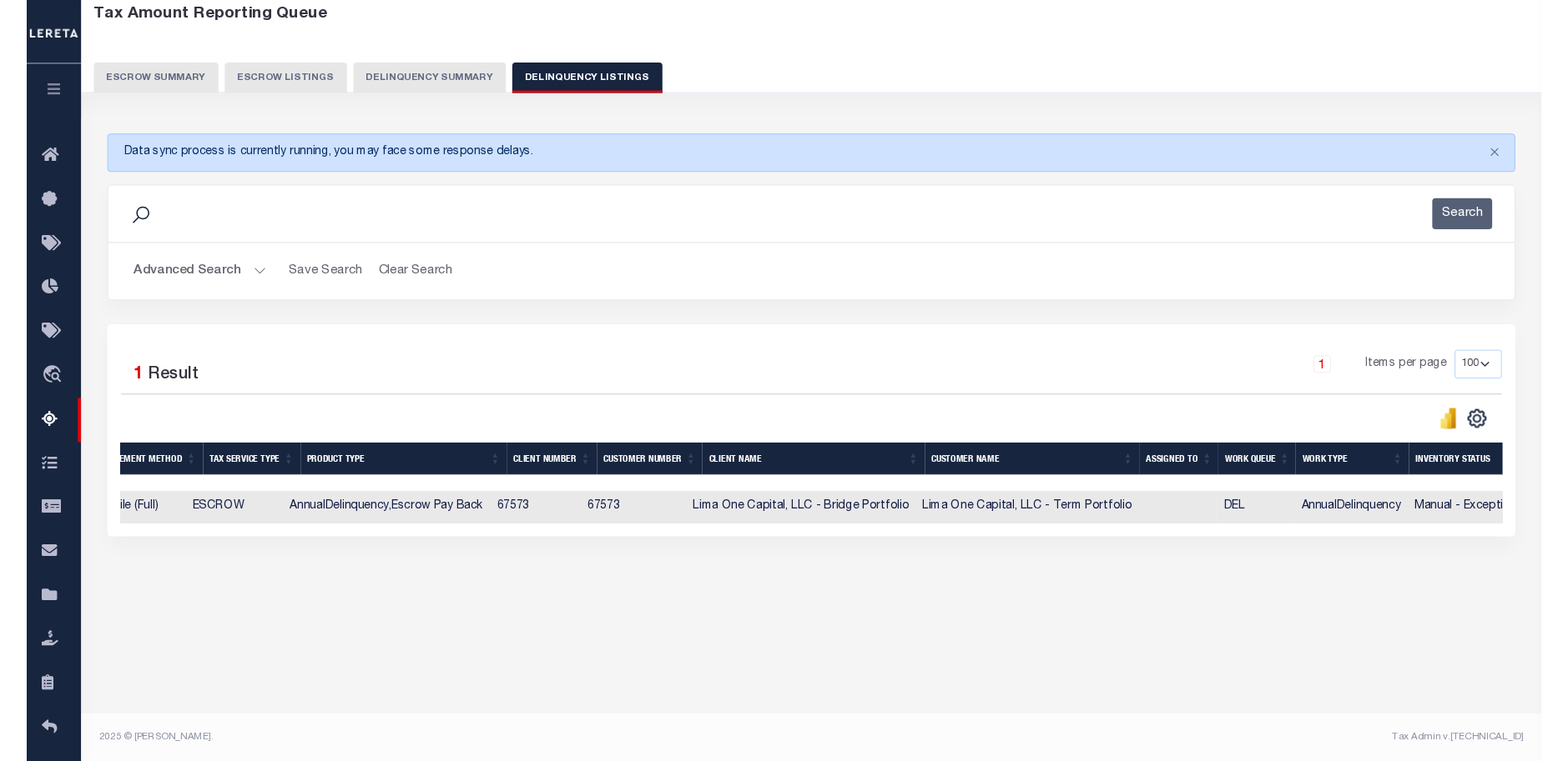
scroll to position [0, 1190]
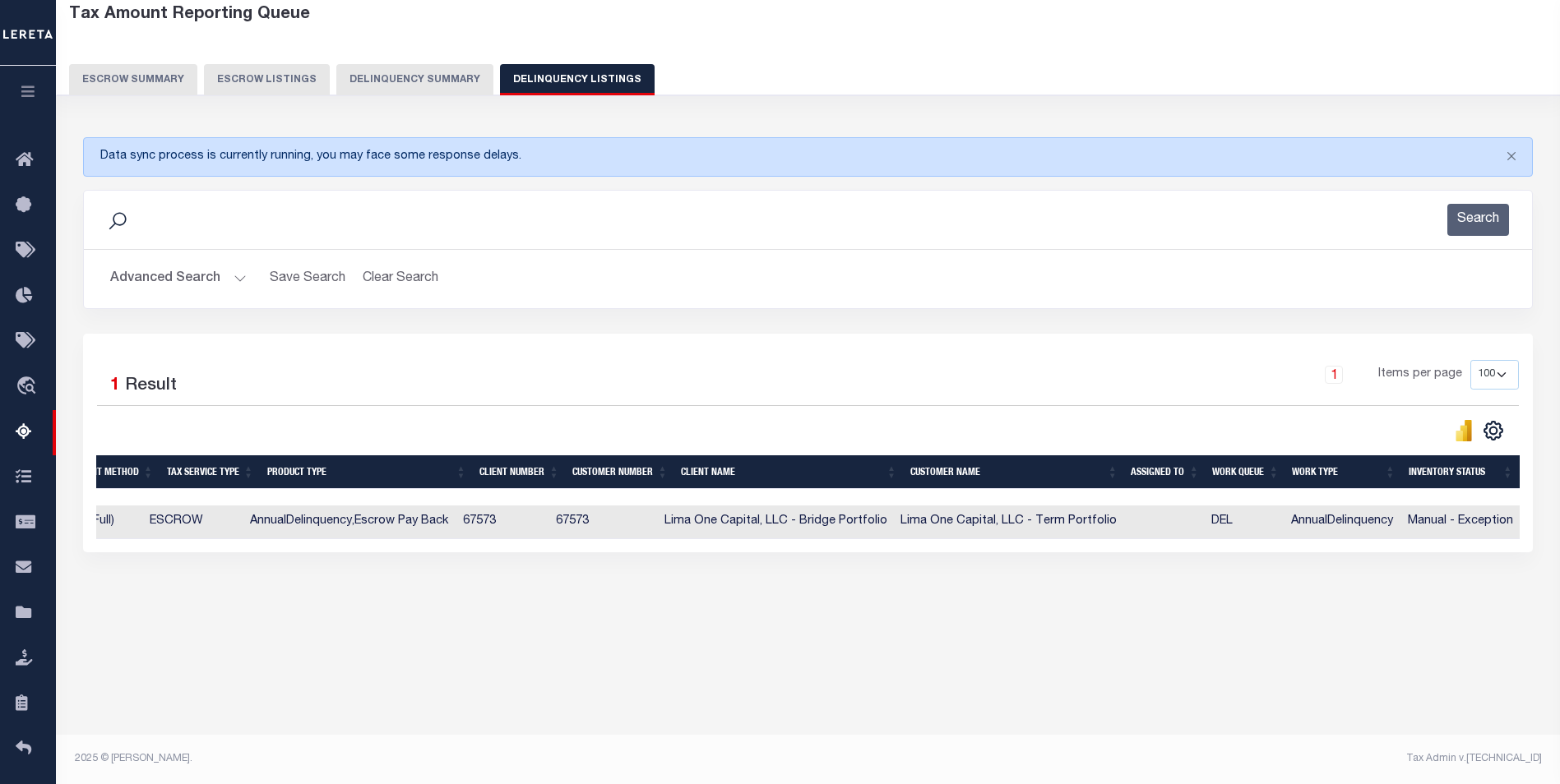
click at [1185, 540] on td at bounding box center [1164, 522] width 81 height 33
checkbox input "true"
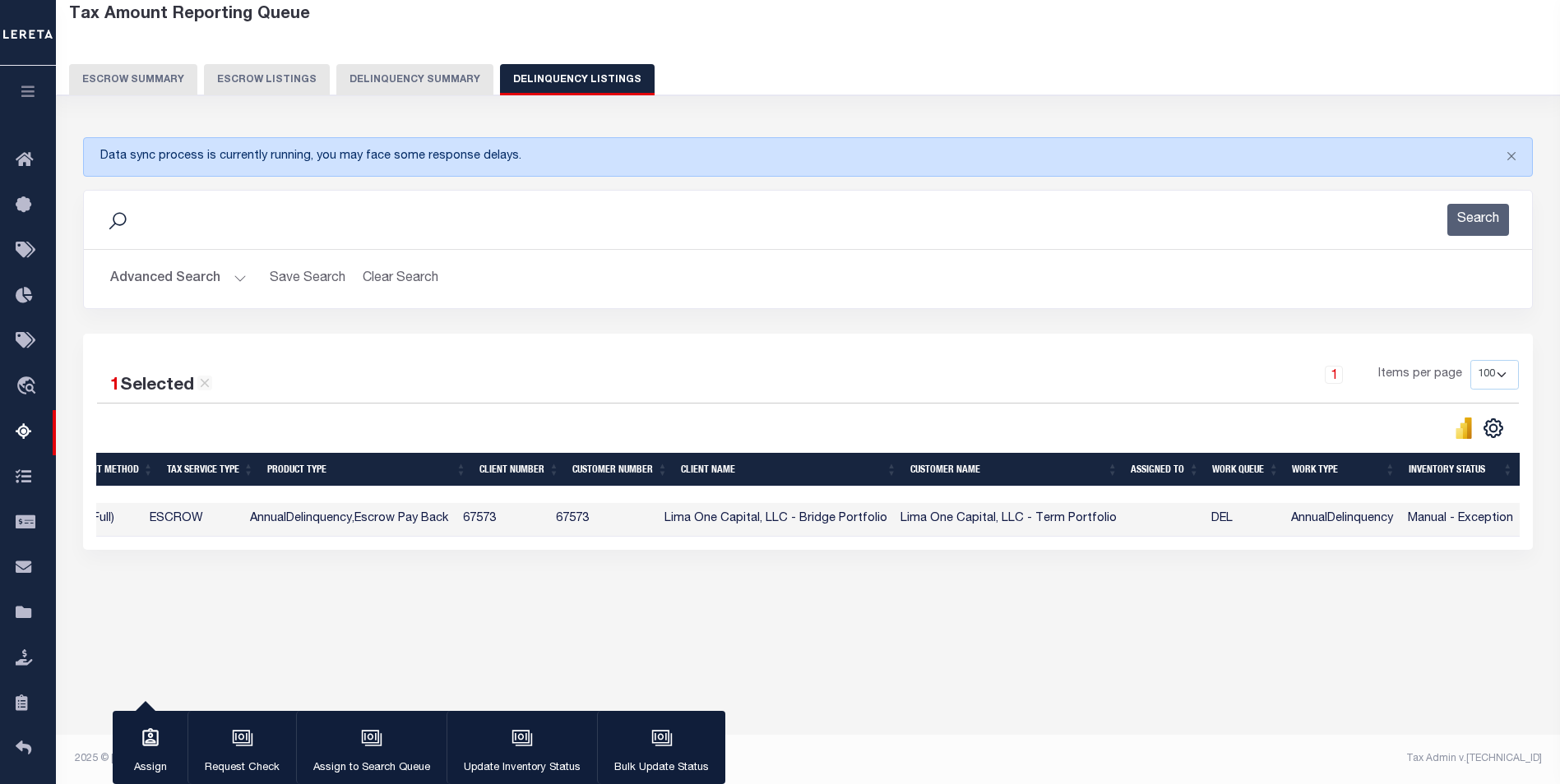
click at [1135, 592] on div "Data sync process is currently running, you may face some response delays. Sear…" at bounding box center [809, 360] width 1472 height 479
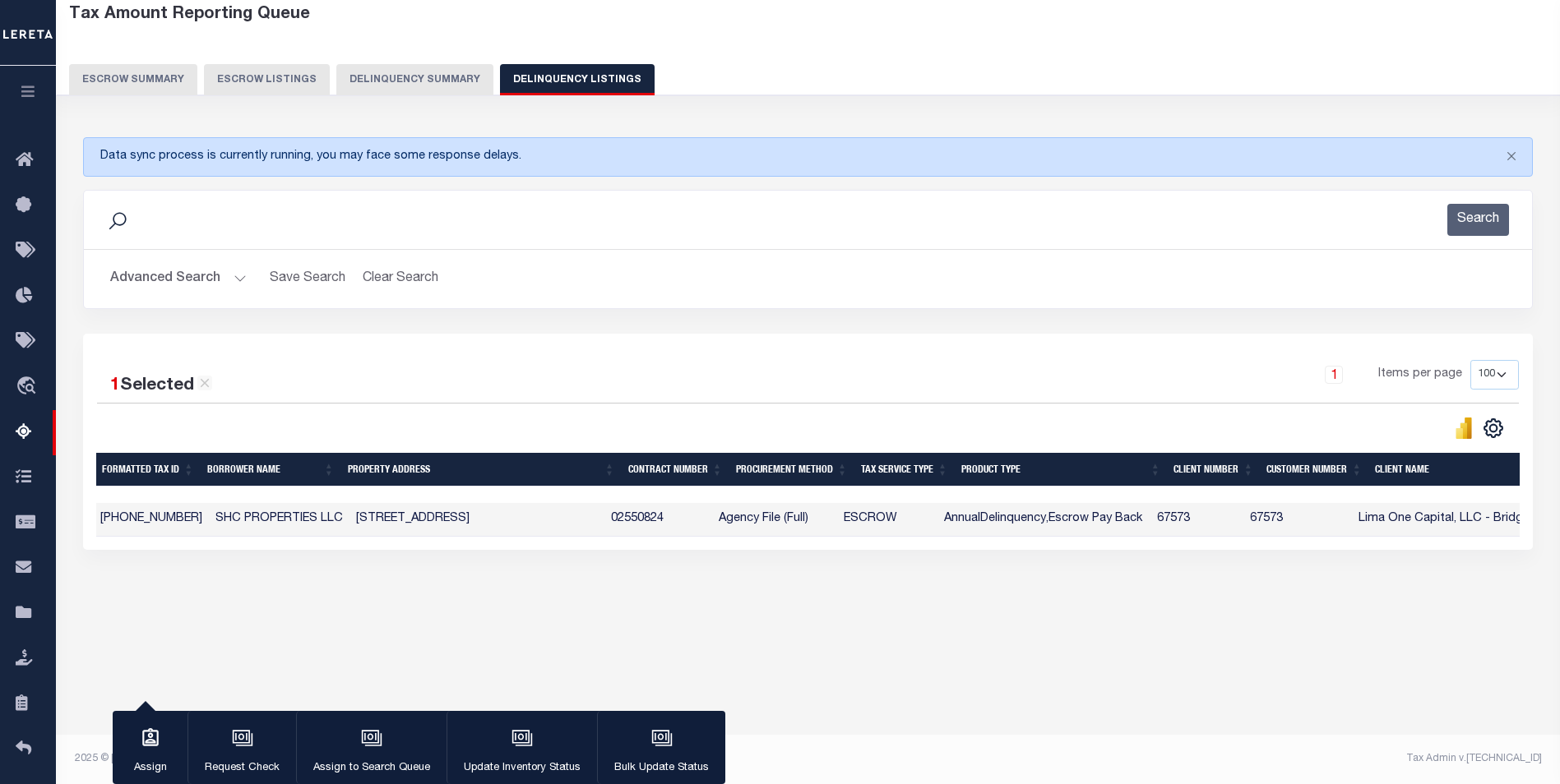
scroll to position [0, 202]
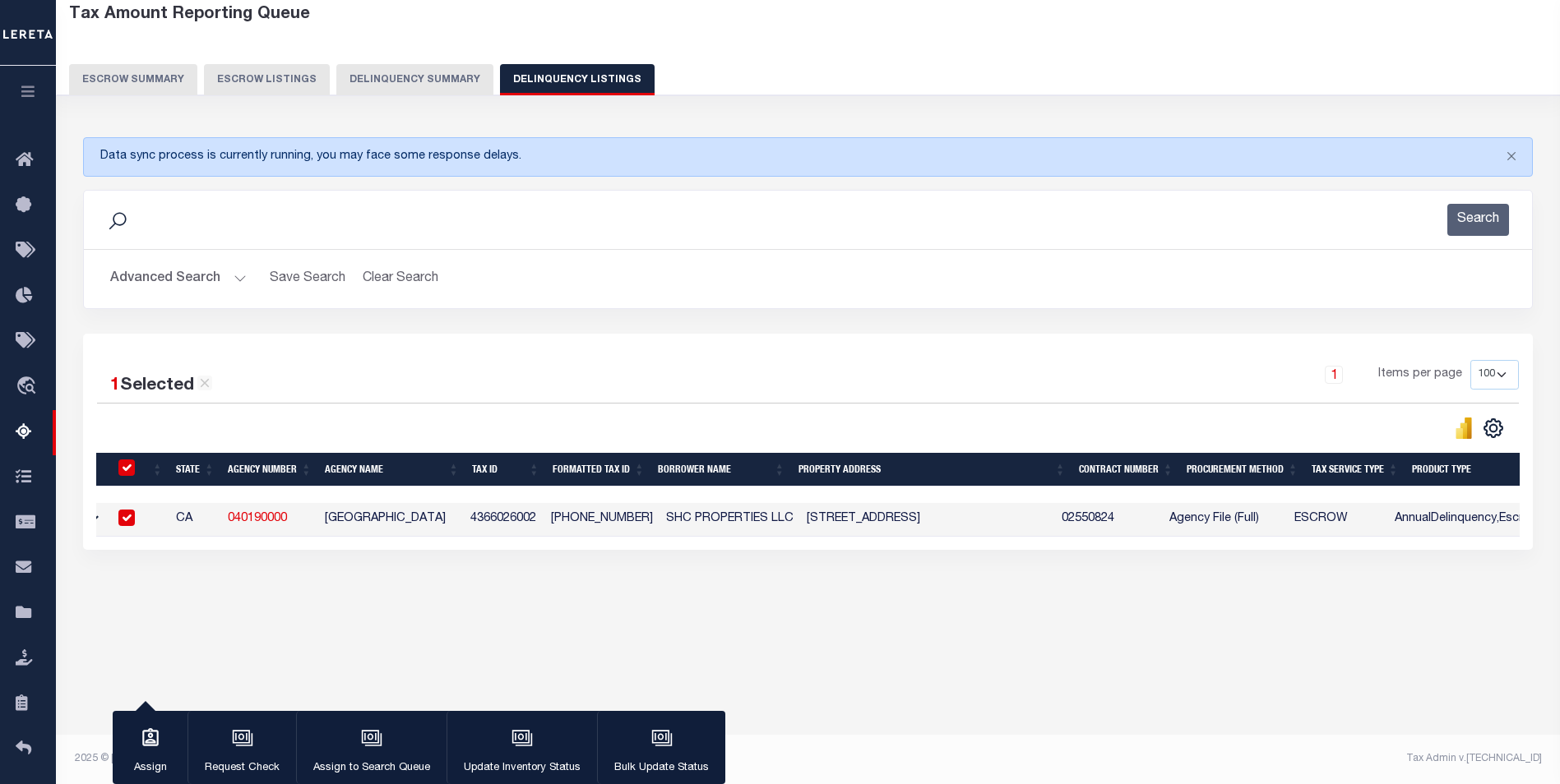
click at [1163, 636] on div "Tax Amount Reporting Queue Escrow Summary Escrow Listings In" at bounding box center [808, 322] width 1494 height 654
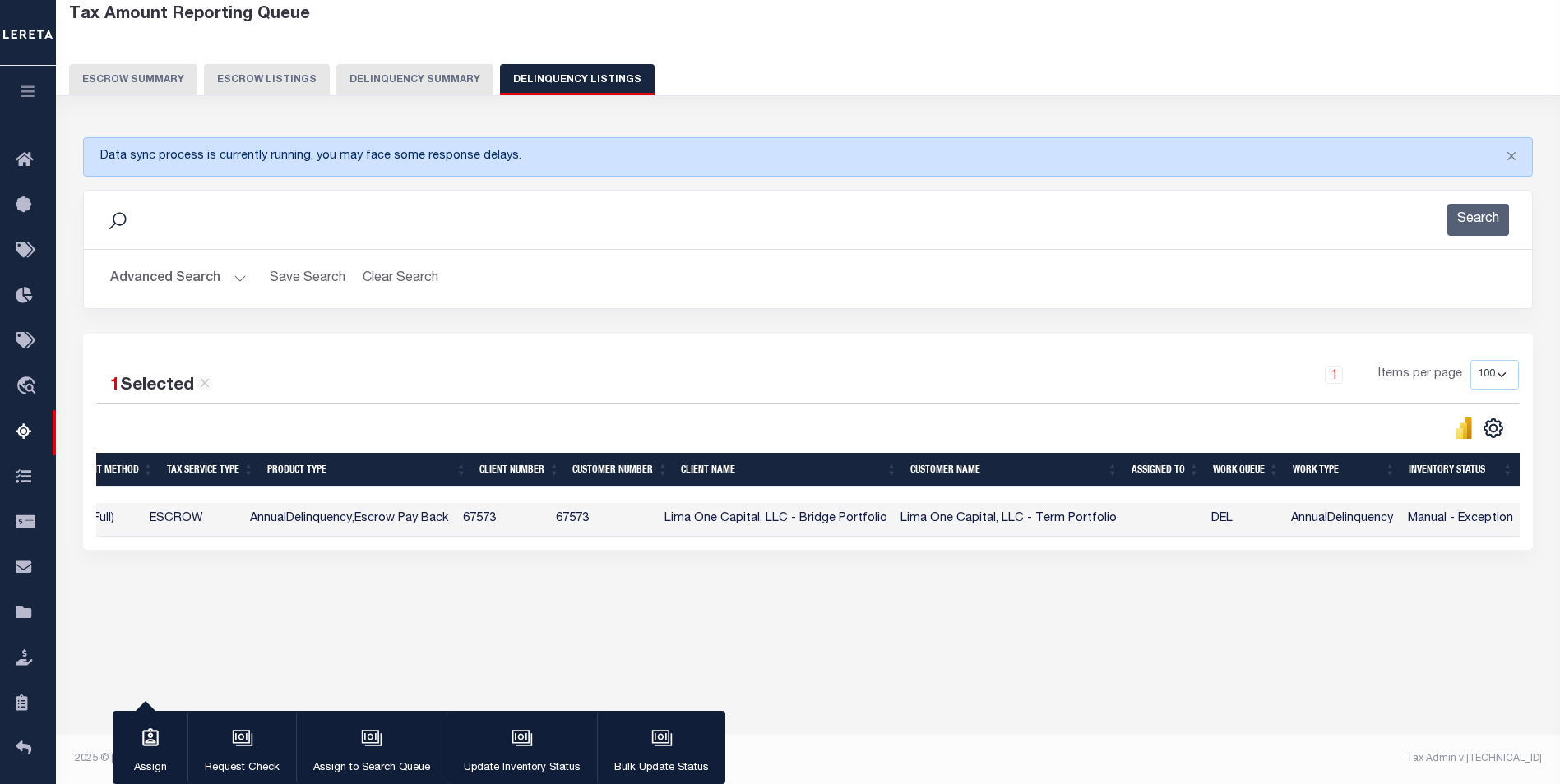
click at [1254, 284] on h2 "Advanced Search Save Search Clear Search tblassign_wrapper_dynamictable_____Def…" at bounding box center [808, 279] width 1421 height 32
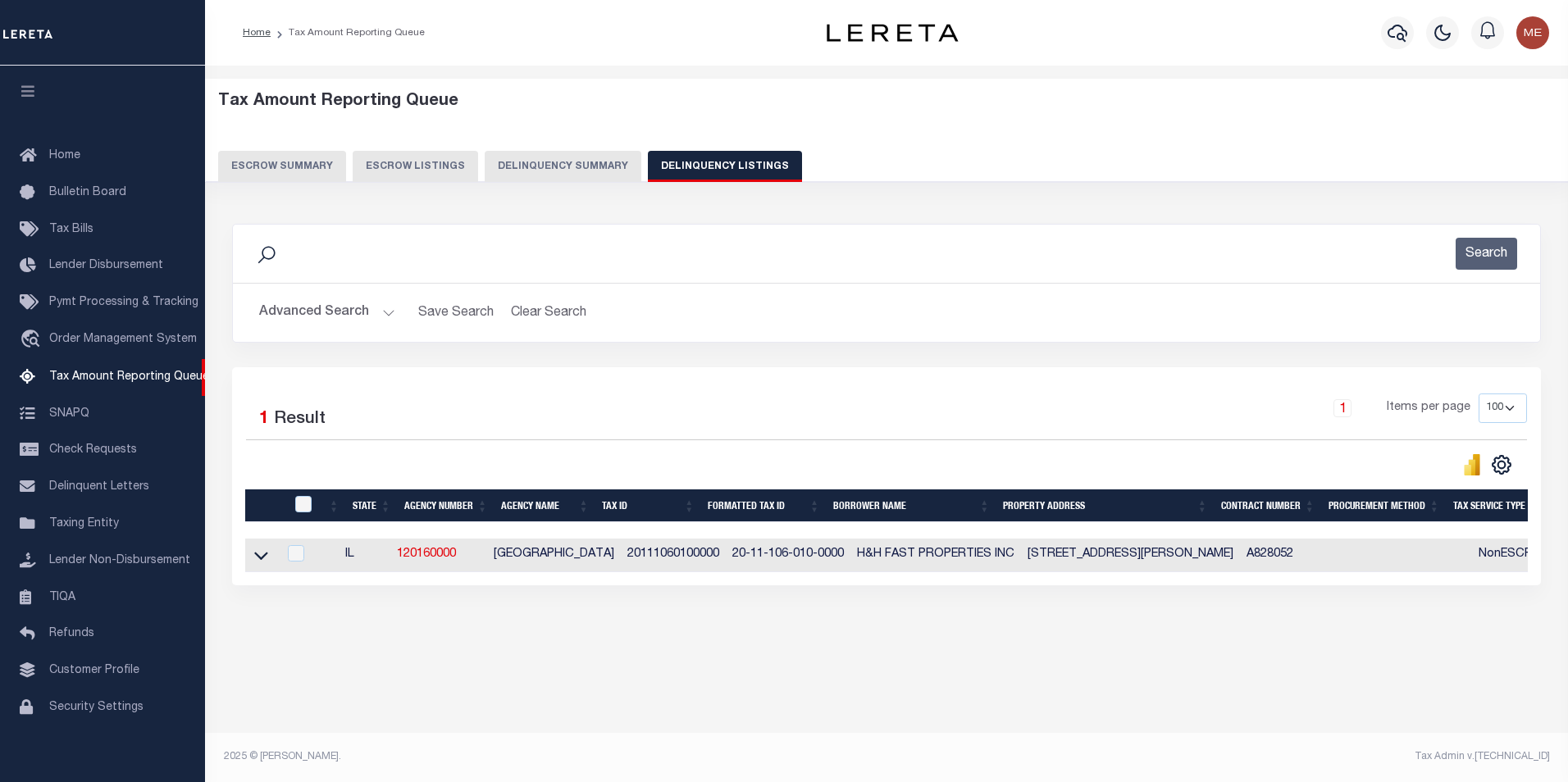
select select "100"
